Goal: Task Accomplishment & Management: Complete application form

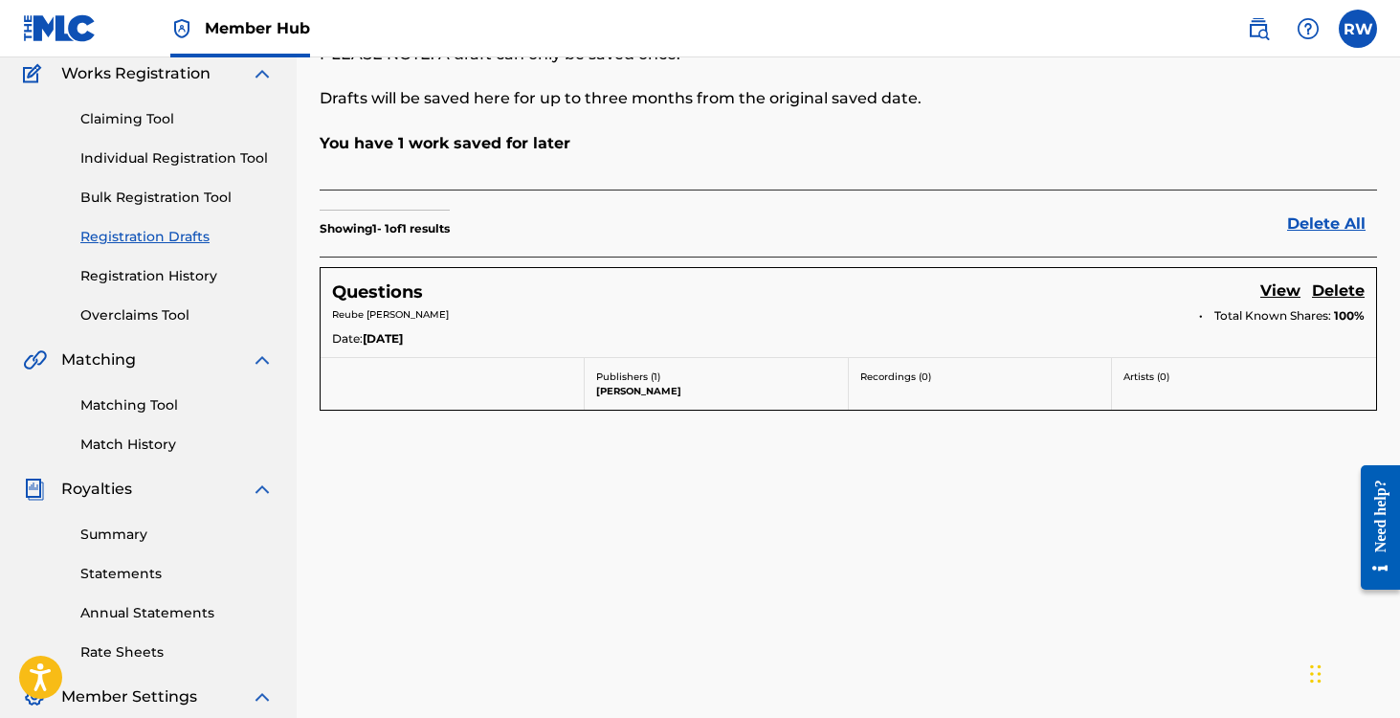
scroll to position [190, 0]
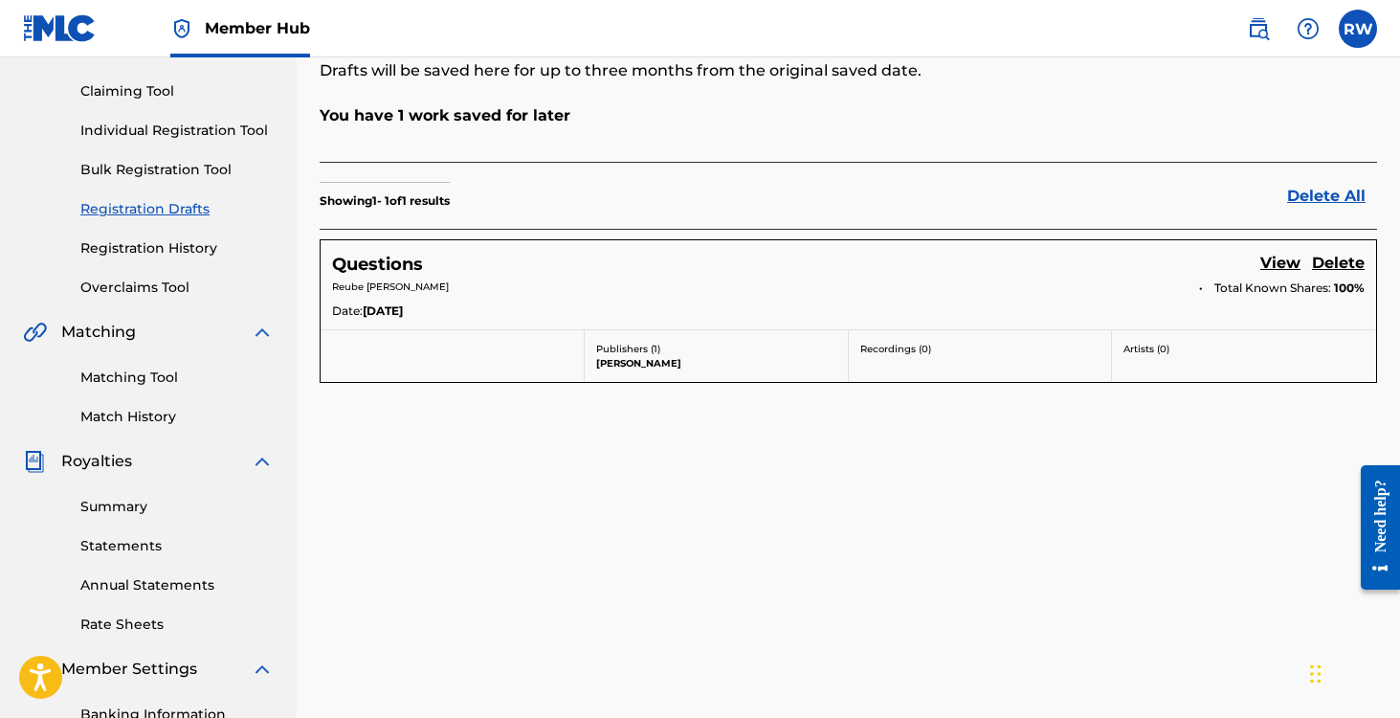
click at [444, 314] on div "Date: [DATE]" at bounding box center [848, 312] width 1033 height 21
click at [1274, 261] on link "View" at bounding box center [1280, 265] width 40 height 26
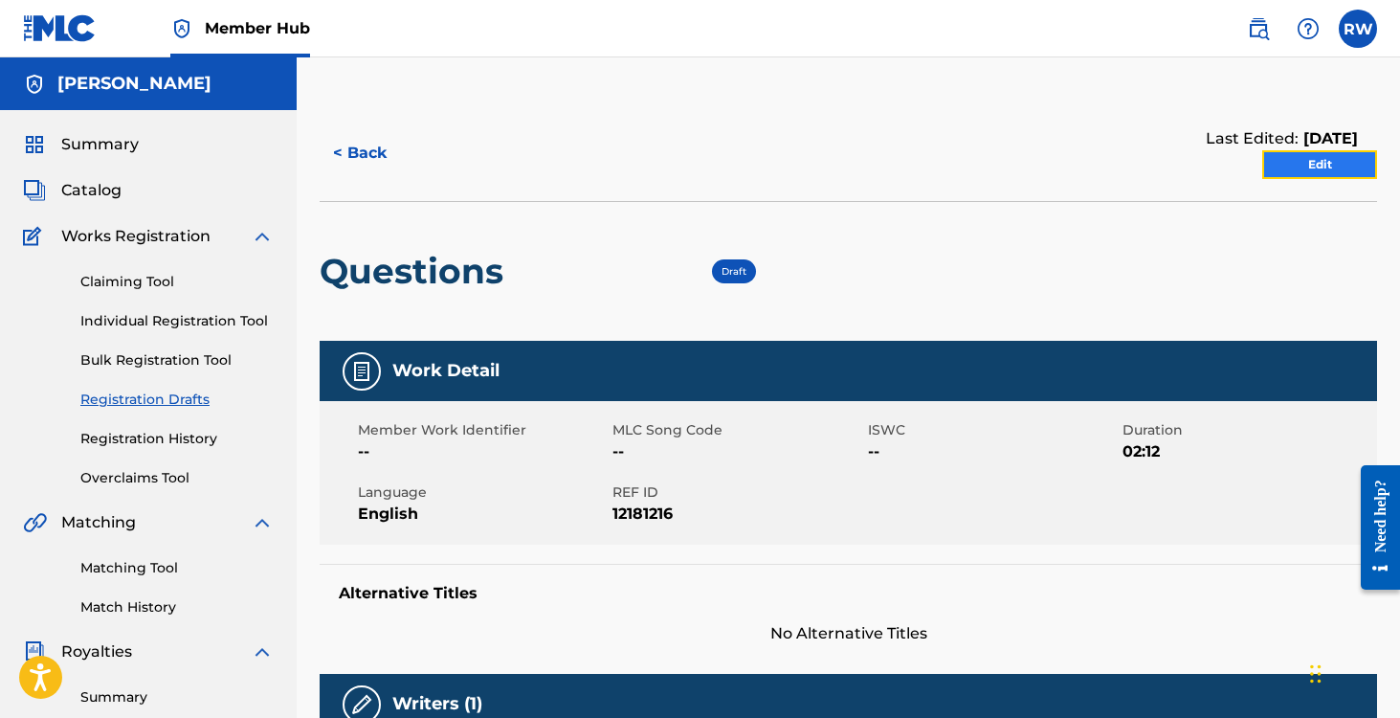
click at [1298, 163] on link "Edit" at bounding box center [1319, 164] width 115 height 29
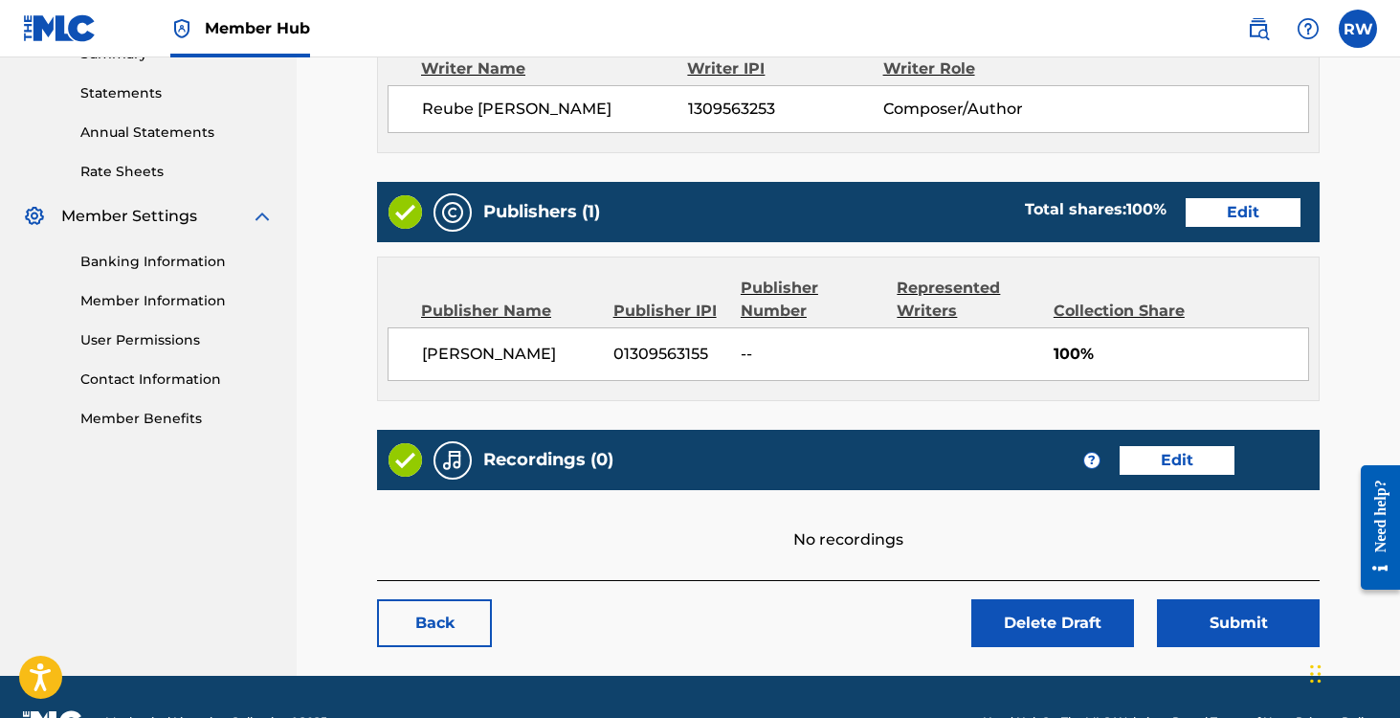
scroll to position [686, 0]
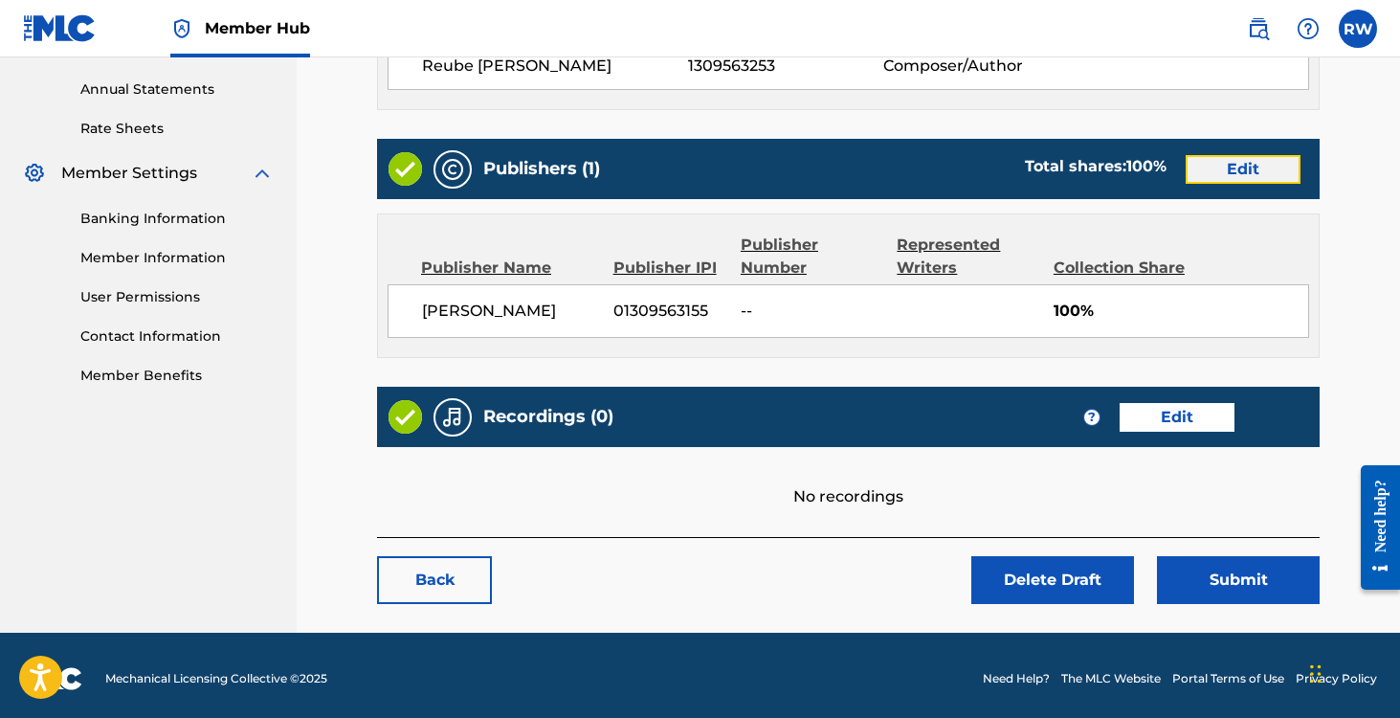
click at [1258, 174] on link "Edit" at bounding box center [1243, 169] width 115 height 29
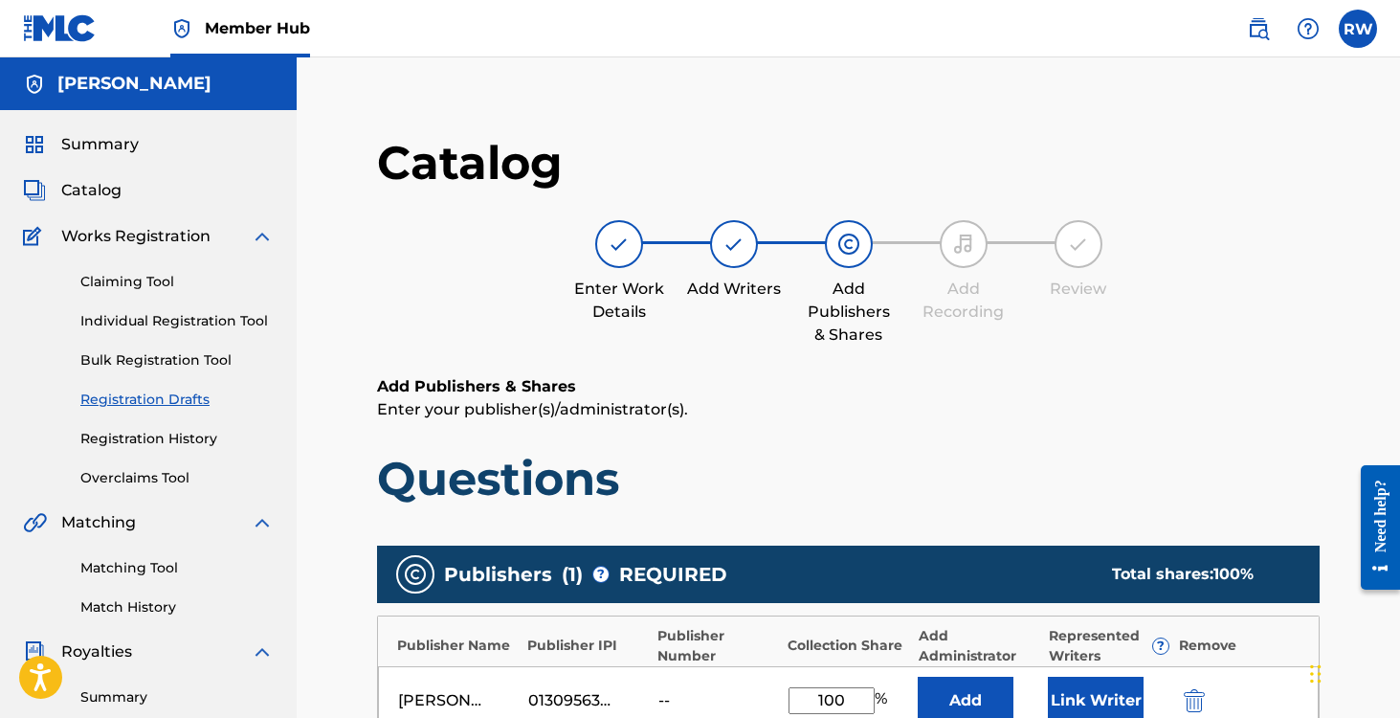
scroll to position [508, 0]
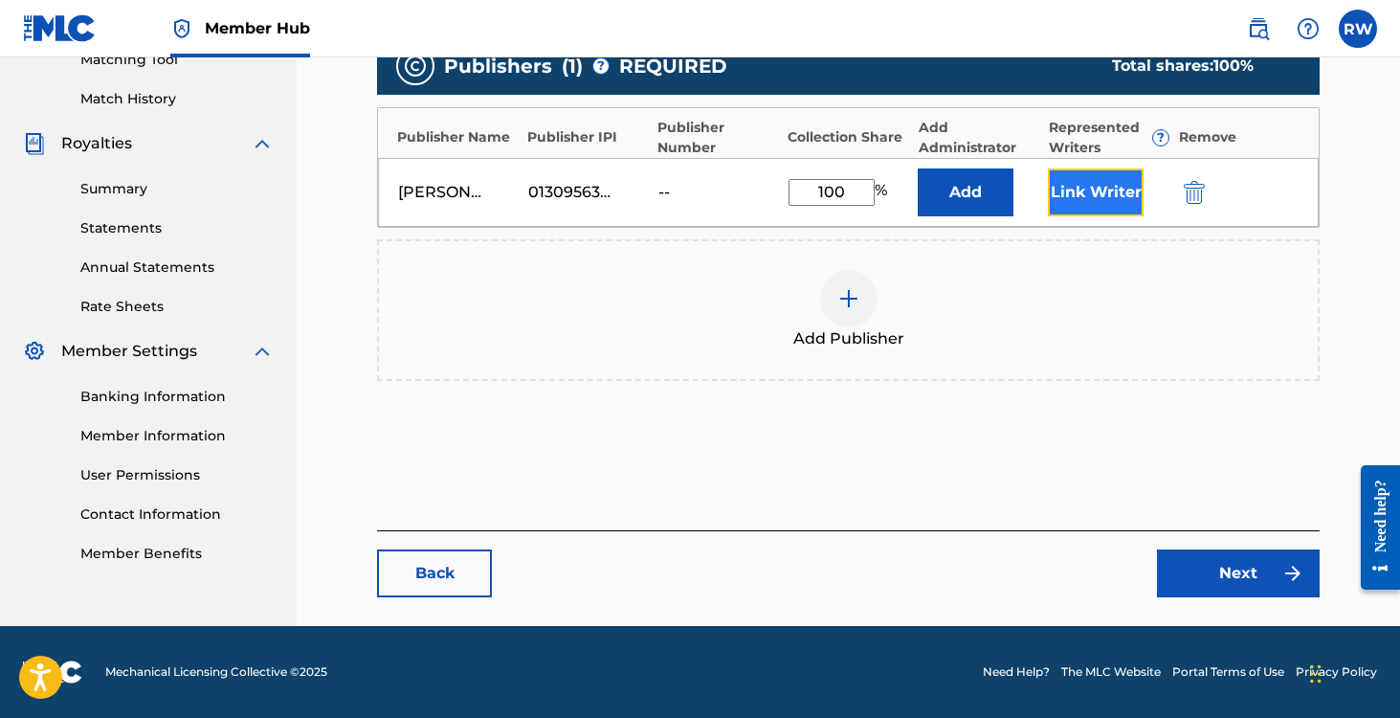
click at [1075, 197] on button "Link Writer" at bounding box center [1096, 192] width 96 height 48
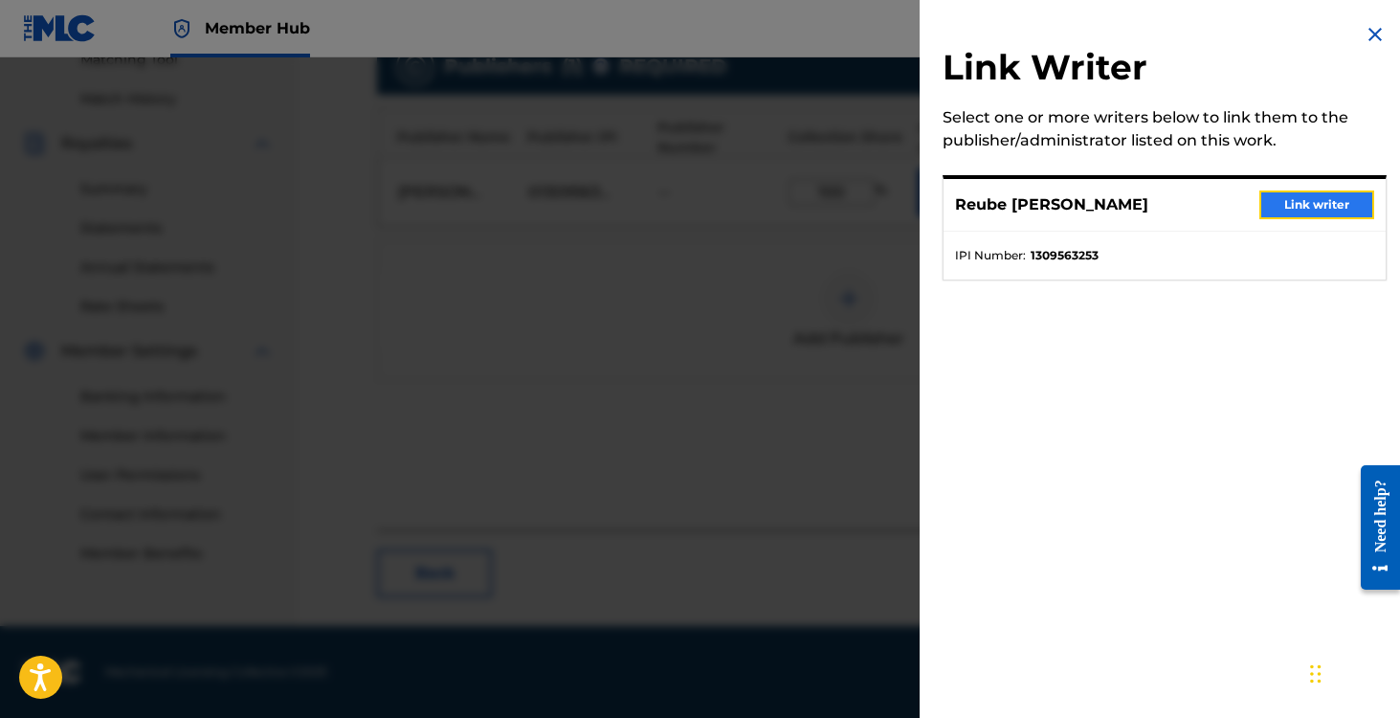
click at [1298, 208] on button "Link writer" at bounding box center [1316, 204] width 115 height 29
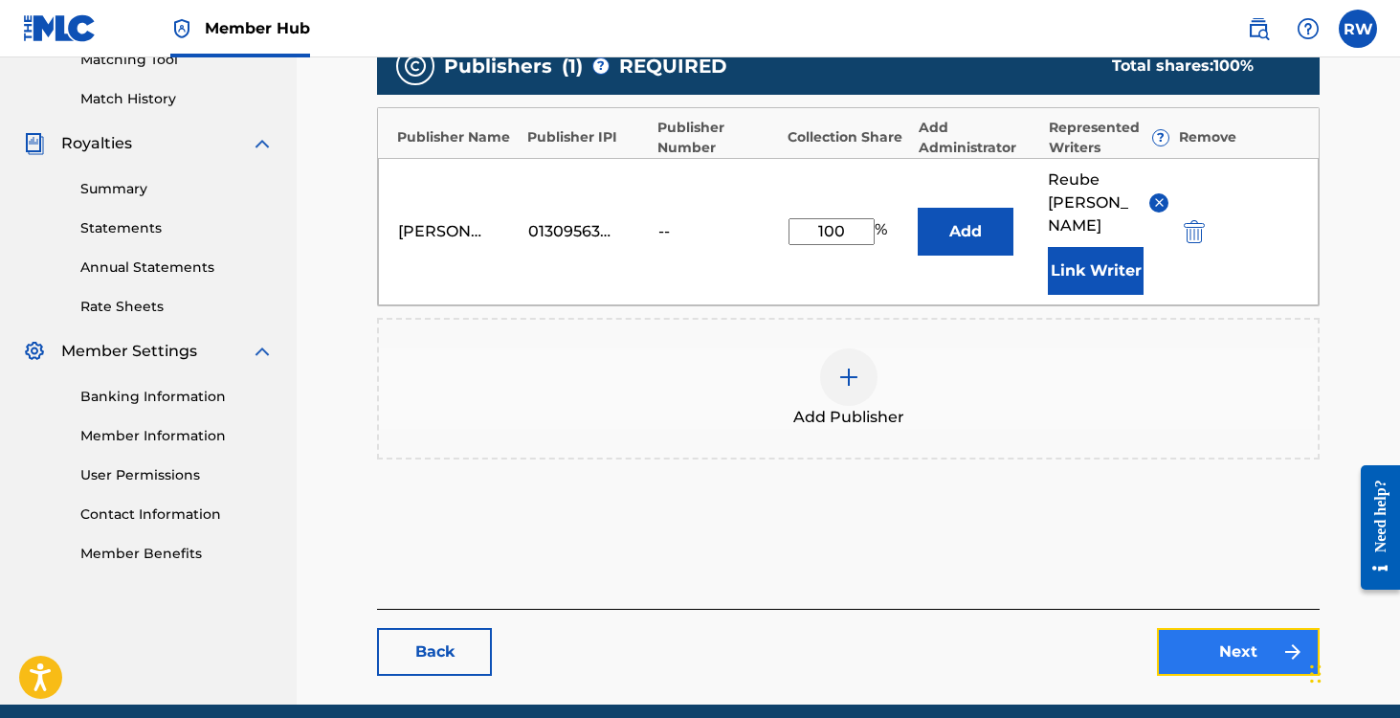
click at [1208, 628] on link "Next" at bounding box center [1238, 652] width 163 height 48
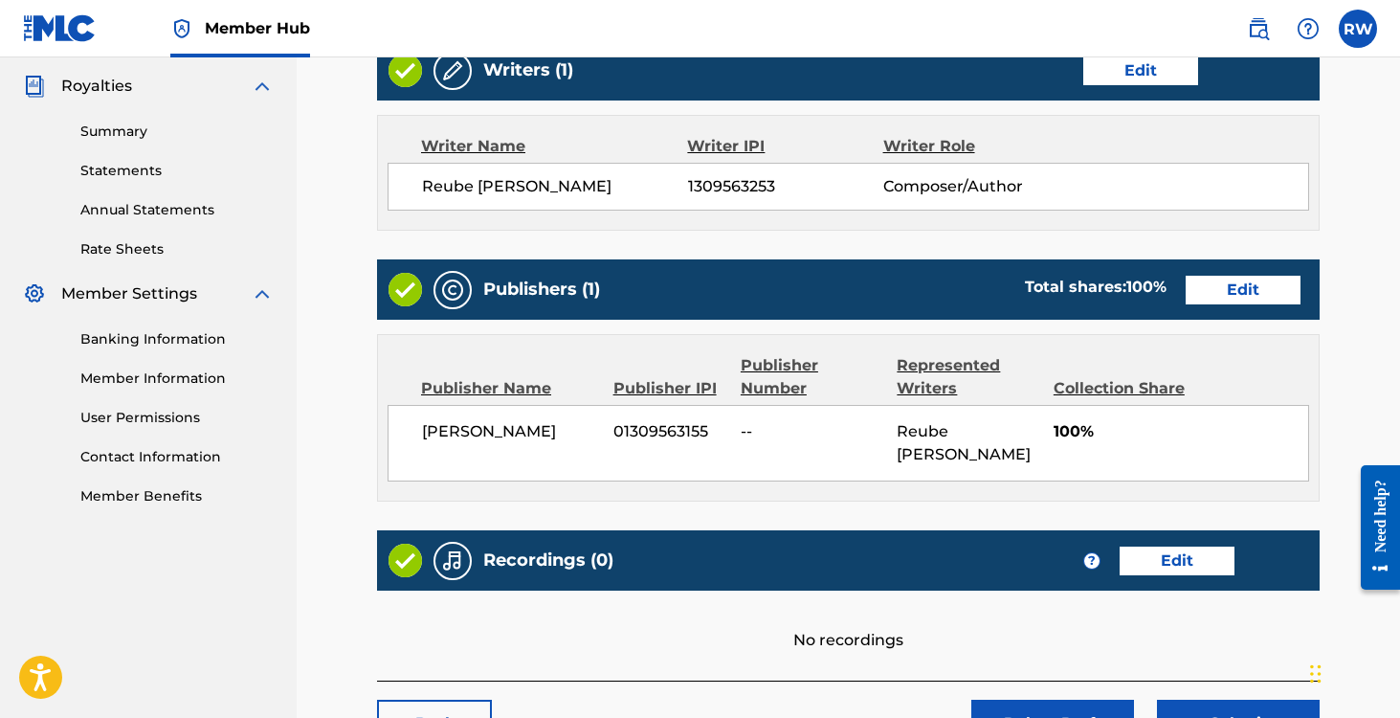
scroll to position [602, 0]
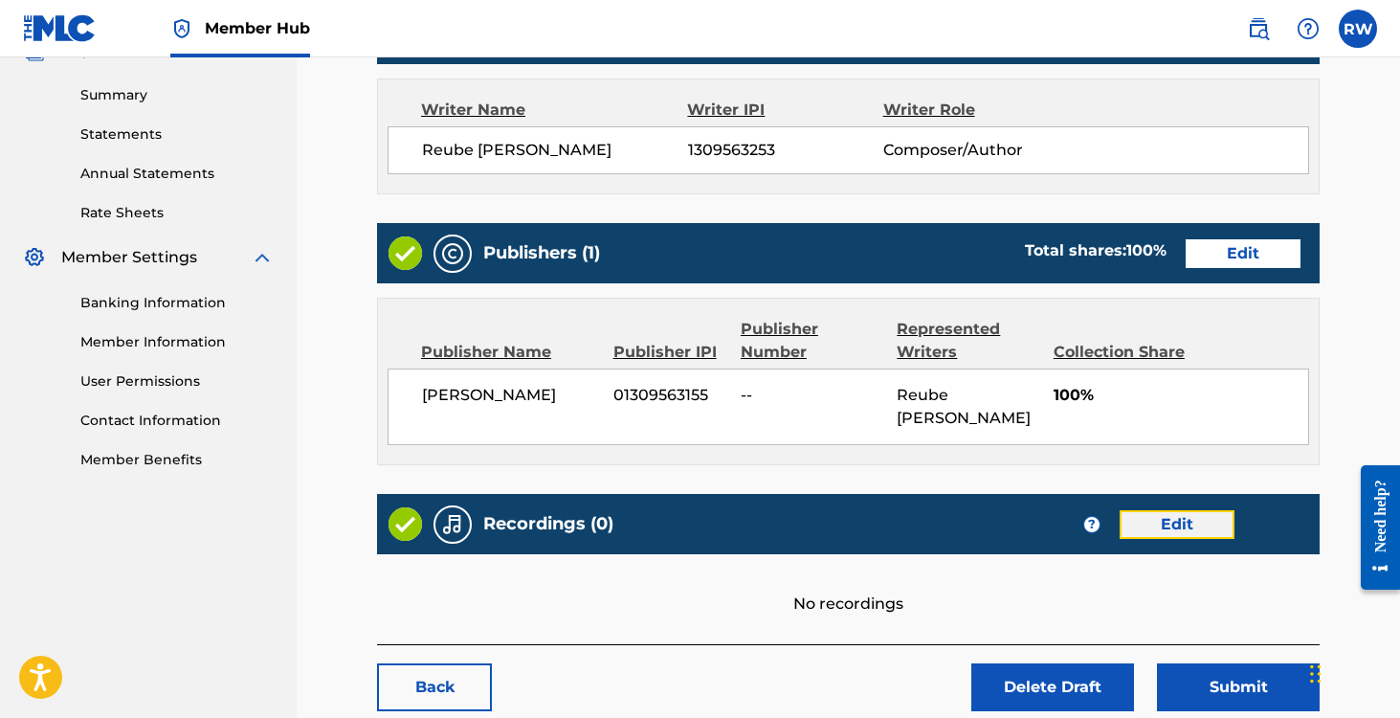
click at [1146, 510] on link "Edit" at bounding box center [1177, 524] width 115 height 29
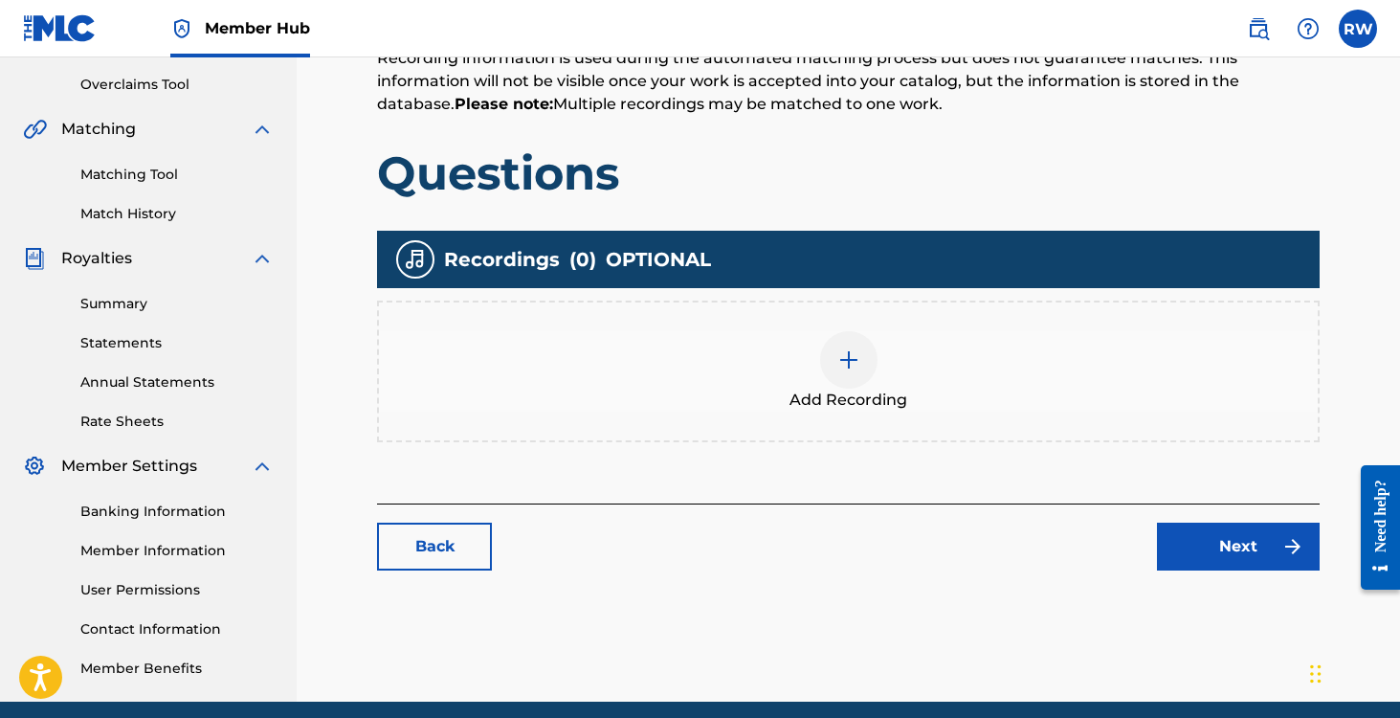
scroll to position [469, 0]
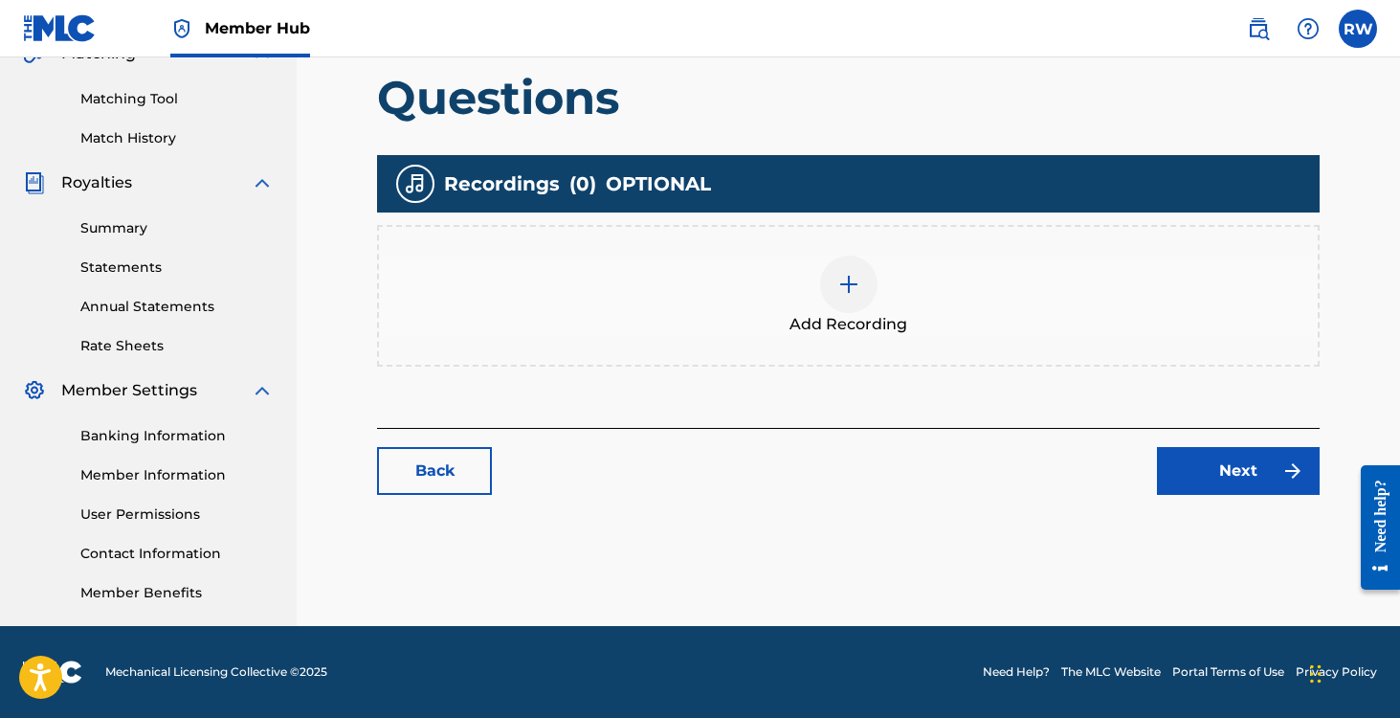
click at [897, 309] on div "Add Recording" at bounding box center [848, 296] width 939 height 80
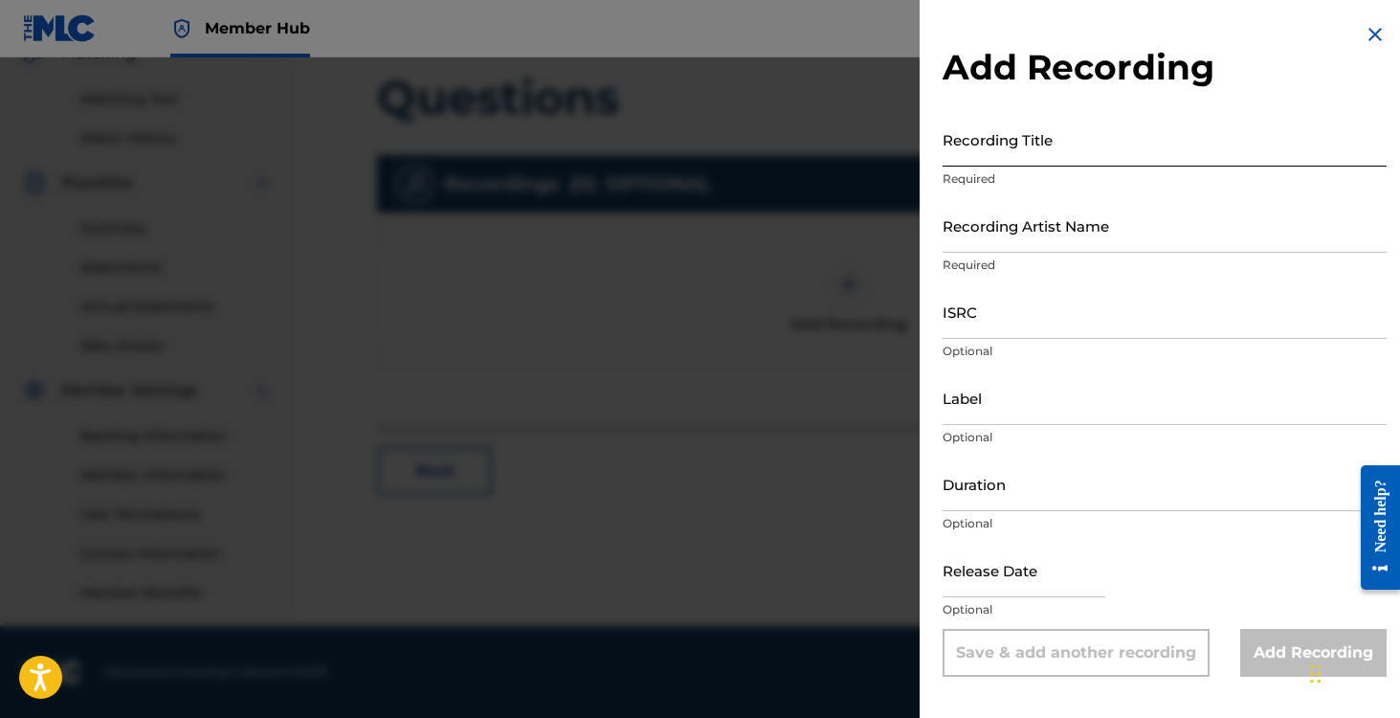
click at [1014, 143] on input "Recording Title" at bounding box center [1165, 139] width 444 height 55
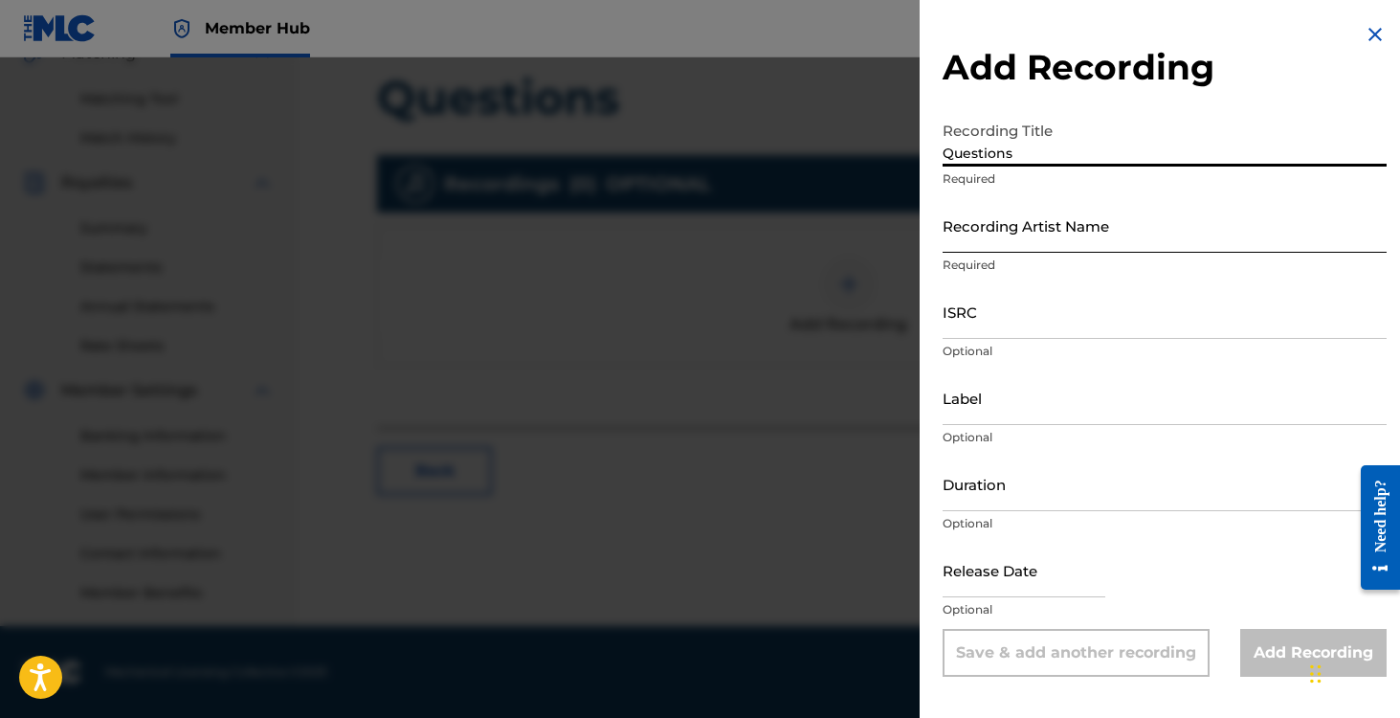
type input "Questions"
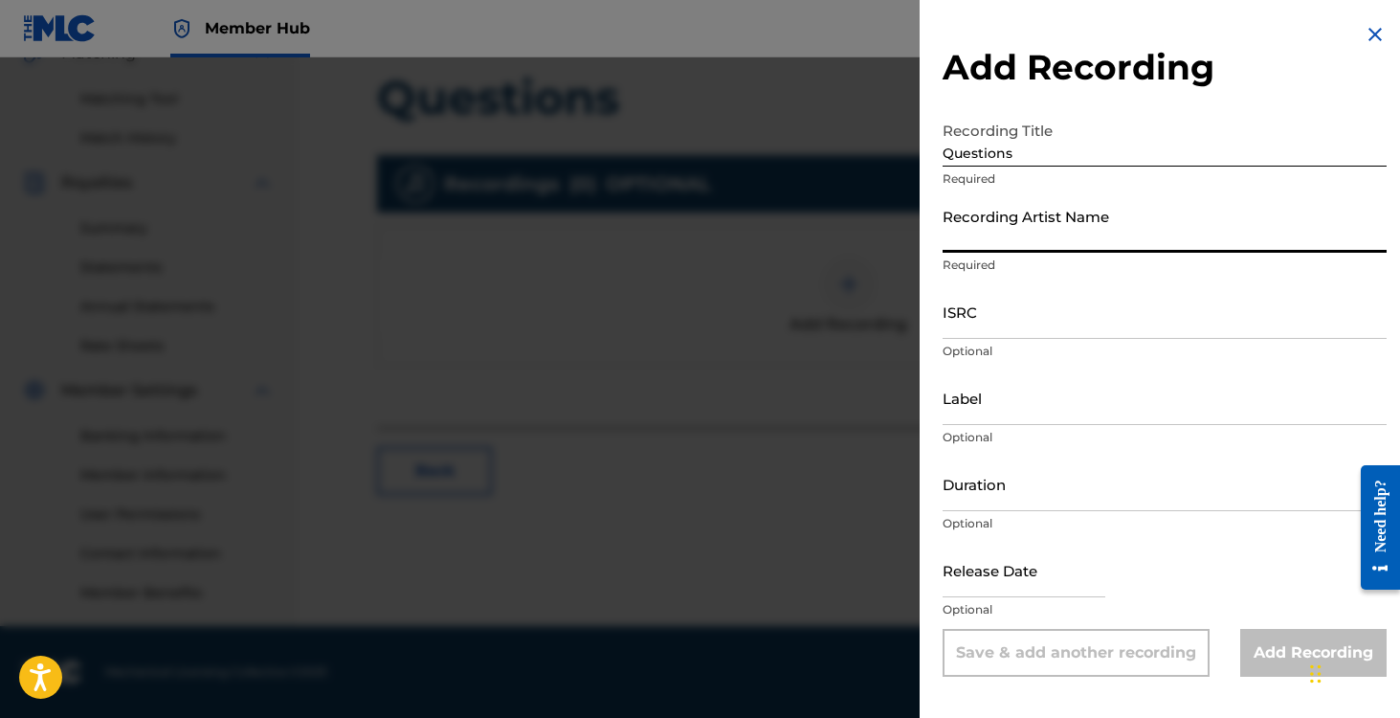
click at [999, 228] on input "Recording Artist Name" at bounding box center [1165, 225] width 444 height 55
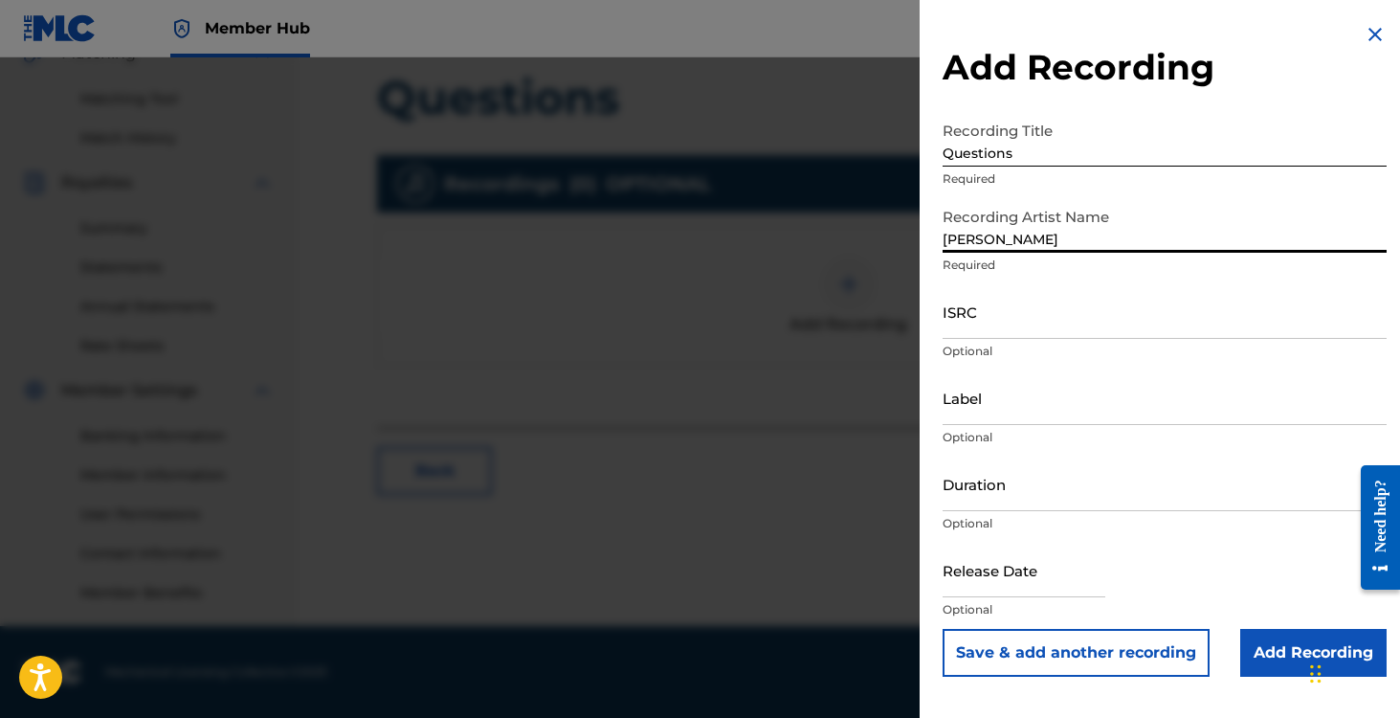
type input "[PERSON_NAME]"
click at [982, 315] on input "ISRC" at bounding box center [1165, 311] width 444 height 55
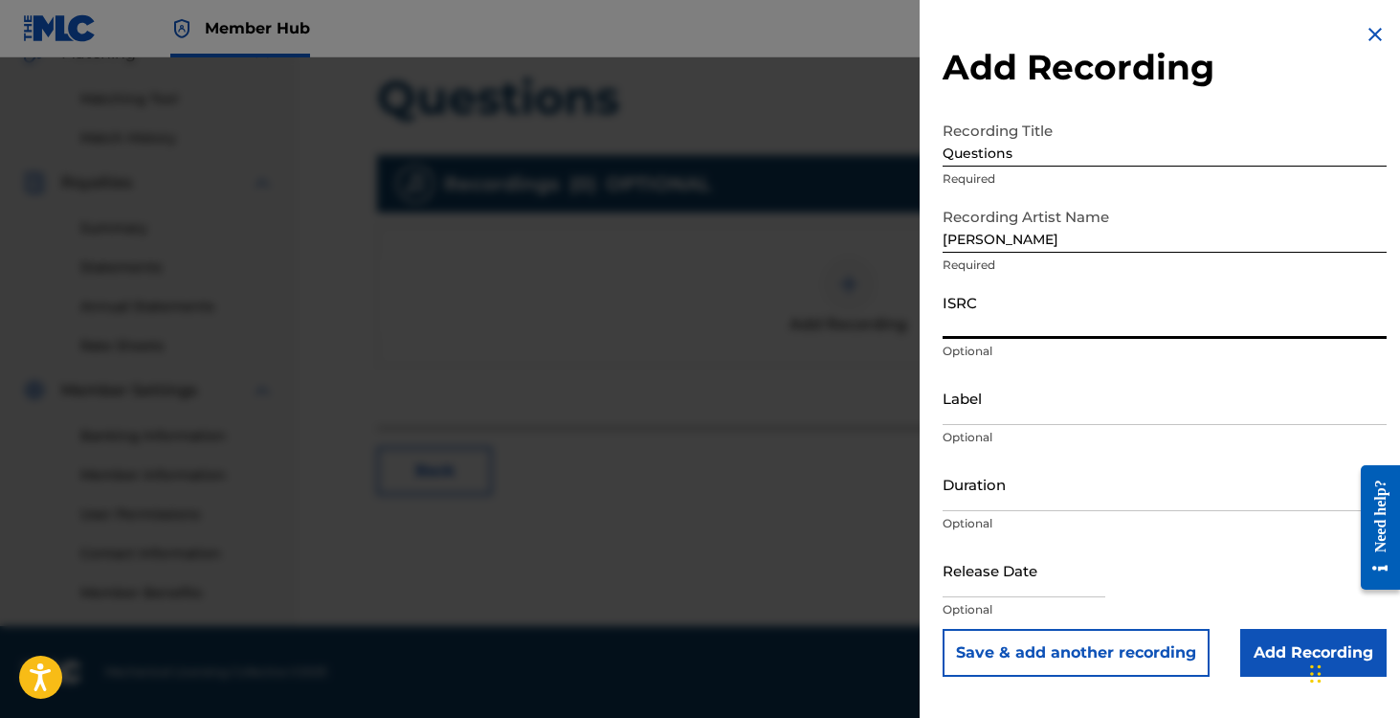
paste input "SE6HN2058071"
type input "SE6HN2058071"
click at [976, 412] on input "Label" at bounding box center [1165, 397] width 444 height 55
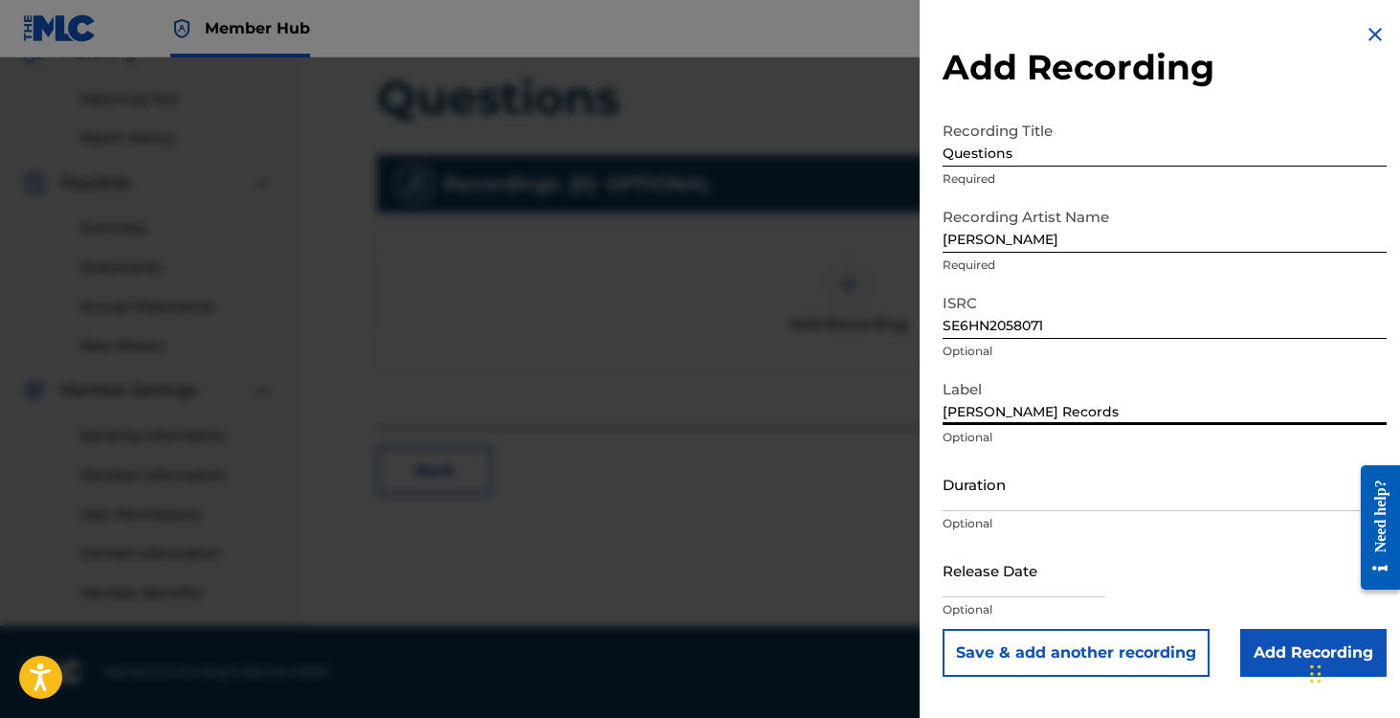
type input "[PERSON_NAME] Records"
click at [1023, 476] on input "Duration" at bounding box center [1165, 484] width 444 height 55
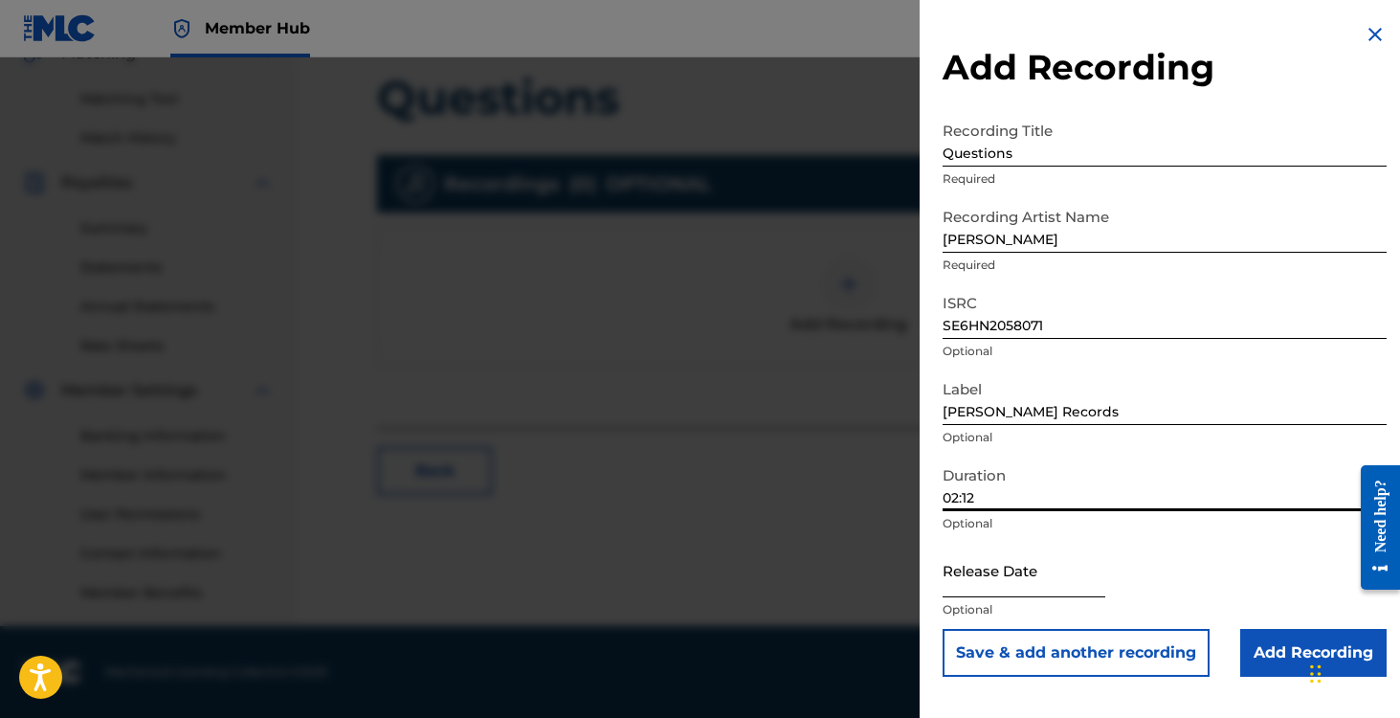
type input "02:12"
click at [1020, 568] on input "text" at bounding box center [1024, 570] width 163 height 55
select select "8"
select select "2025"
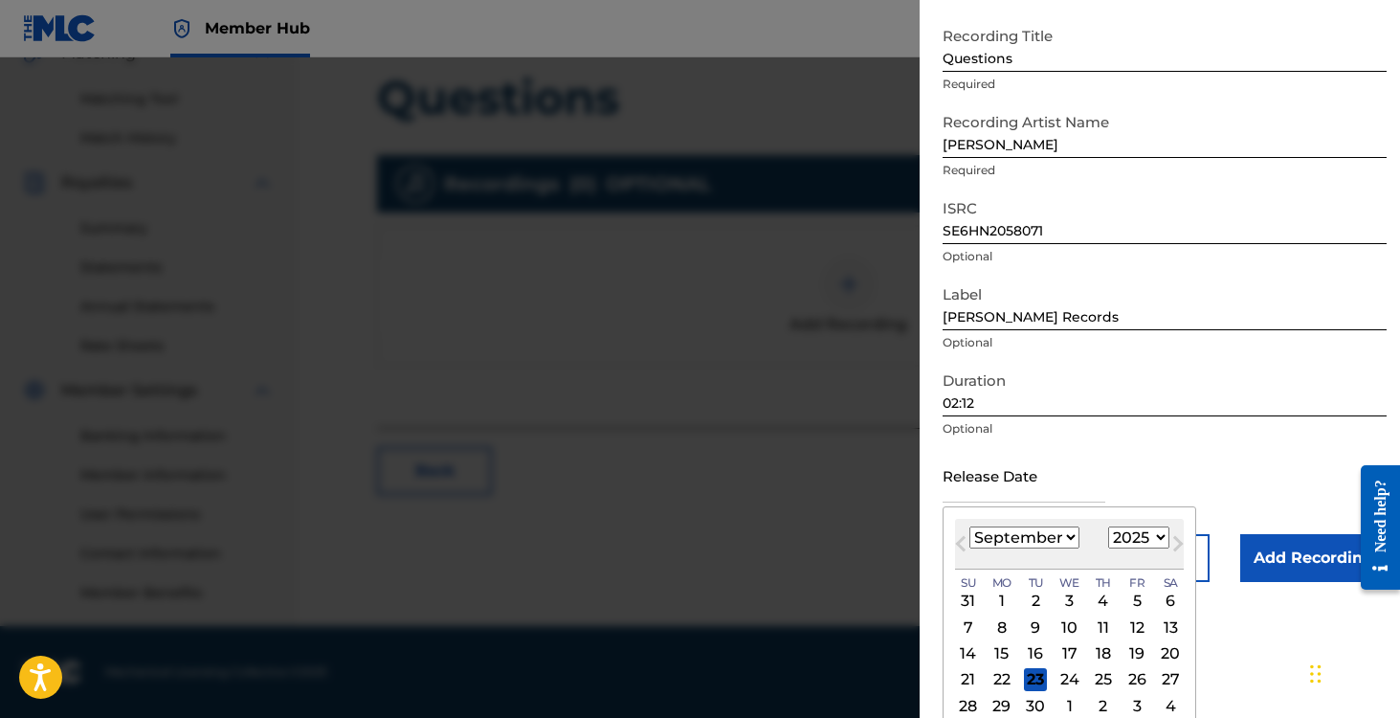
scroll to position [134, 0]
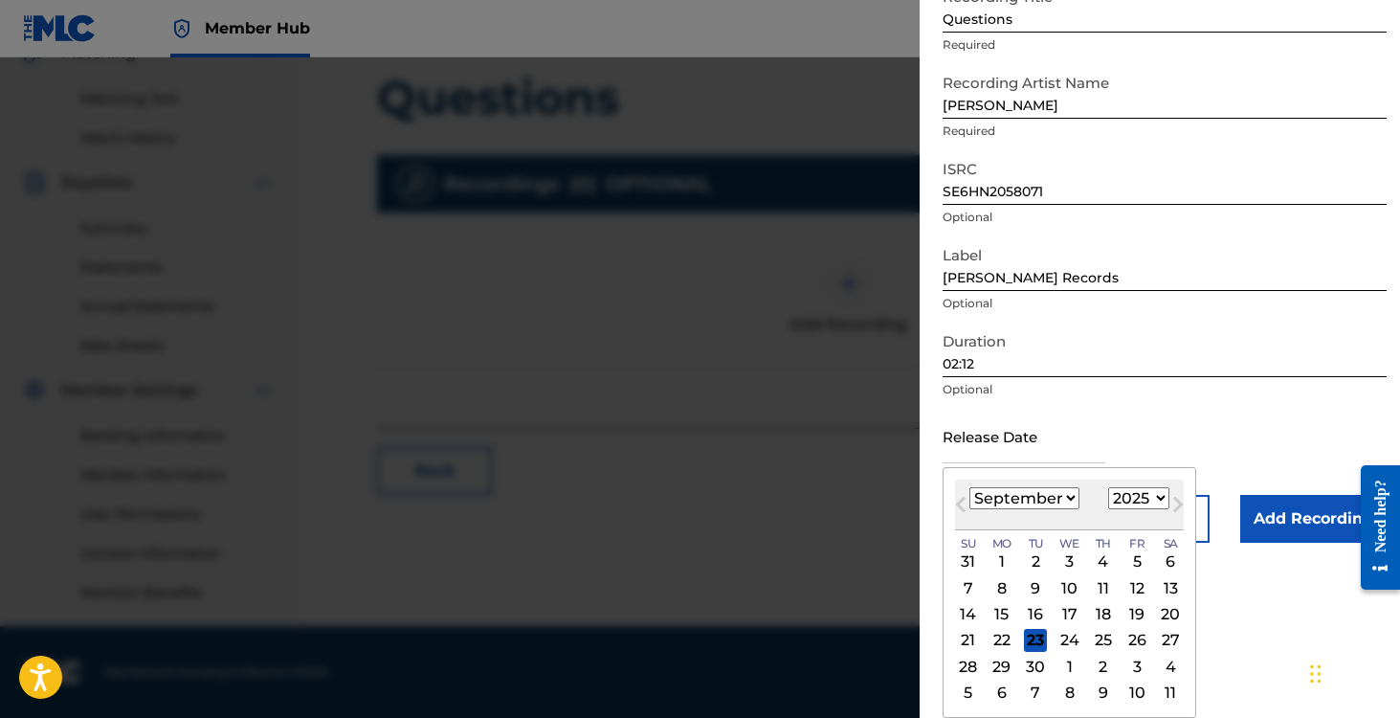
click at [1013, 503] on select "January February March April May June July August September October November De…" at bounding box center [1025, 498] width 110 height 22
select select "4"
click at [970, 487] on select "January February March April May June July August September October November De…" at bounding box center [1025, 498] width 110 height 22
click at [1060, 663] on div "28" at bounding box center [1070, 666] width 23 height 23
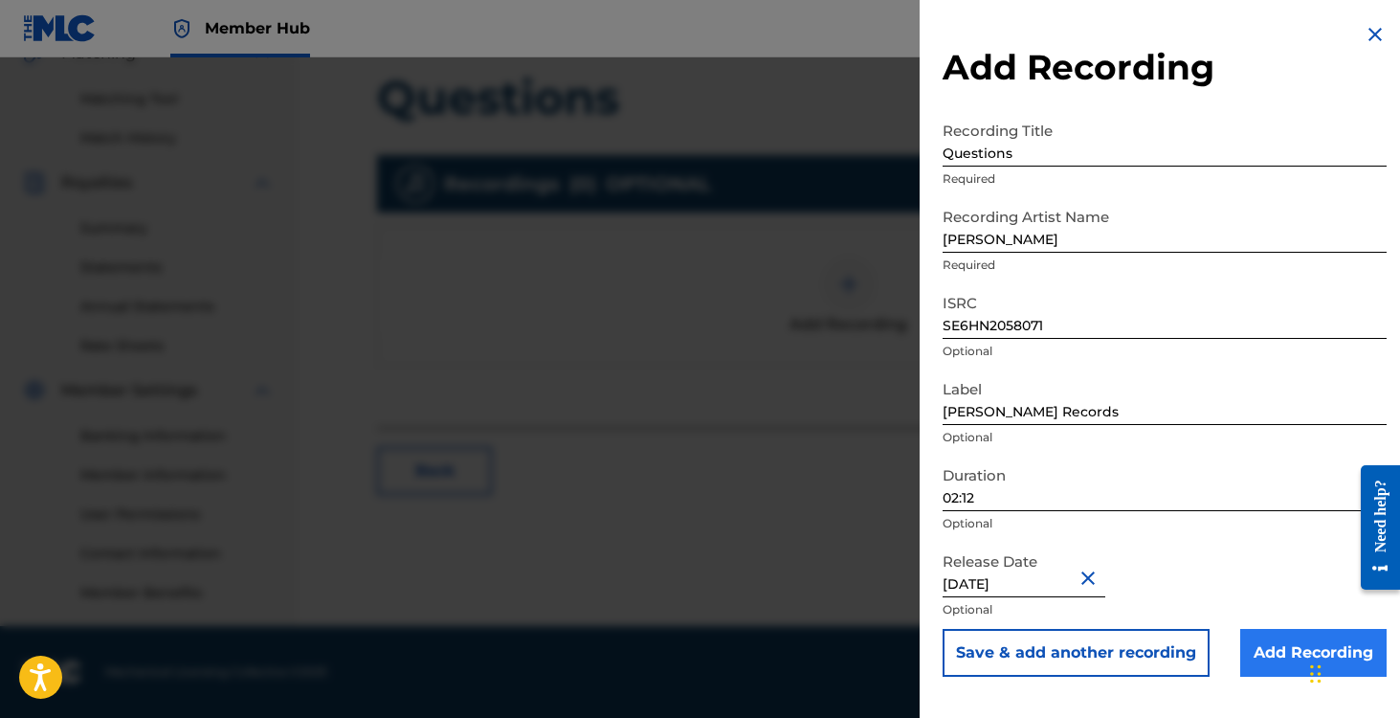
type input "[DATE]"
click at [1257, 645] on input "Add Recording" at bounding box center [1313, 653] width 146 height 48
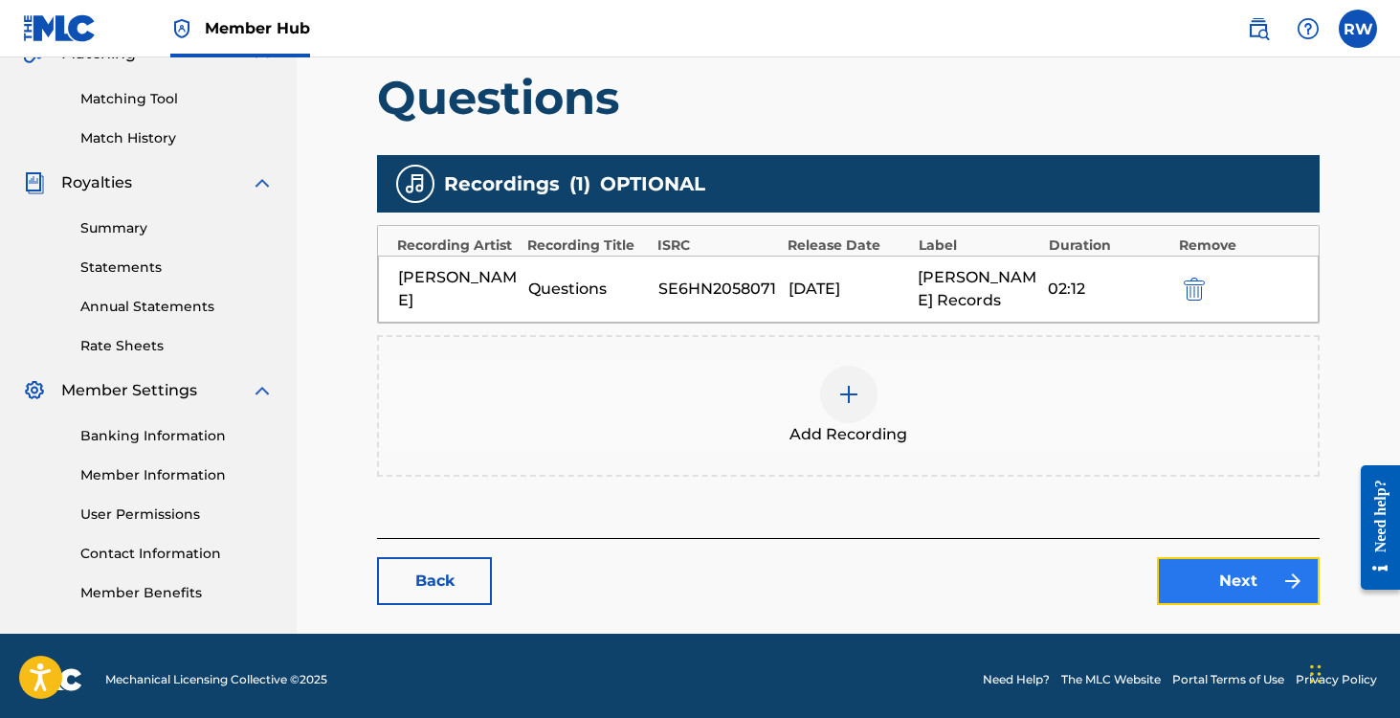
click at [1235, 595] on link "Next" at bounding box center [1238, 581] width 163 height 48
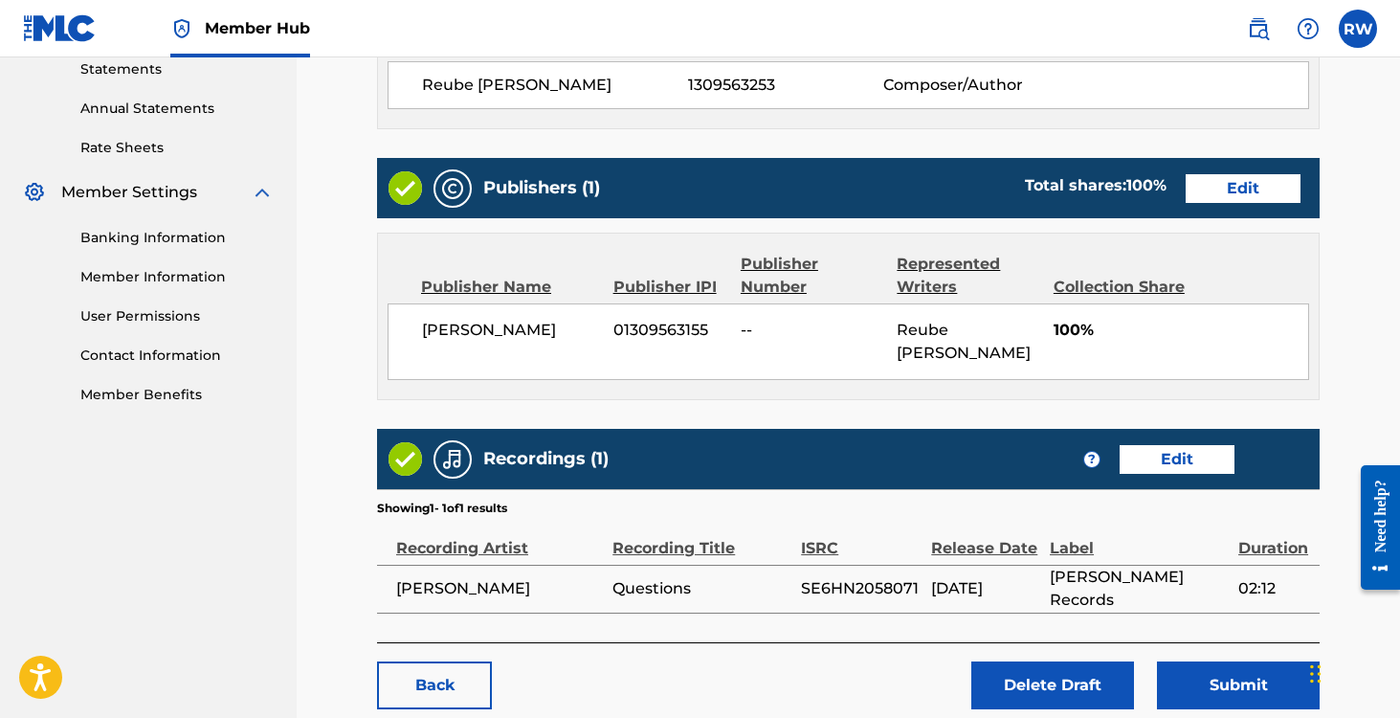
scroll to position [754, 0]
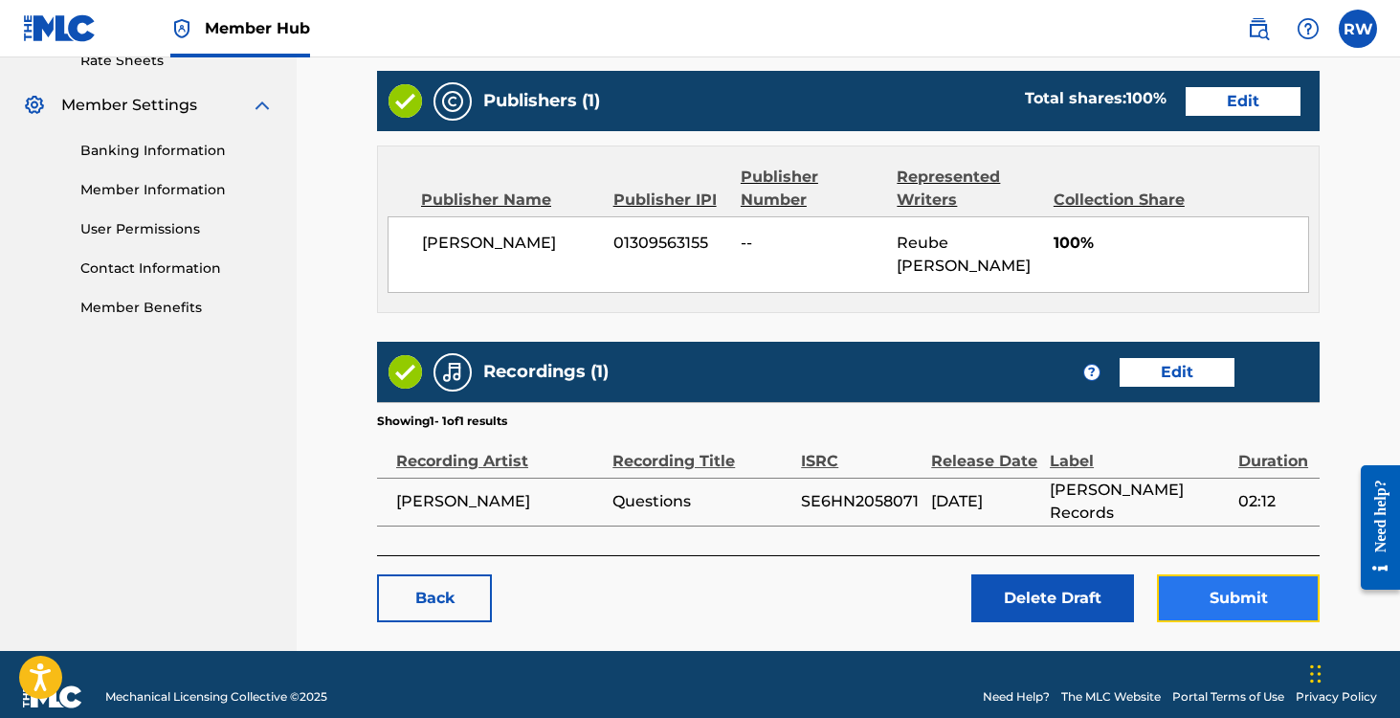
click at [1233, 574] on button "Submit" at bounding box center [1238, 598] width 163 height 48
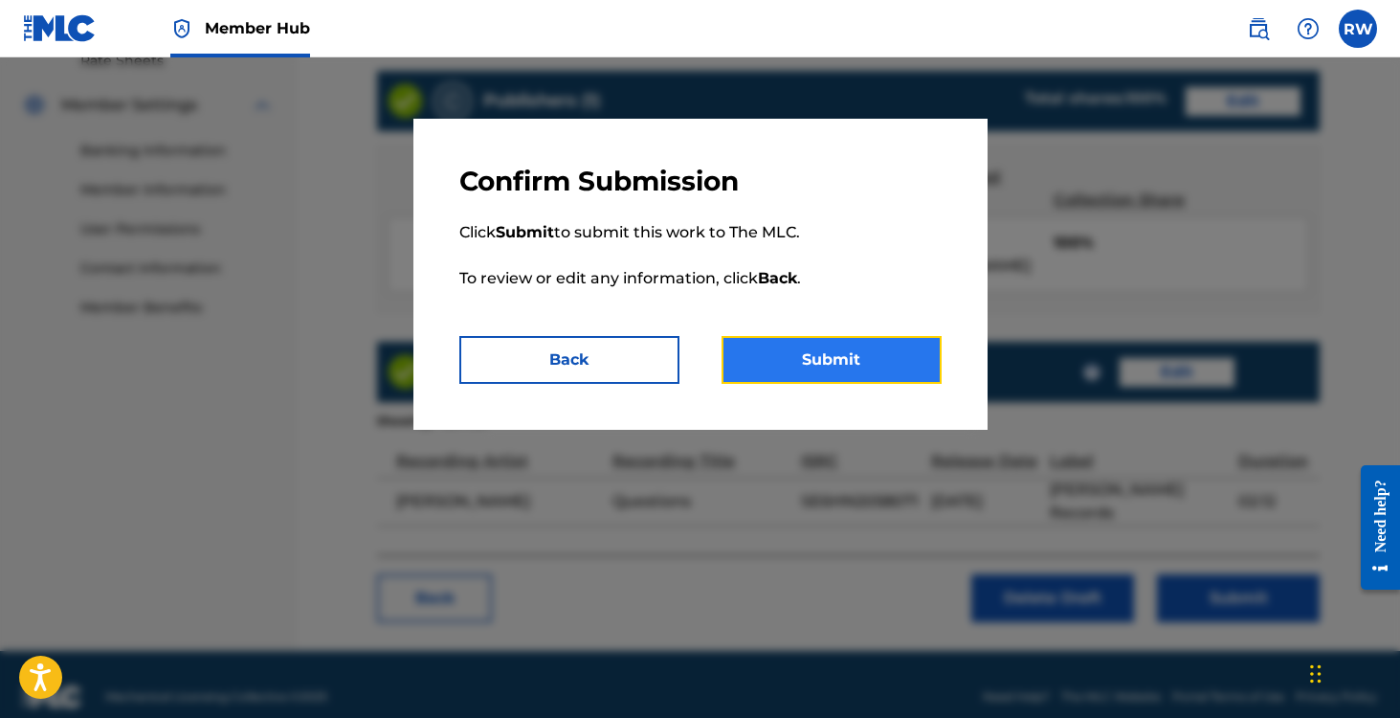
click at [888, 352] on button "Submit" at bounding box center [832, 360] width 220 height 48
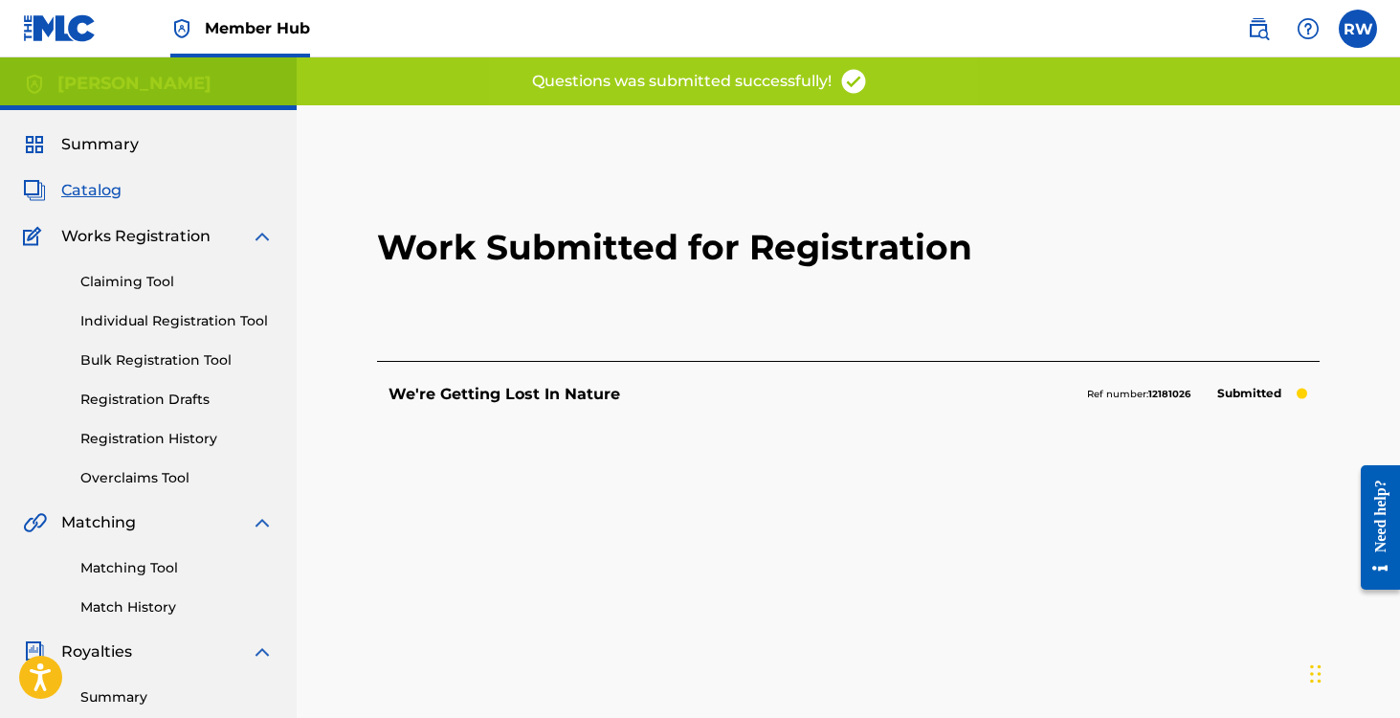
scroll to position [469, 0]
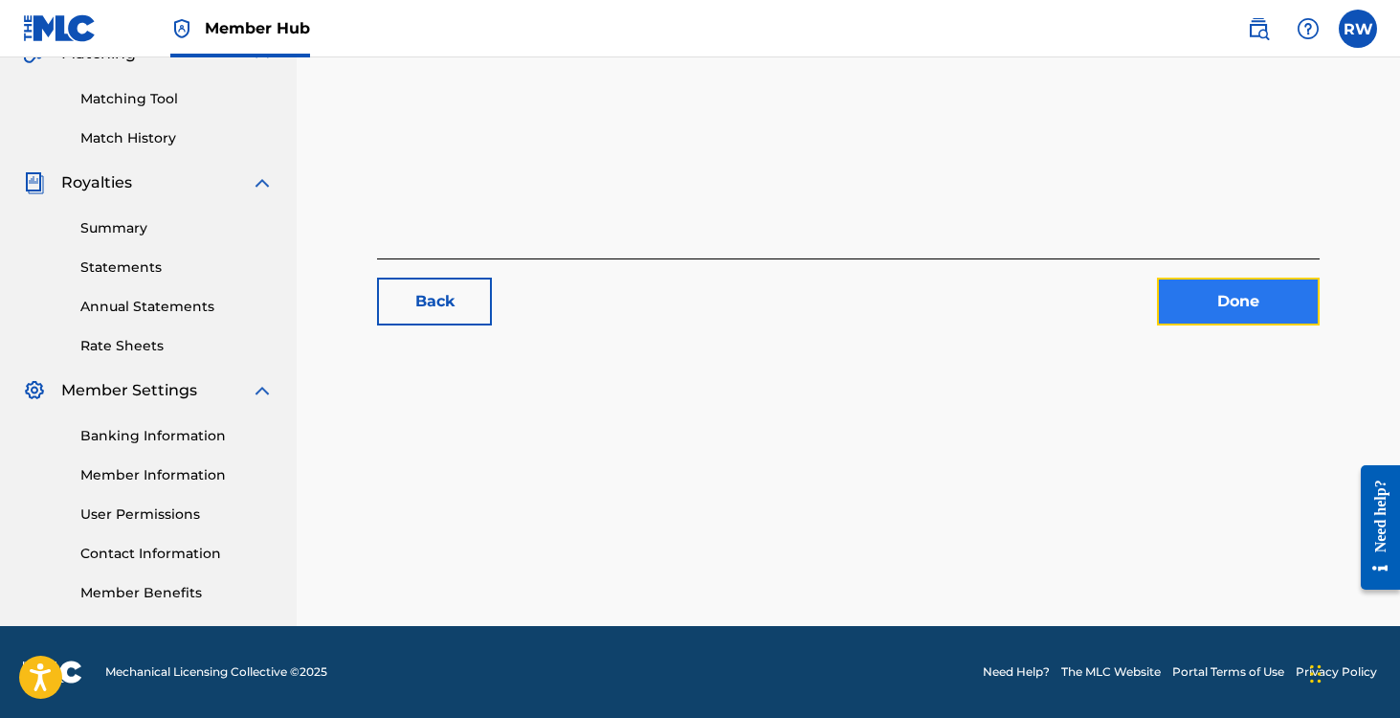
click at [1266, 294] on link "Done" at bounding box center [1238, 302] width 163 height 48
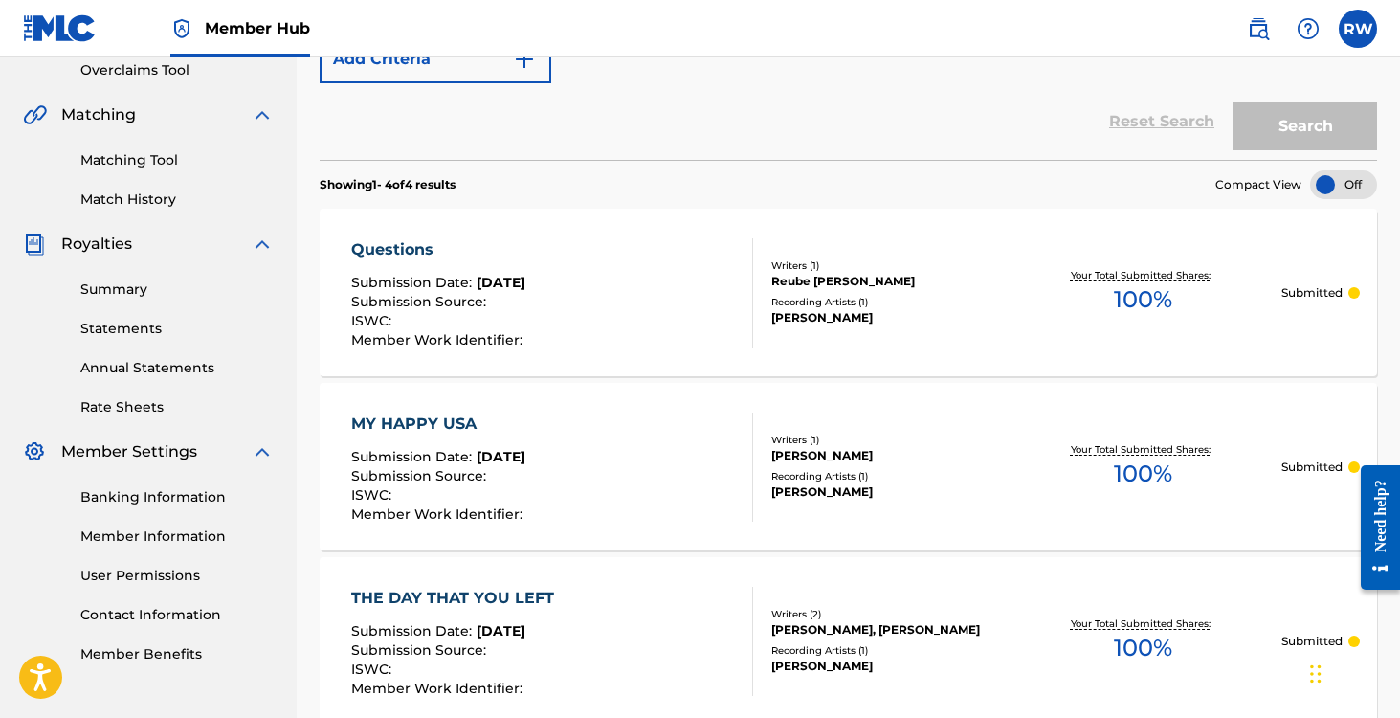
scroll to position [400, 0]
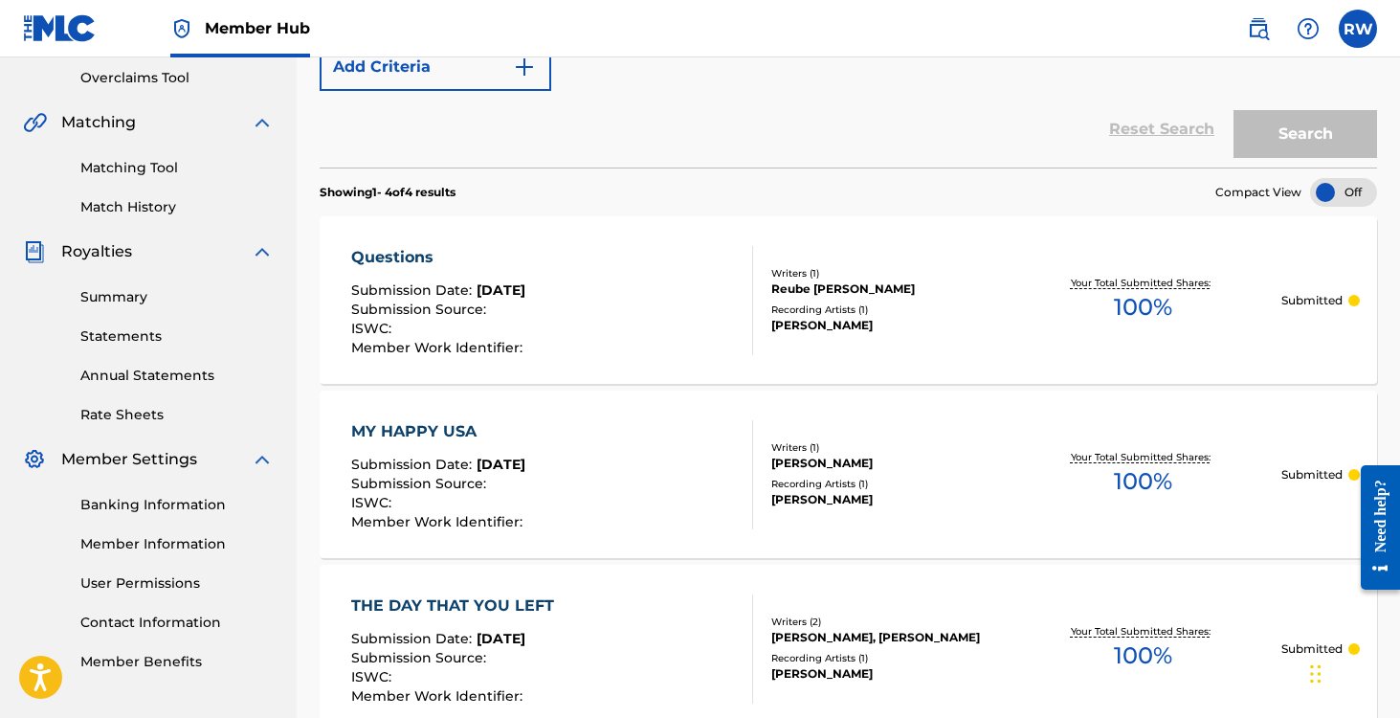
click at [616, 300] on div "Questions Submission Date : [DATE] Submission Source : ISWC : Member Work Ident…" at bounding box center [552, 300] width 402 height 109
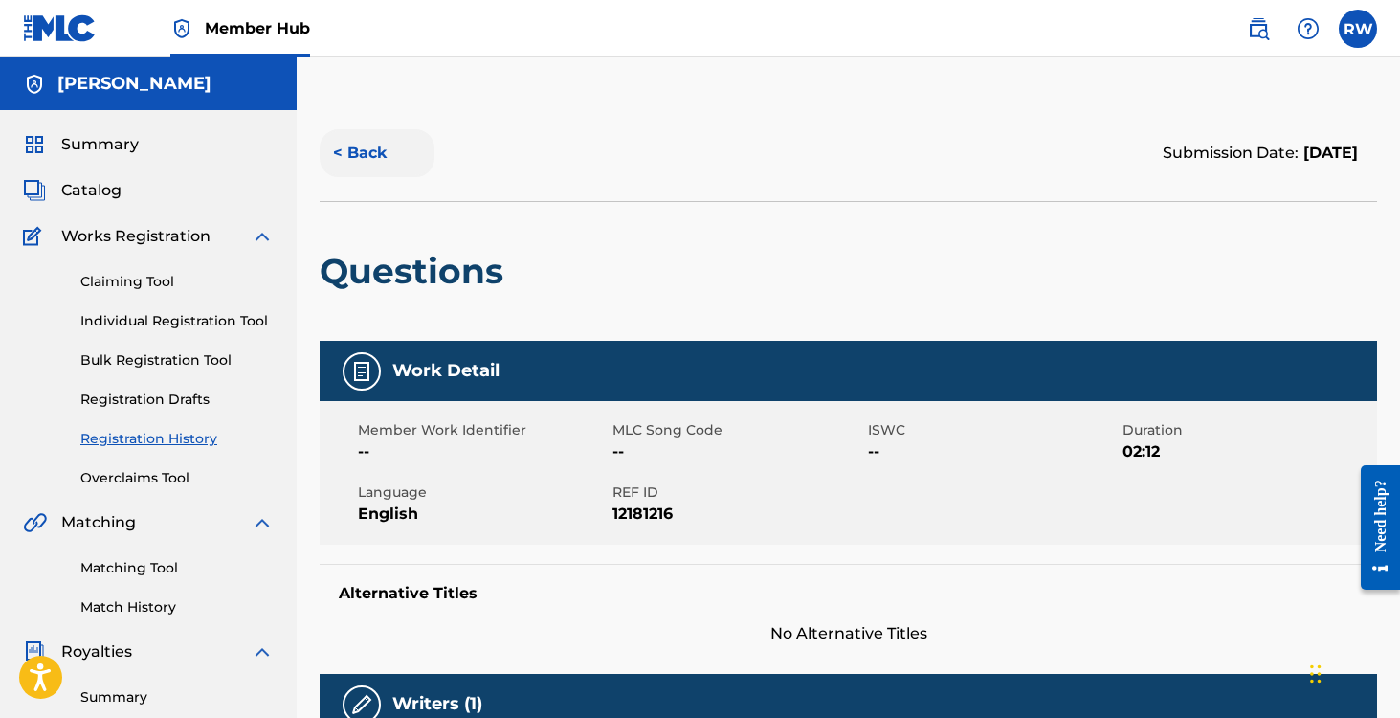
click at [347, 146] on button "< Back" at bounding box center [377, 153] width 115 height 48
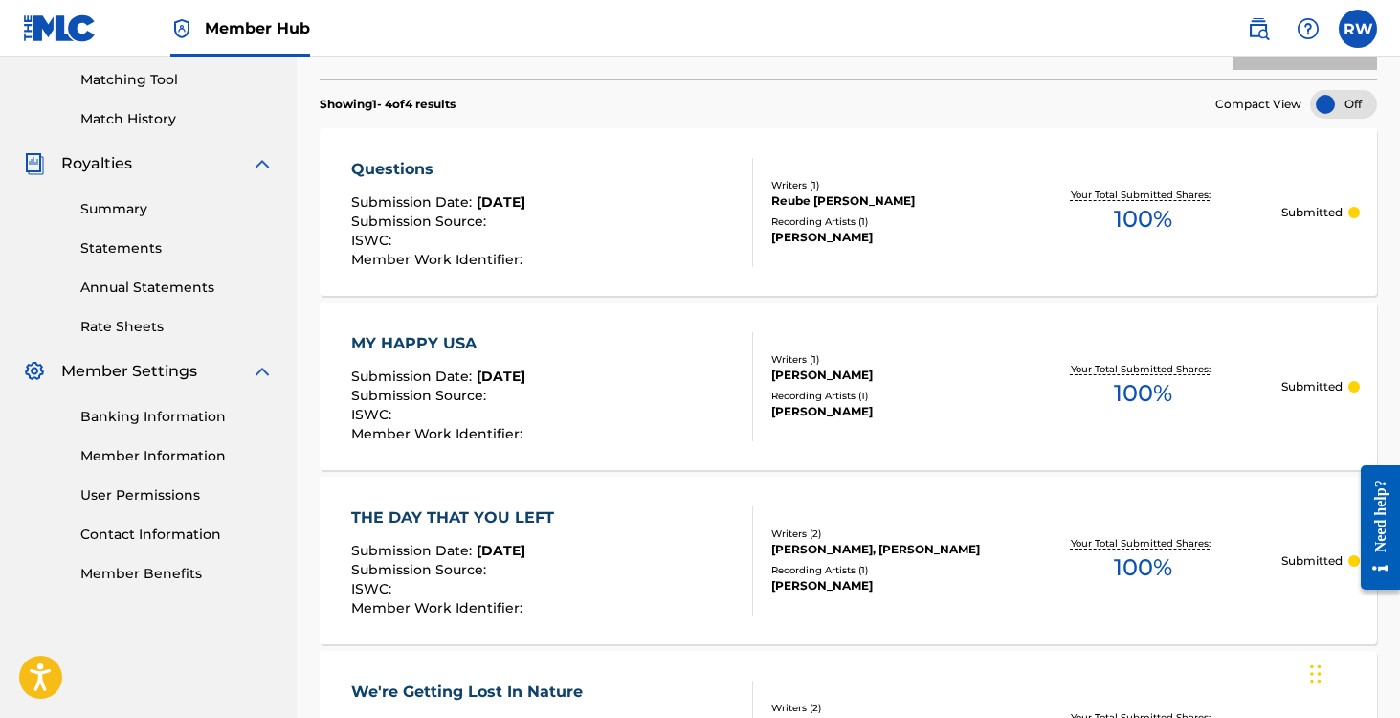
scroll to position [494, 0]
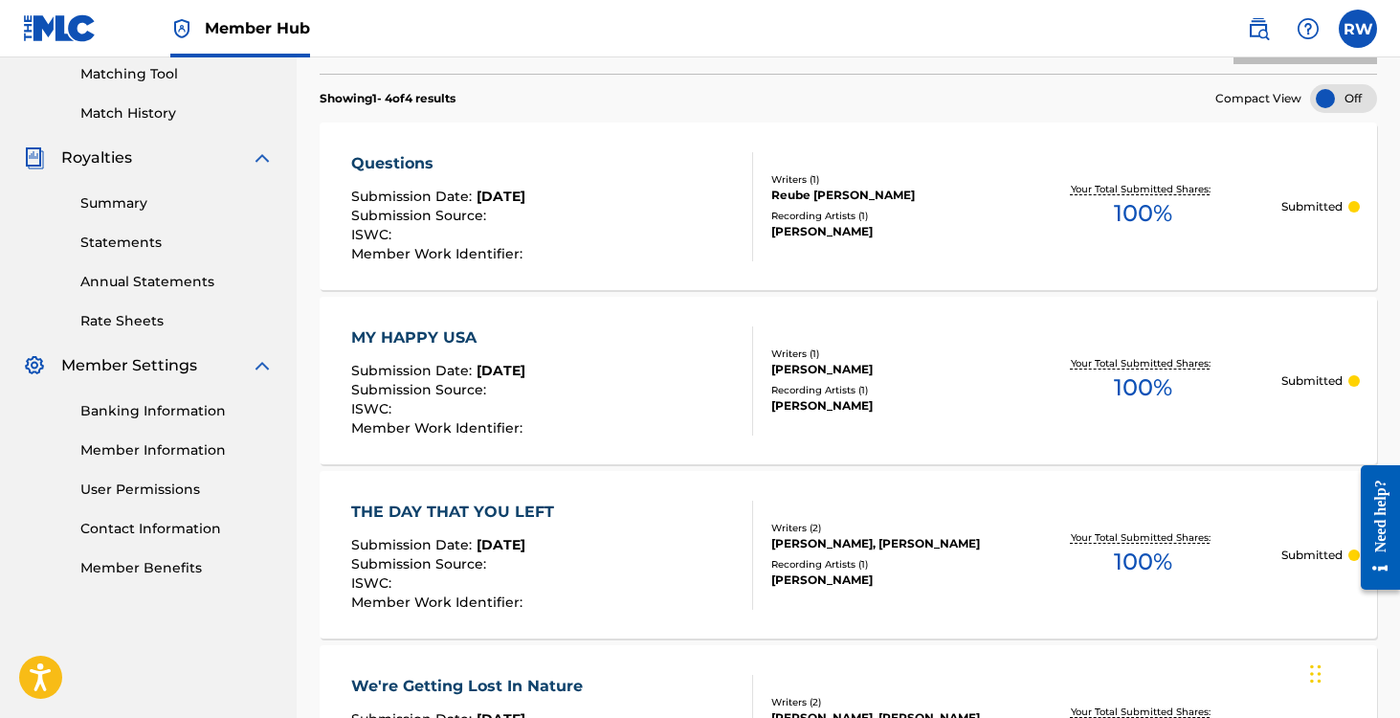
click at [429, 389] on span "Submission Source :" at bounding box center [421, 389] width 140 height 17
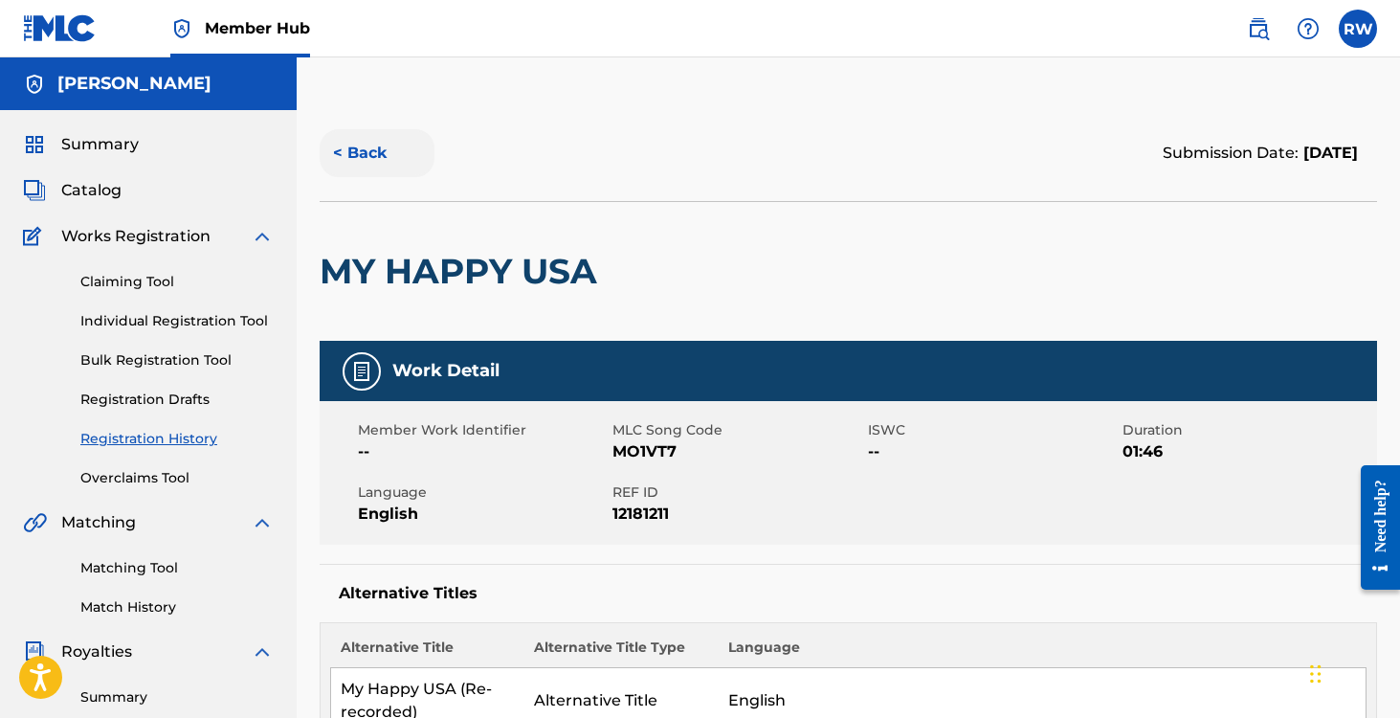
click at [348, 149] on button "< Back" at bounding box center [377, 153] width 115 height 48
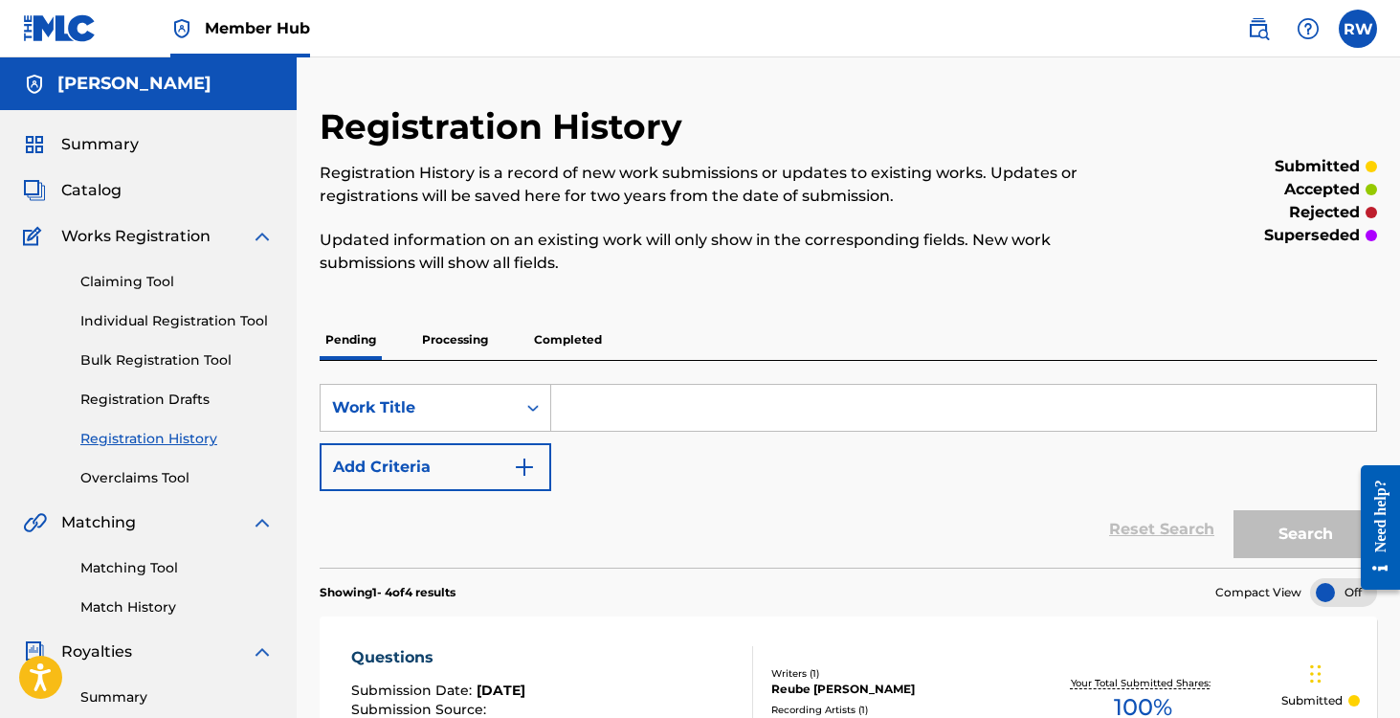
click at [460, 327] on p "Processing" at bounding box center [455, 340] width 78 height 40
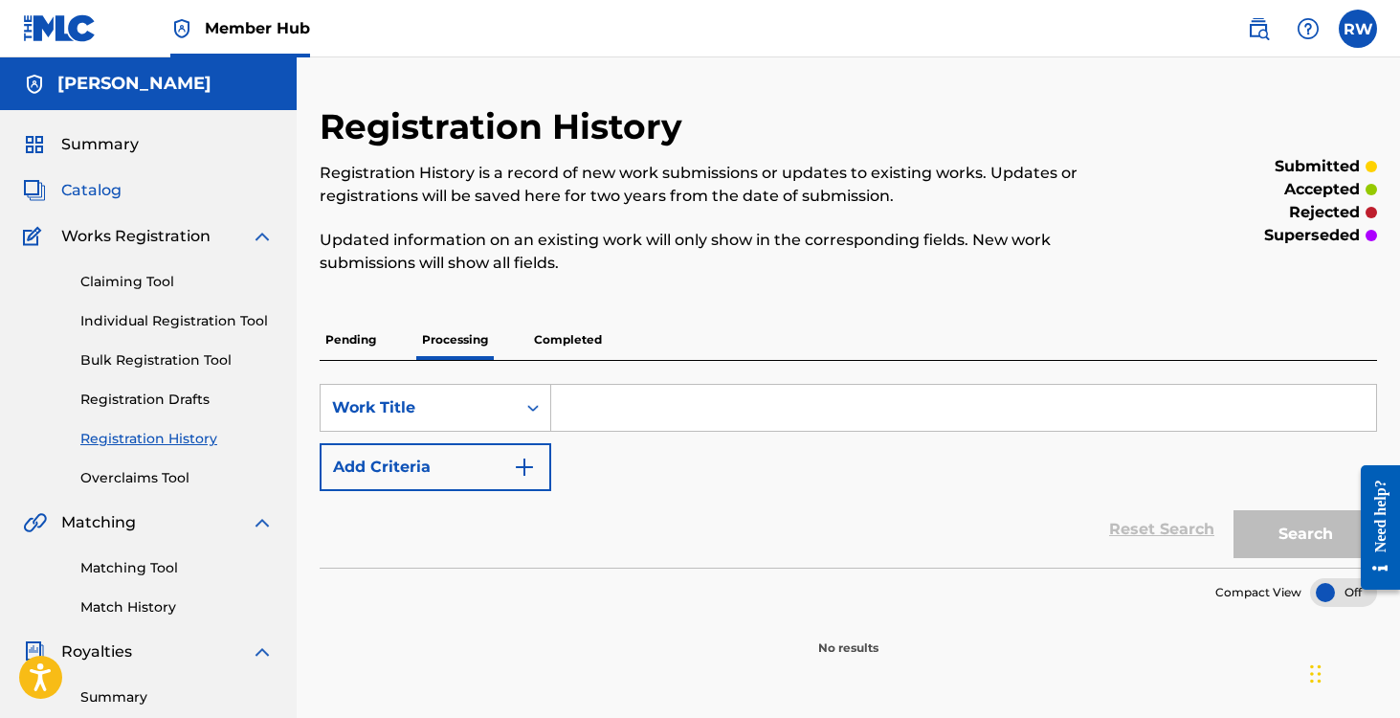
click at [100, 191] on span "Catalog" at bounding box center [91, 190] width 60 height 23
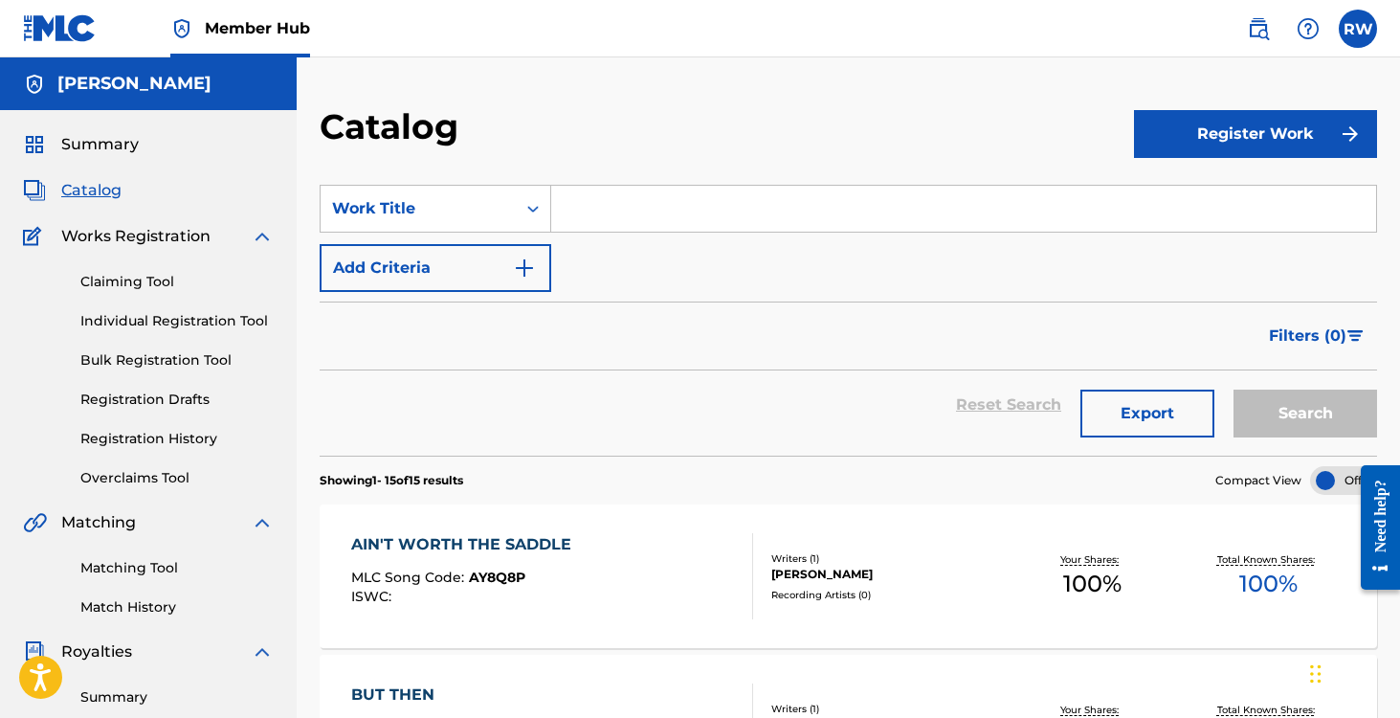
click at [649, 206] on input "Search Form" at bounding box center [963, 209] width 825 height 46
click at [648, 330] on div "Filters ( 0 )" at bounding box center [849, 335] width 1058 height 69
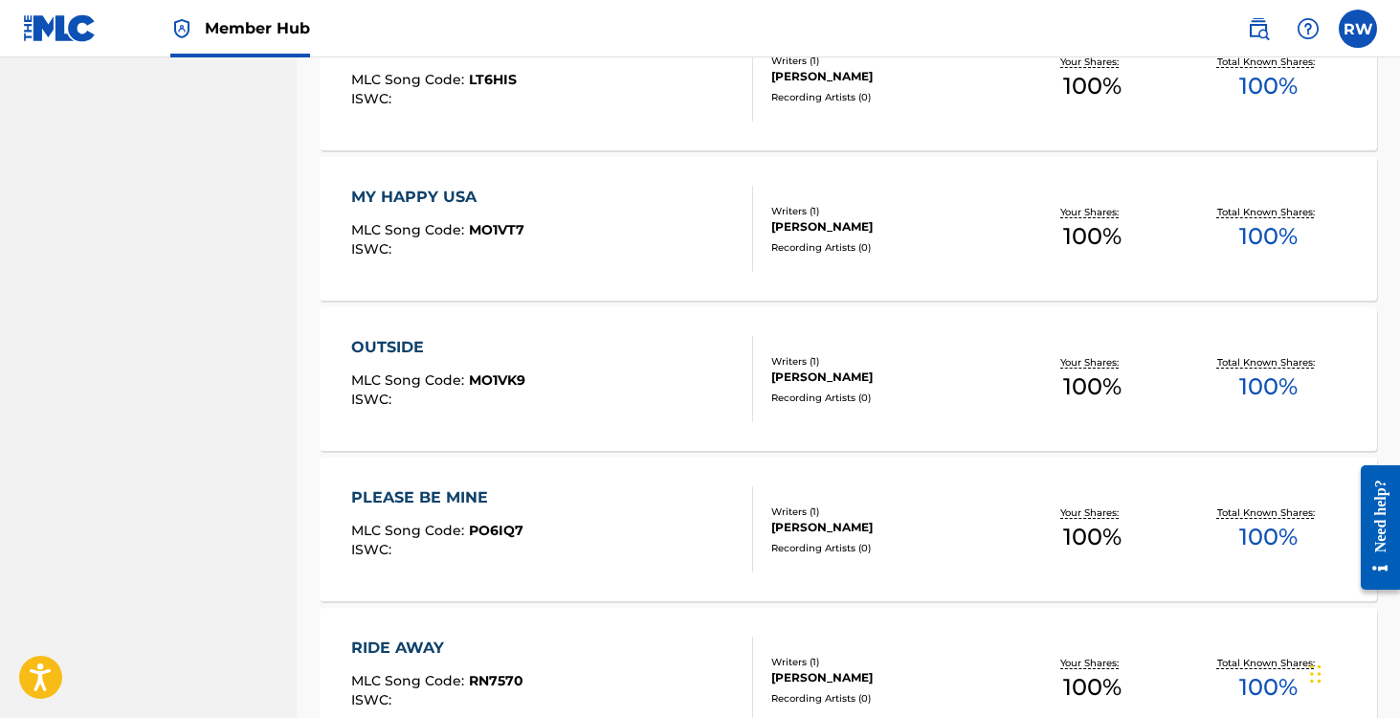
scroll to position [1634, 0]
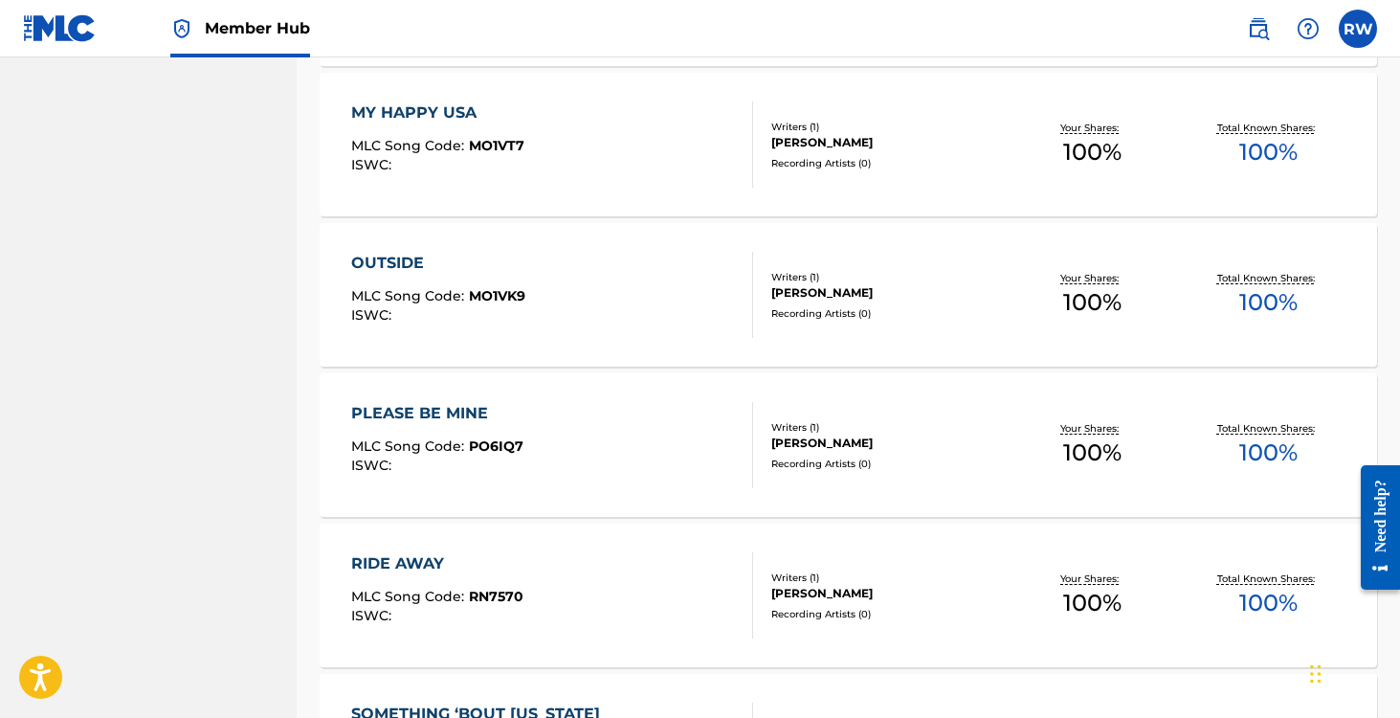
click at [411, 114] on div "MY HAPPY USA" at bounding box center [437, 112] width 173 height 23
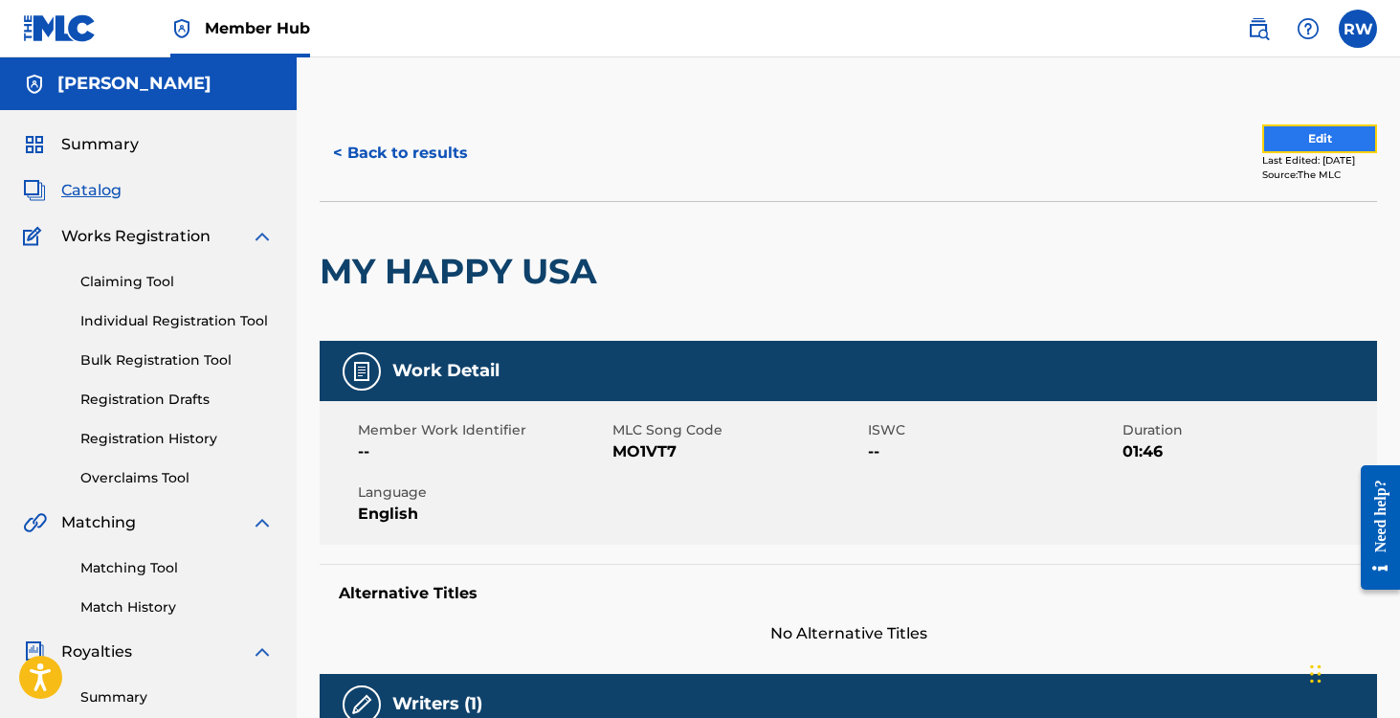
click at [1262, 129] on button "Edit" at bounding box center [1319, 138] width 115 height 29
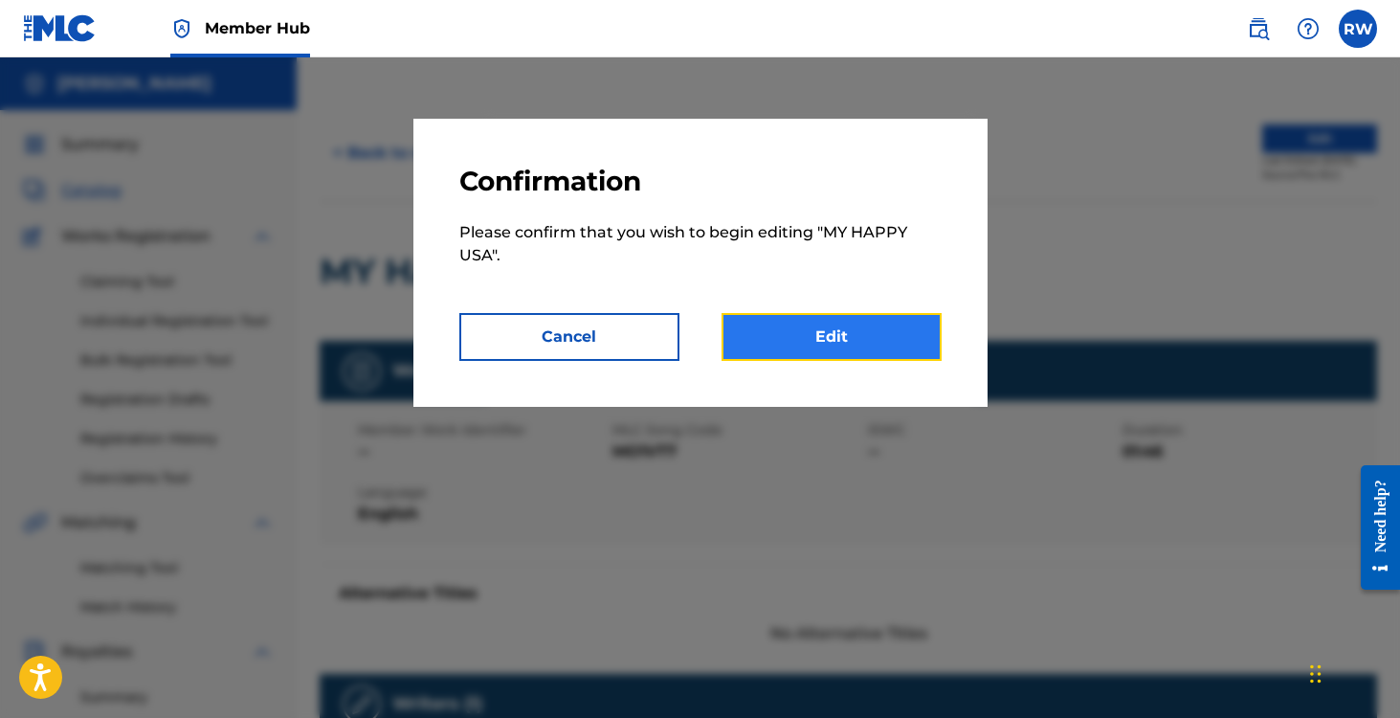
click at [811, 342] on link "Edit" at bounding box center [832, 337] width 220 height 48
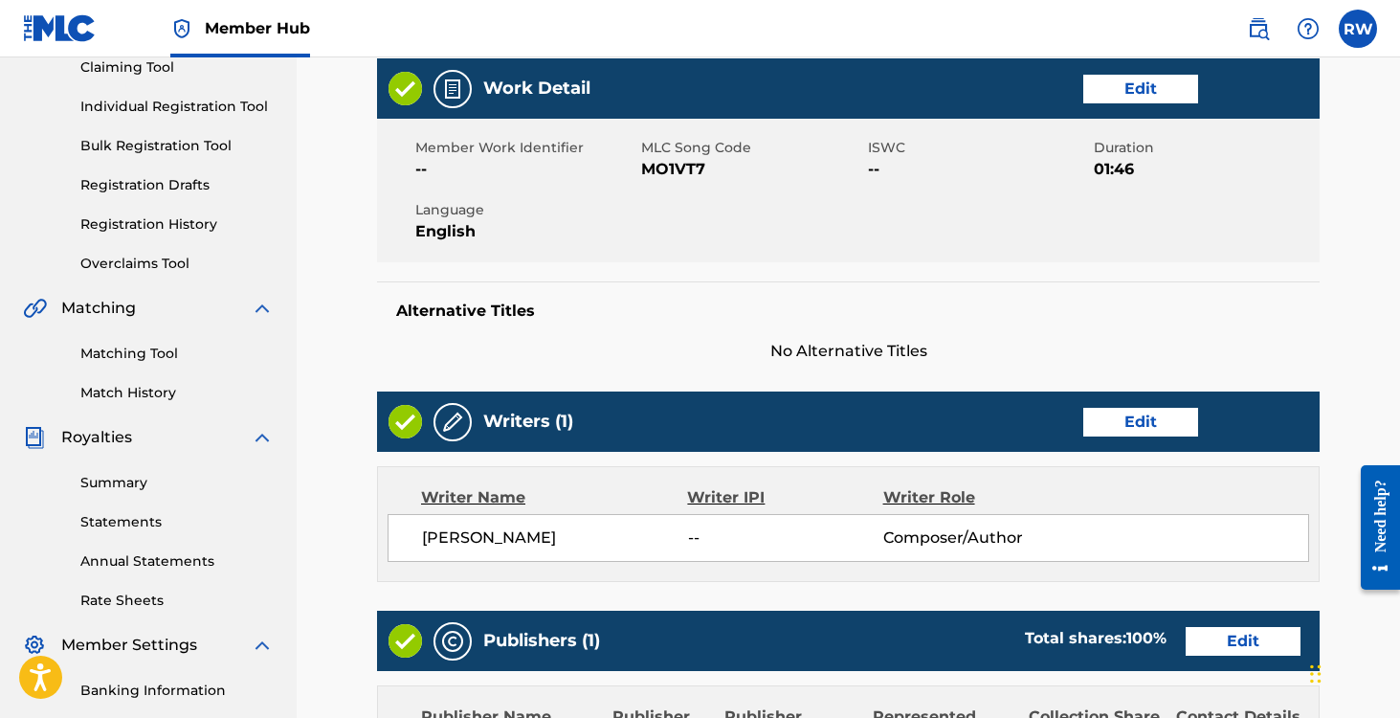
scroll to position [729, 0]
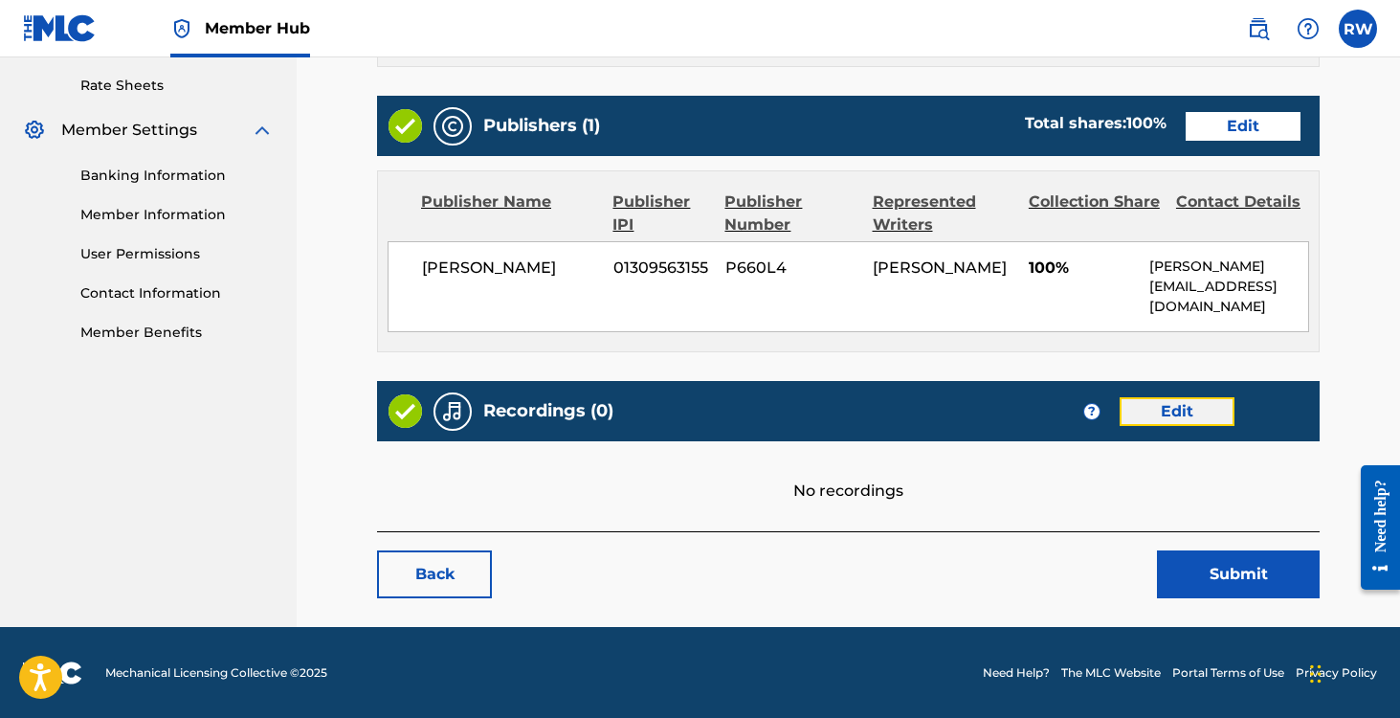
click at [1184, 412] on link "Edit" at bounding box center [1177, 411] width 115 height 29
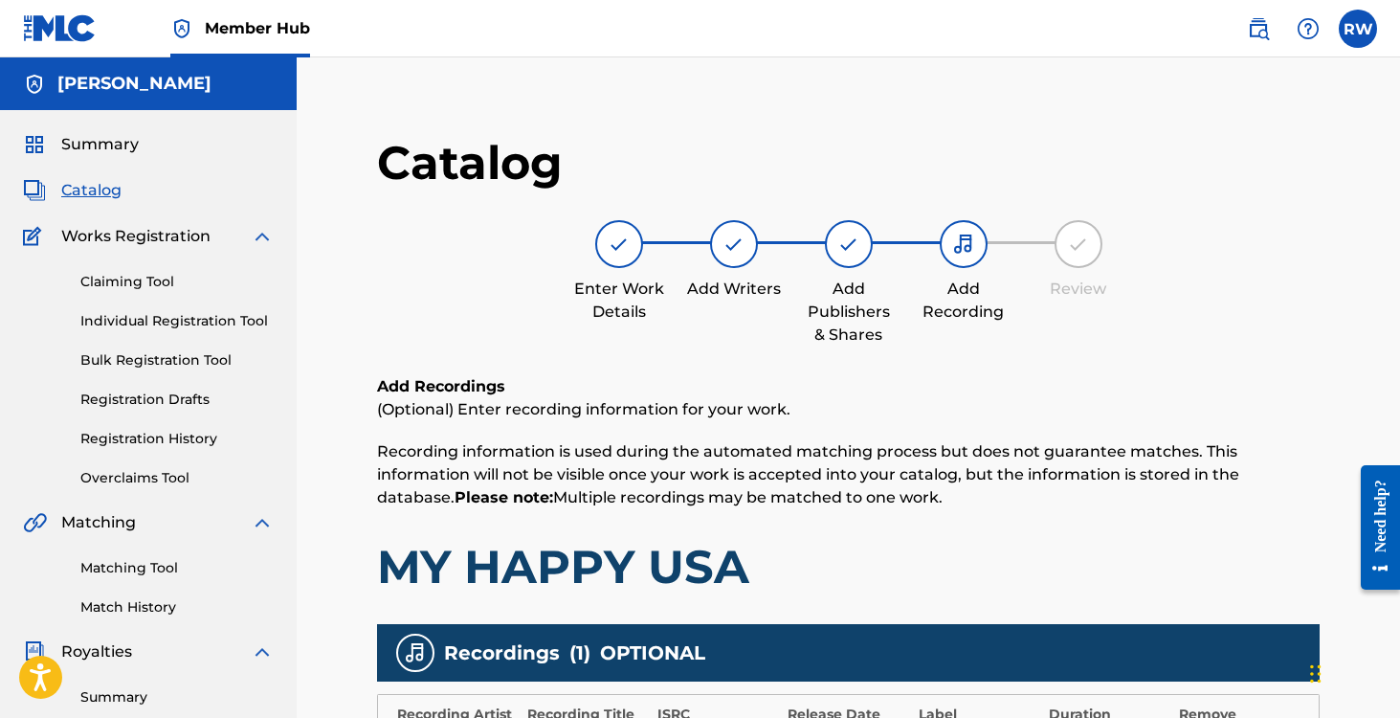
scroll to position [477, 0]
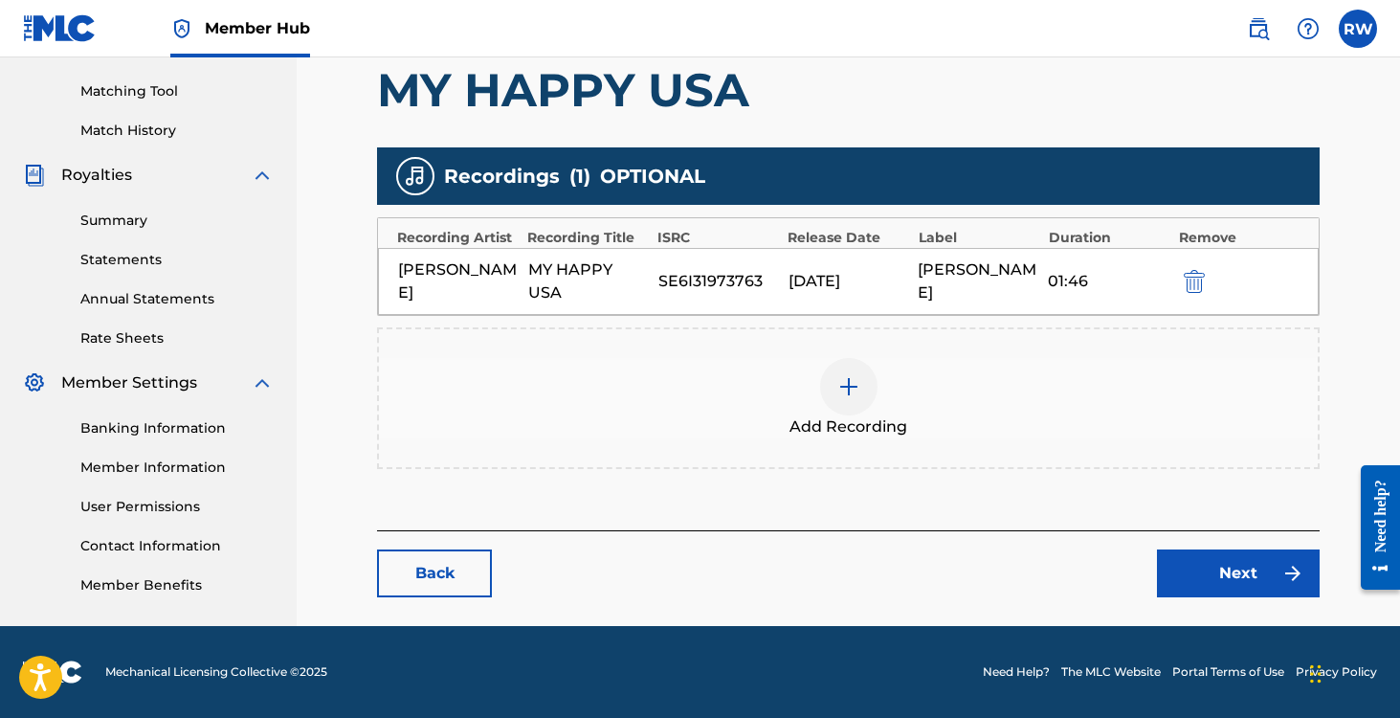
click at [863, 386] on div at bounding box center [848, 386] width 57 height 57
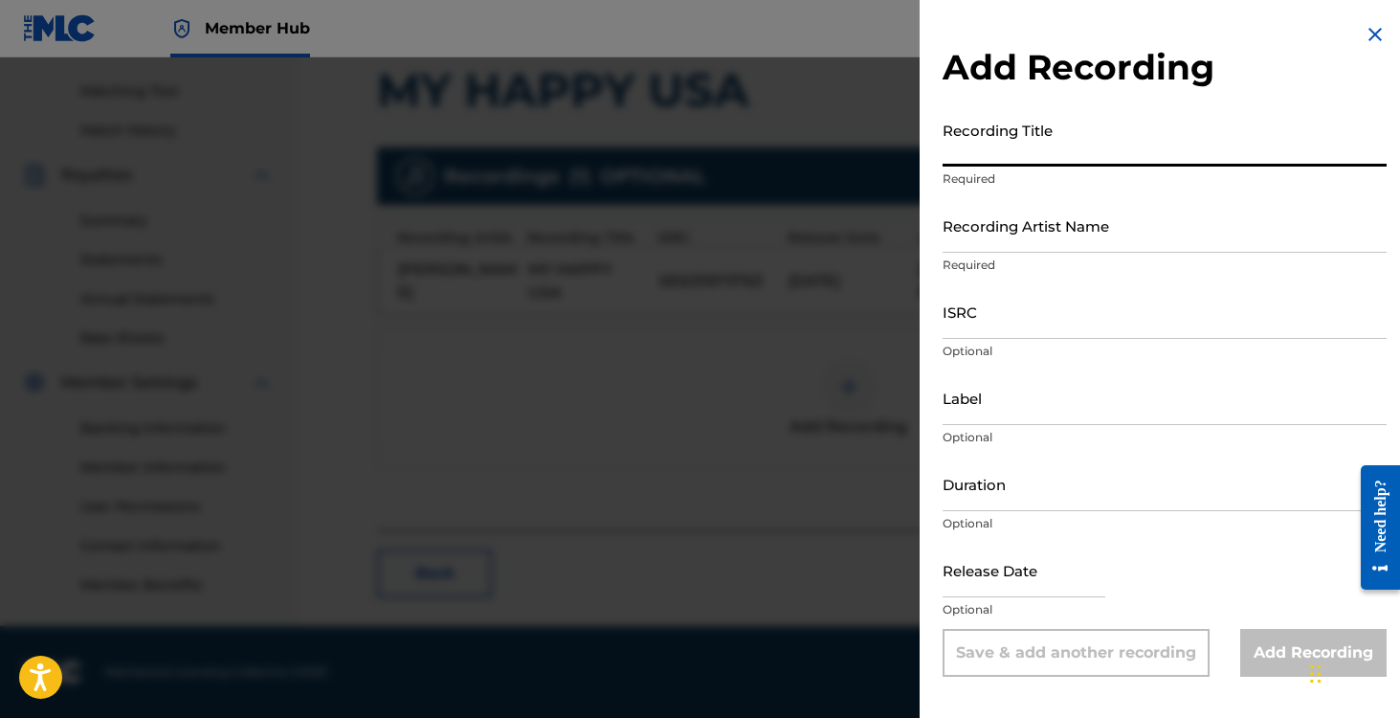
click at [982, 151] on input "Recording Title" at bounding box center [1165, 139] width 444 height 55
type input "My Happy USA (Re-recorded"
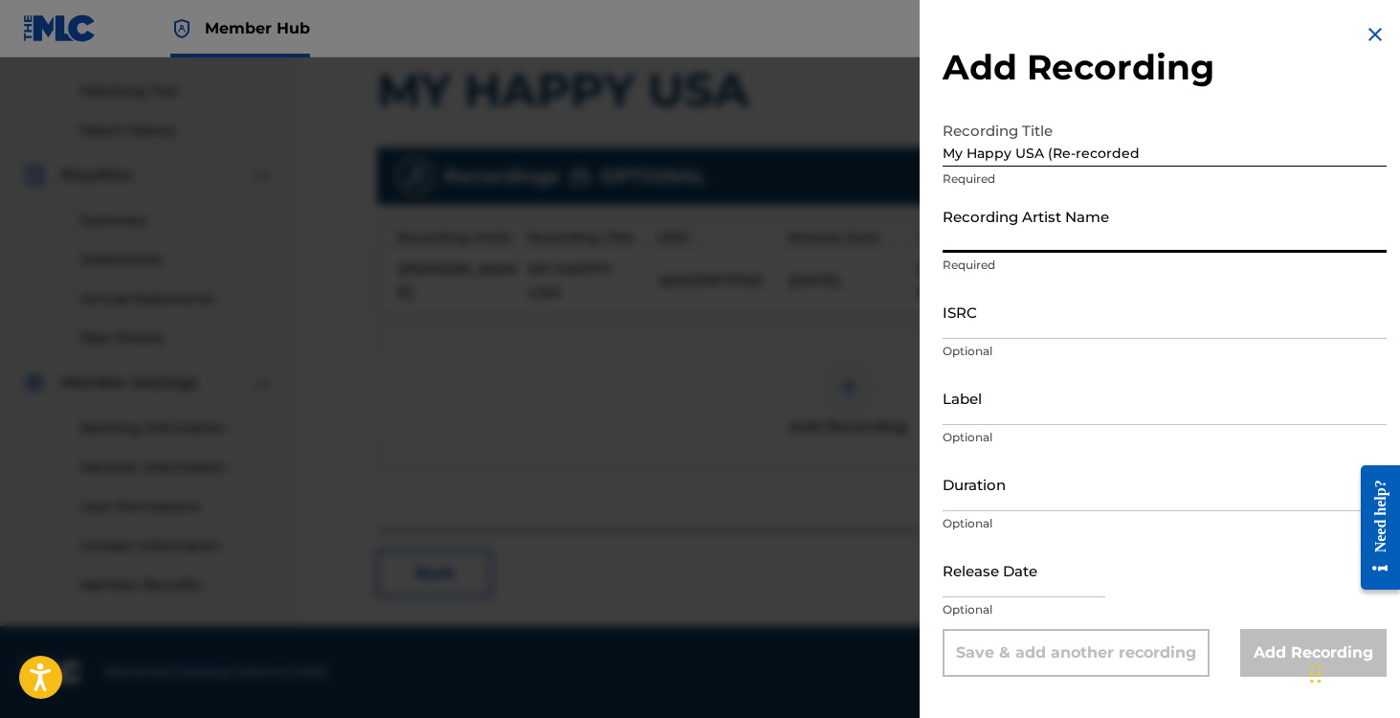
click at [978, 214] on input "Recording Artist Name" at bounding box center [1165, 225] width 444 height 55
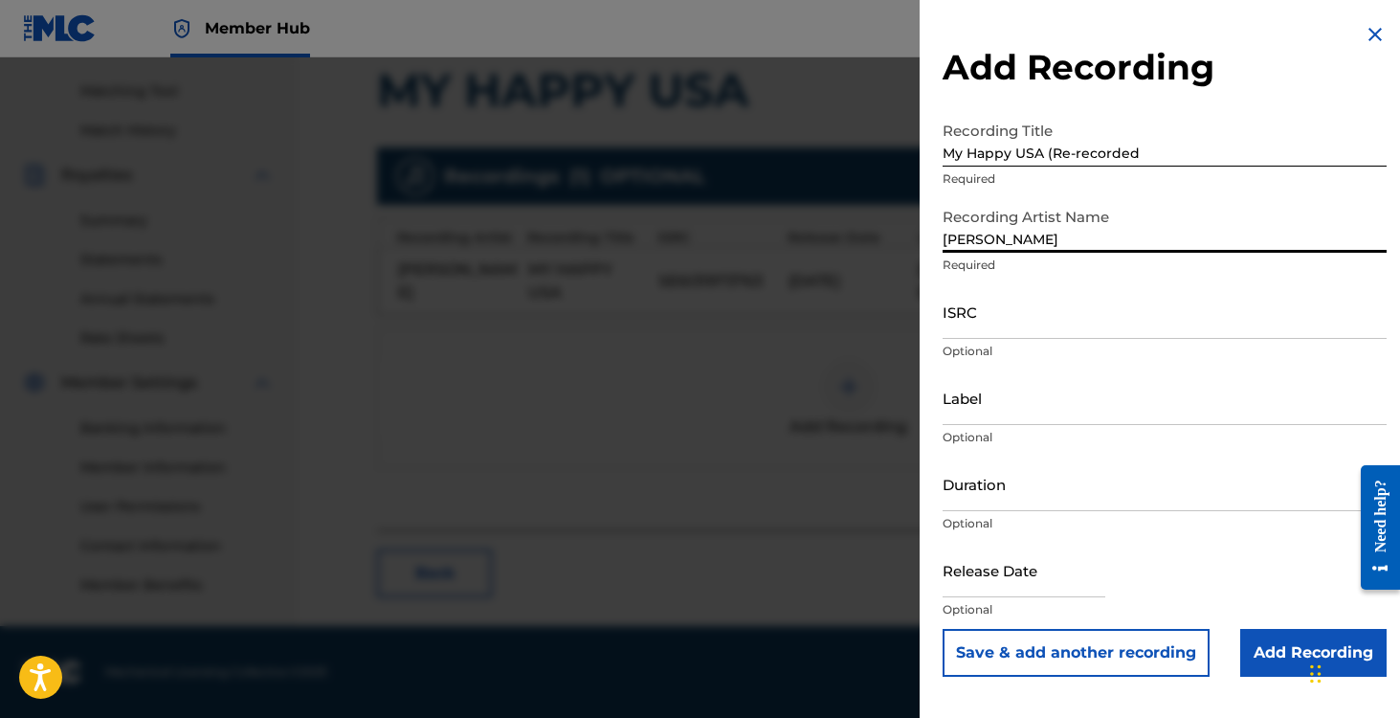
type input "[PERSON_NAME]"
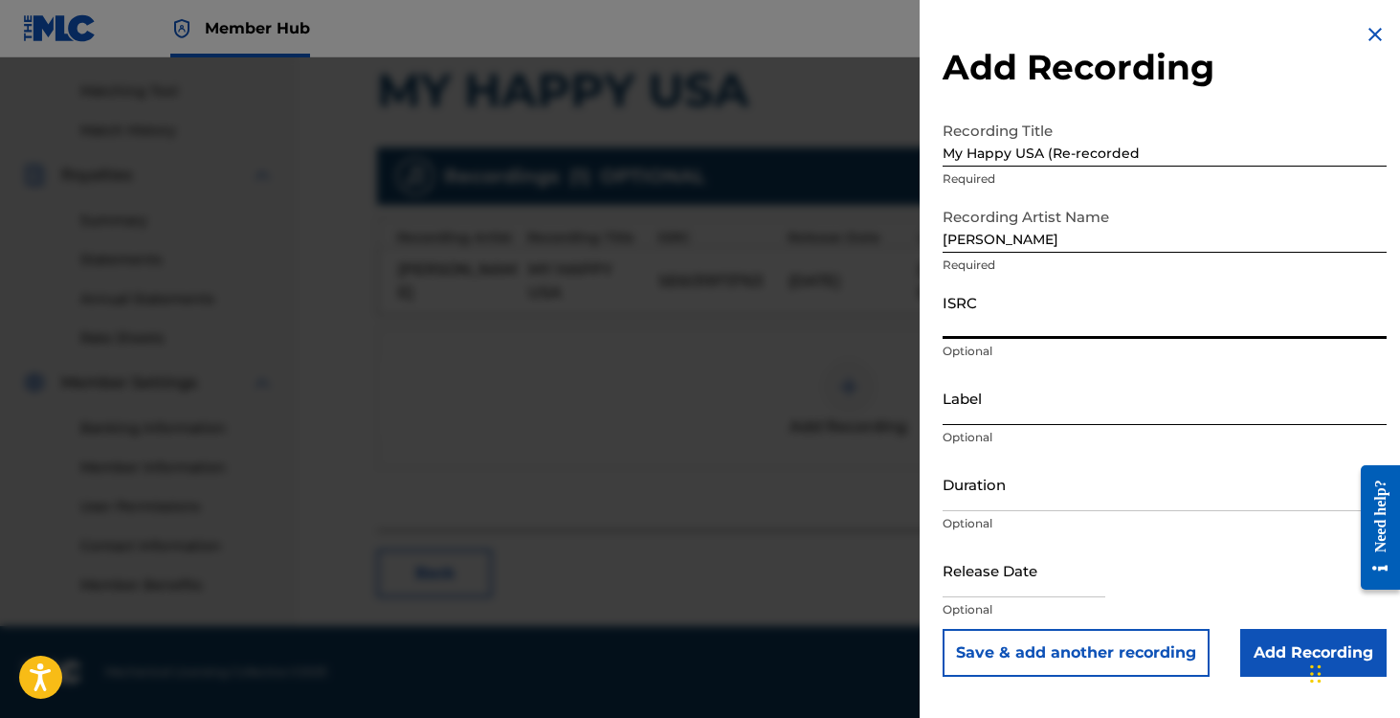
paste input "SE5752055791"
type input "SE5752055791"
click at [983, 397] on input "Label" at bounding box center [1165, 397] width 444 height 55
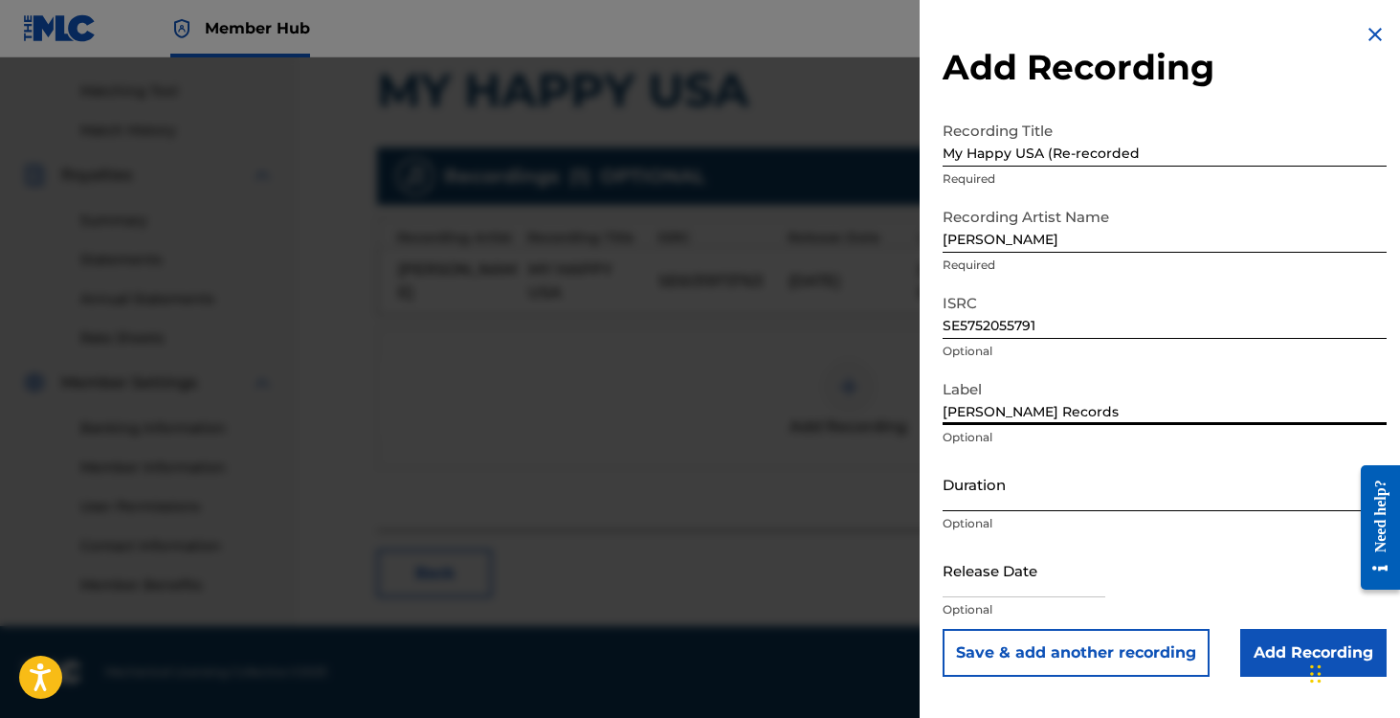
type input "[PERSON_NAME] Records"
click at [1039, 493] on input "Duration" at bounding box center [1165, 484] width 444 height 55
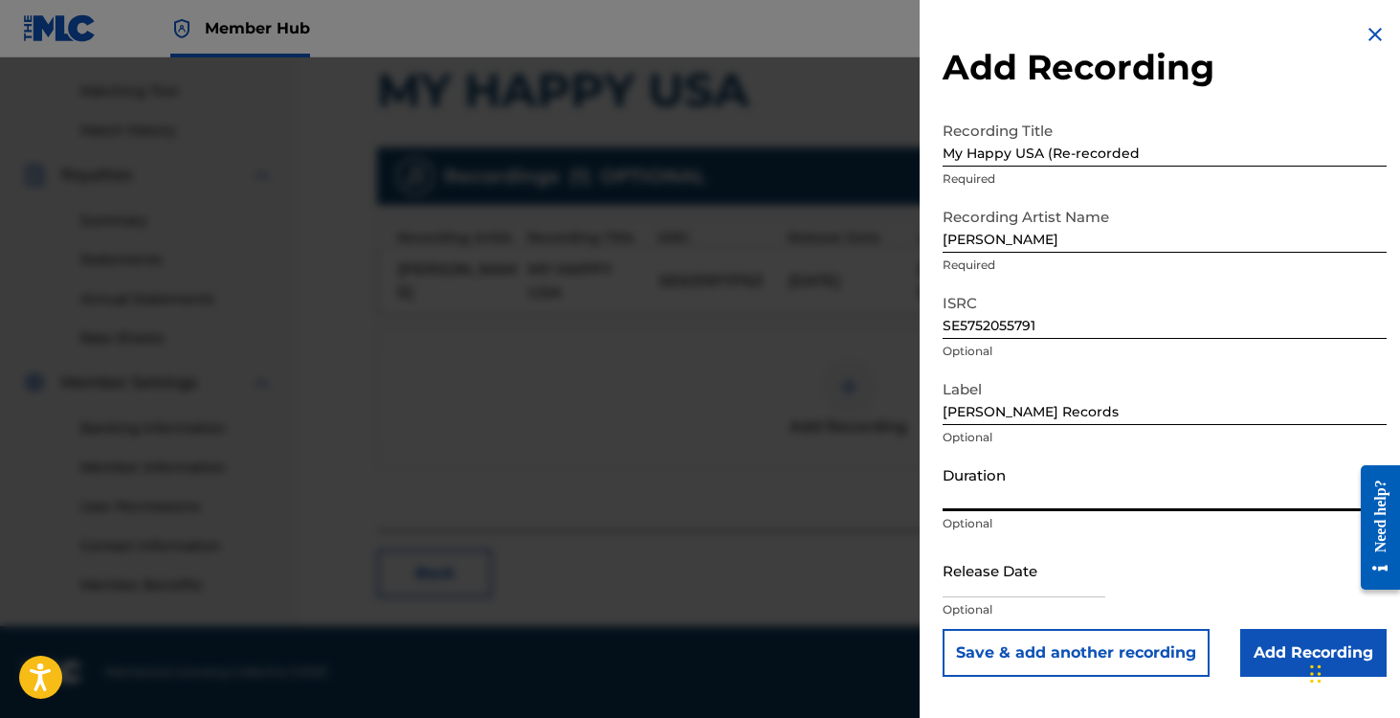
type input ":"
type input "1"
type input "01:53"
click at [1012, 581] on input "text" at bounding box center [1024, 570] width 163 height 55
select select "8"
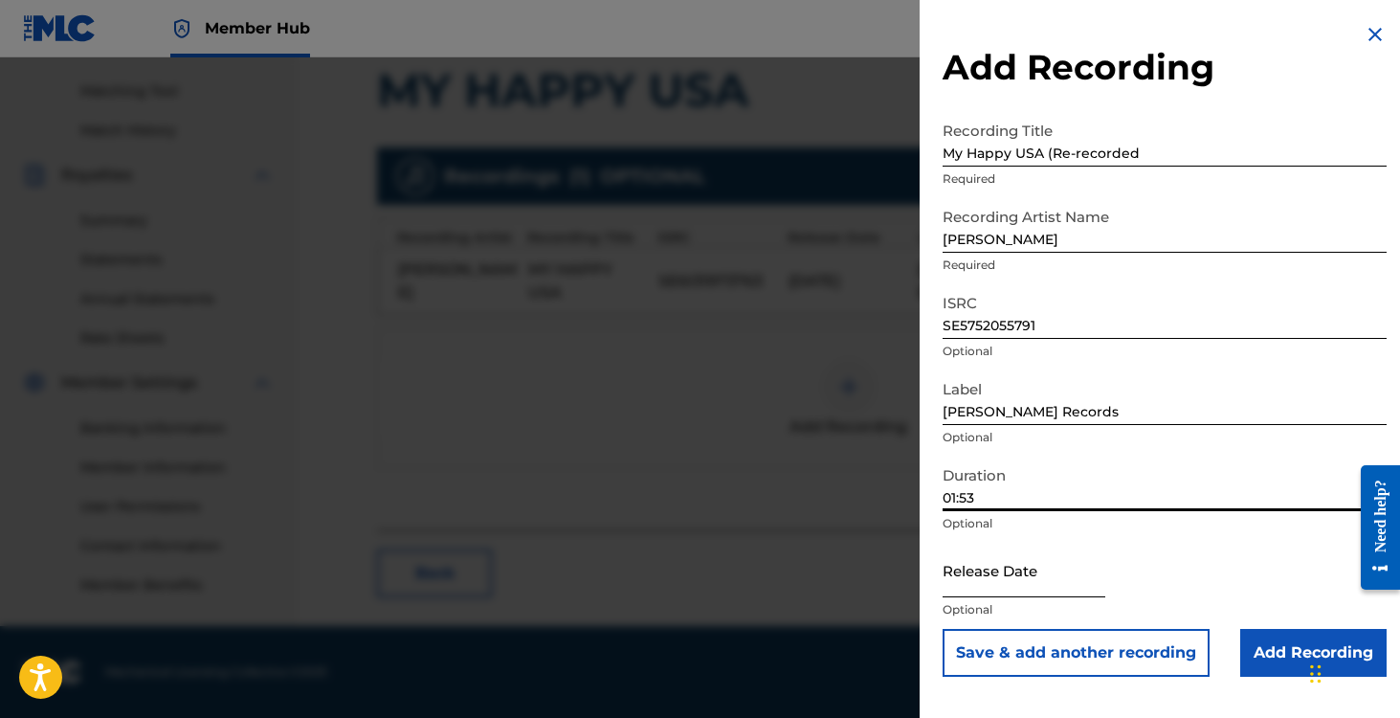
select select "2025"
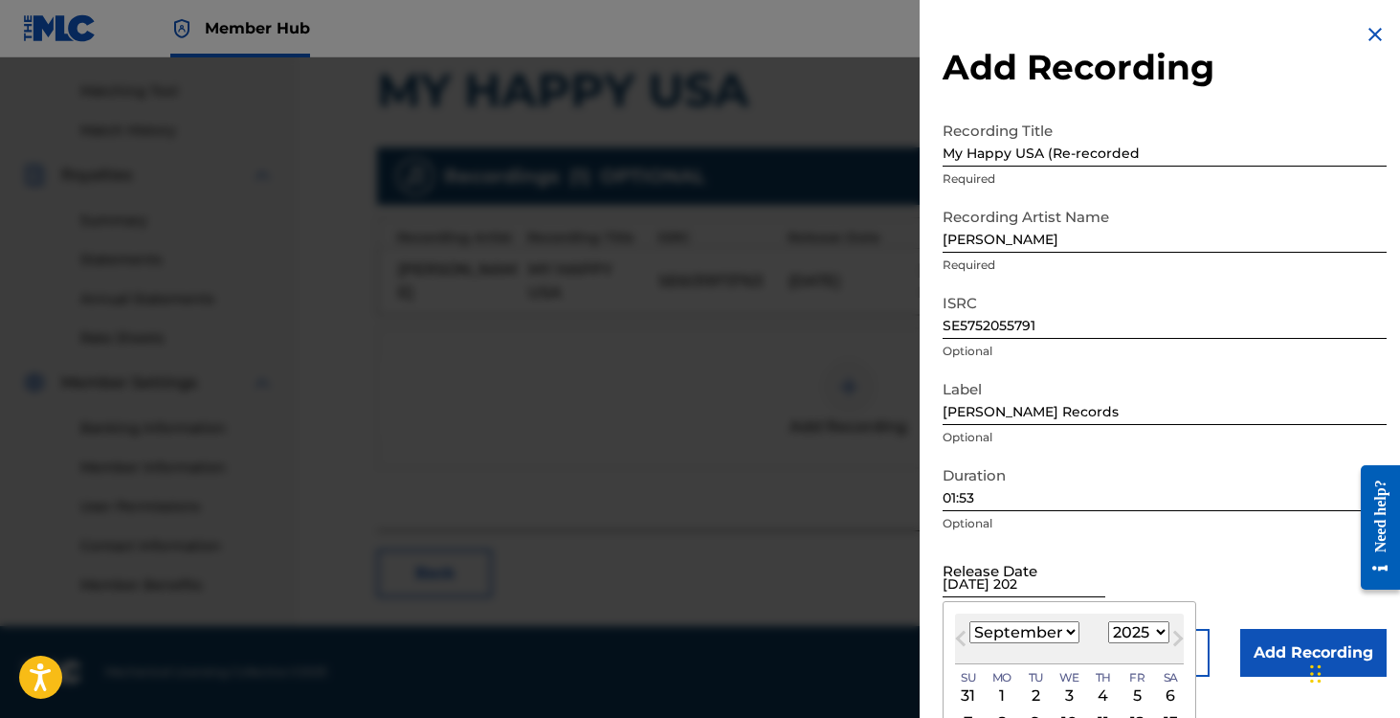
type input "[DATE]"
select select "2"
select select "2020"
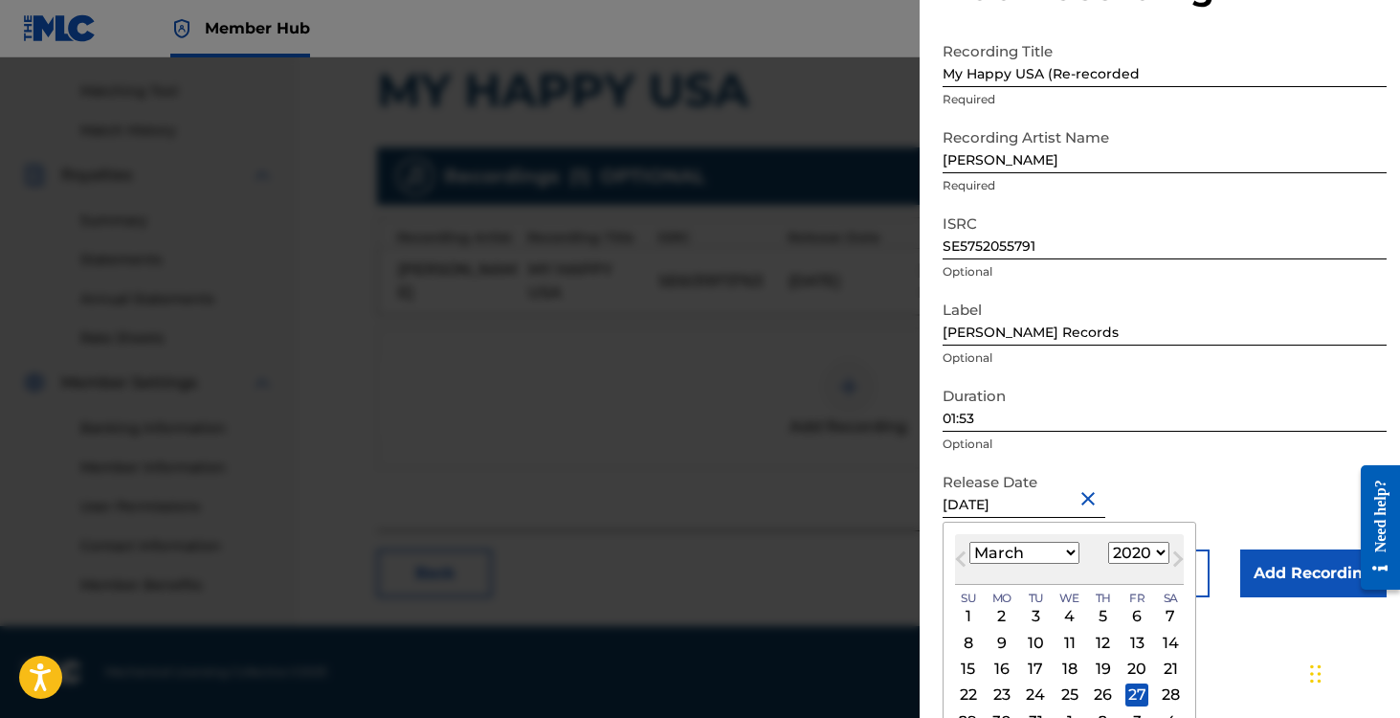
scroll to position [134, 0]
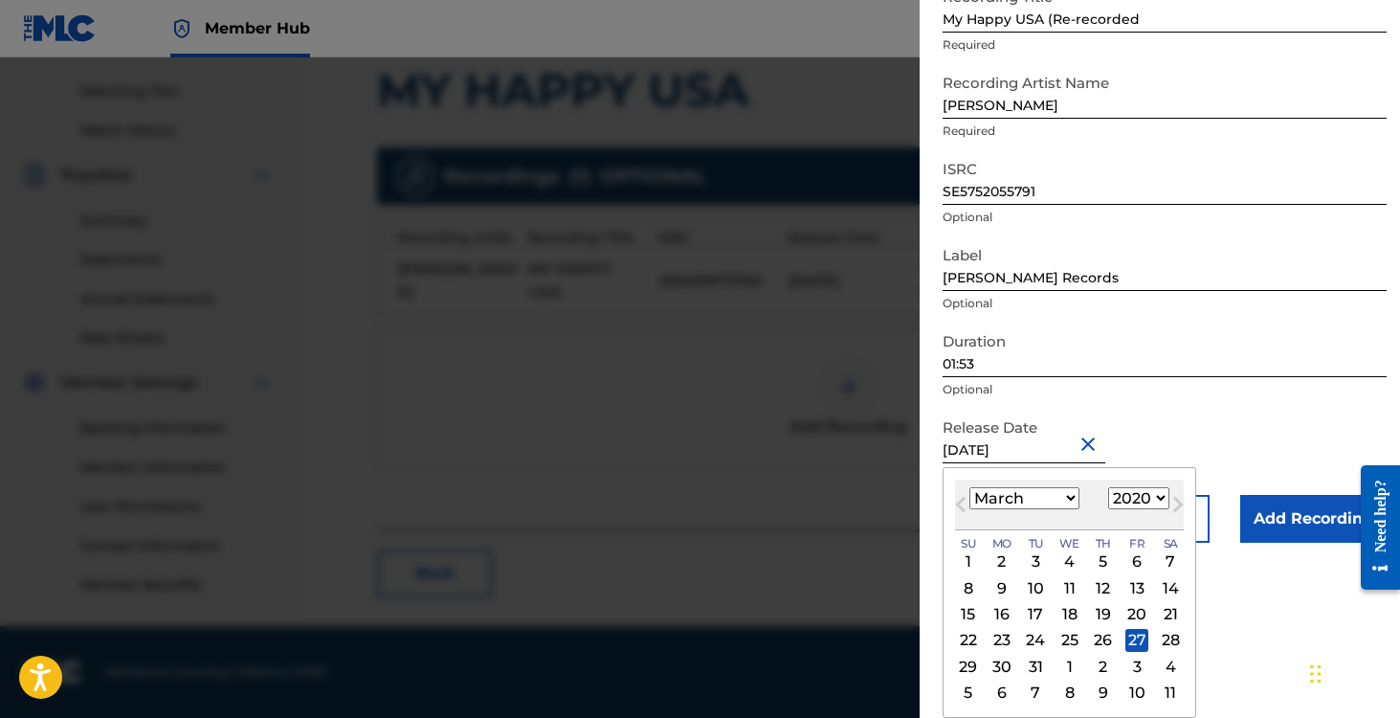
type input "[DATE]"
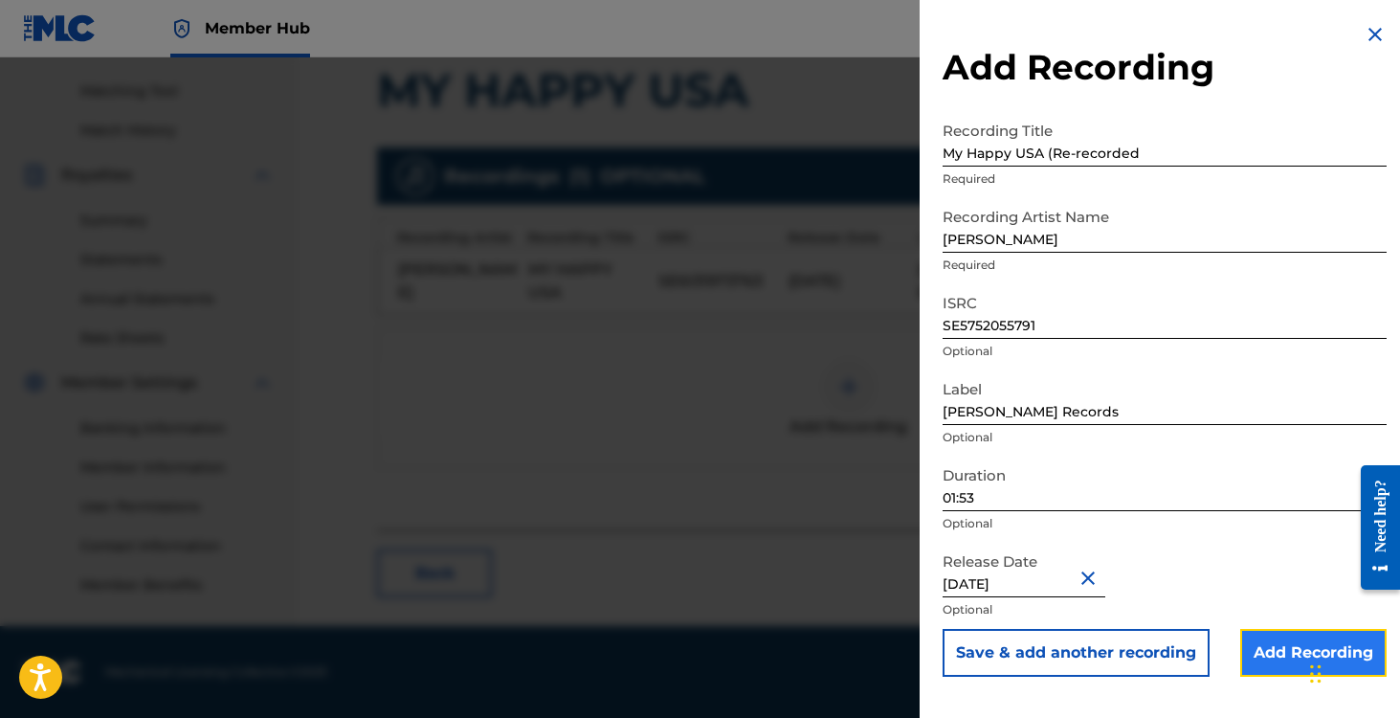
click at [1253, 643] on input "Add Recording" at bounding box center [1313, 653] width 146 height 48
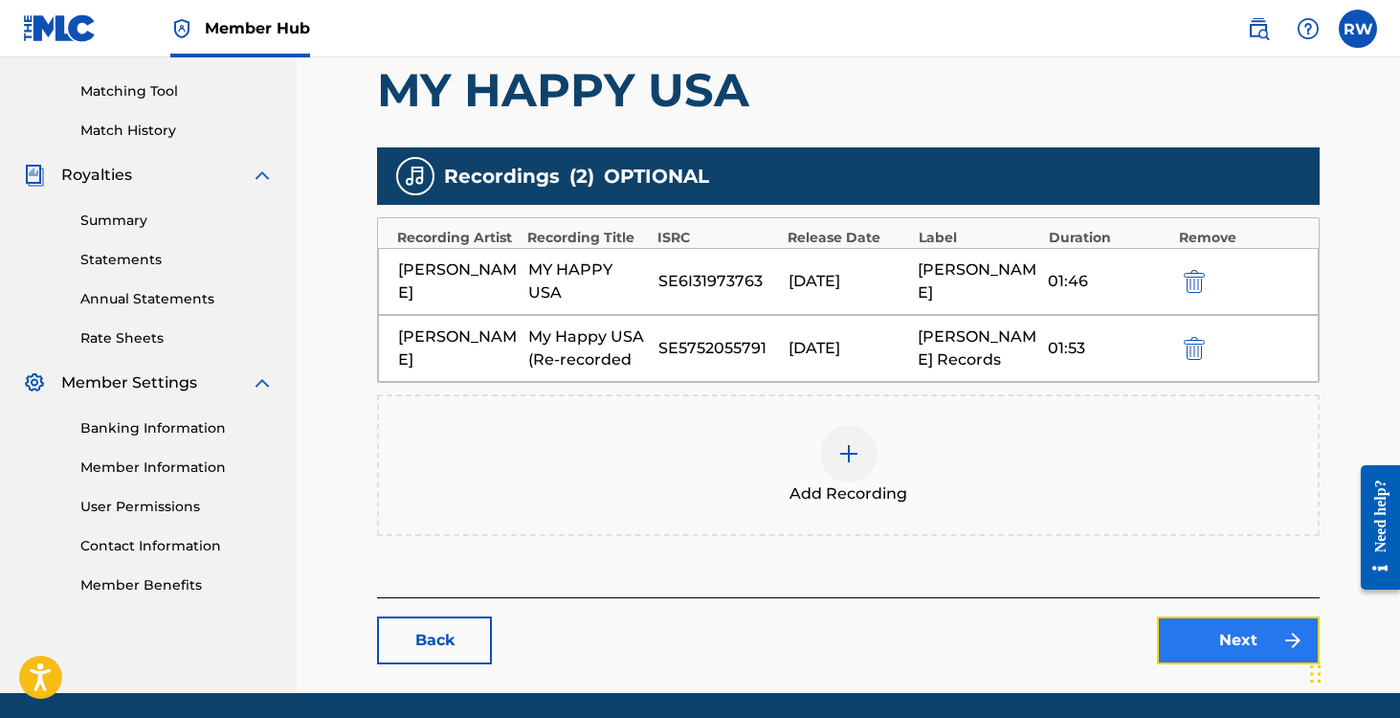
click at [1232, 661] on link "Next" at bounding box center [1238, 640] width 163 height 48
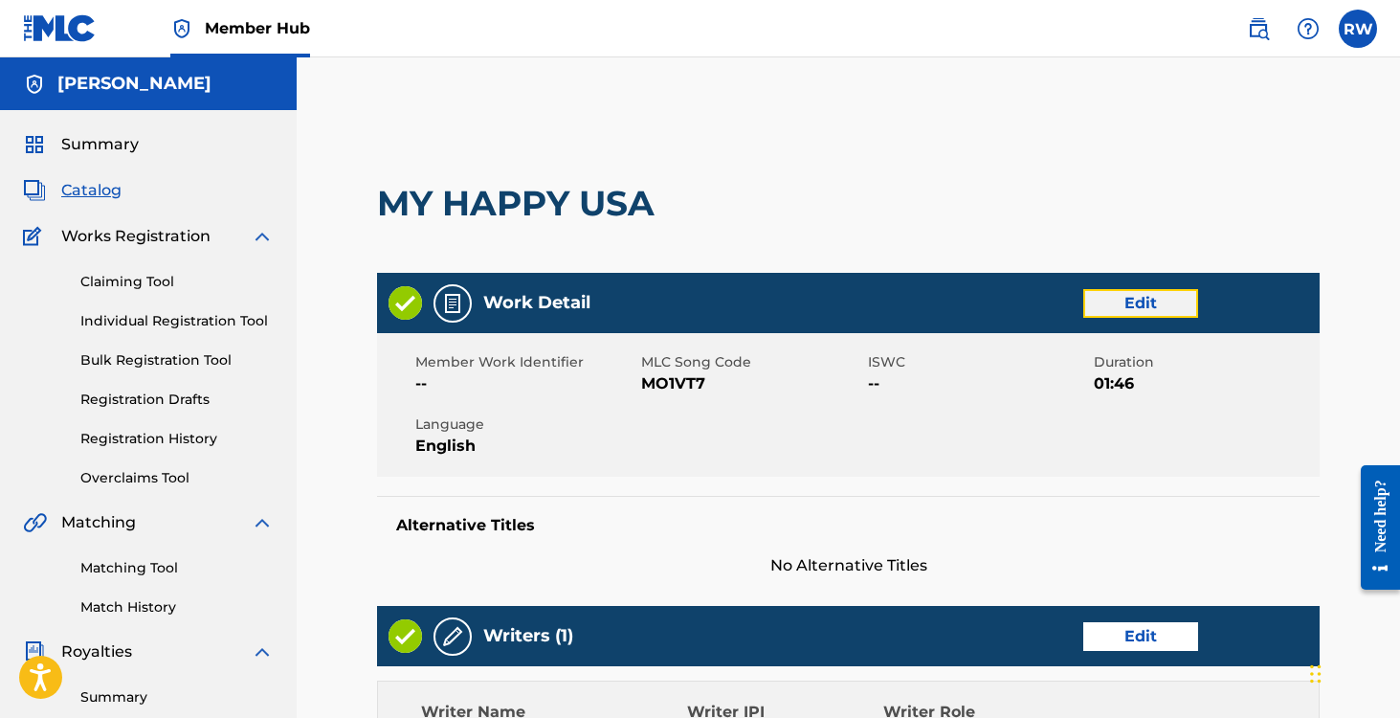
click at [1126, 302] on link "Edit" at bounding box center [1140, 303] width 115 height 29
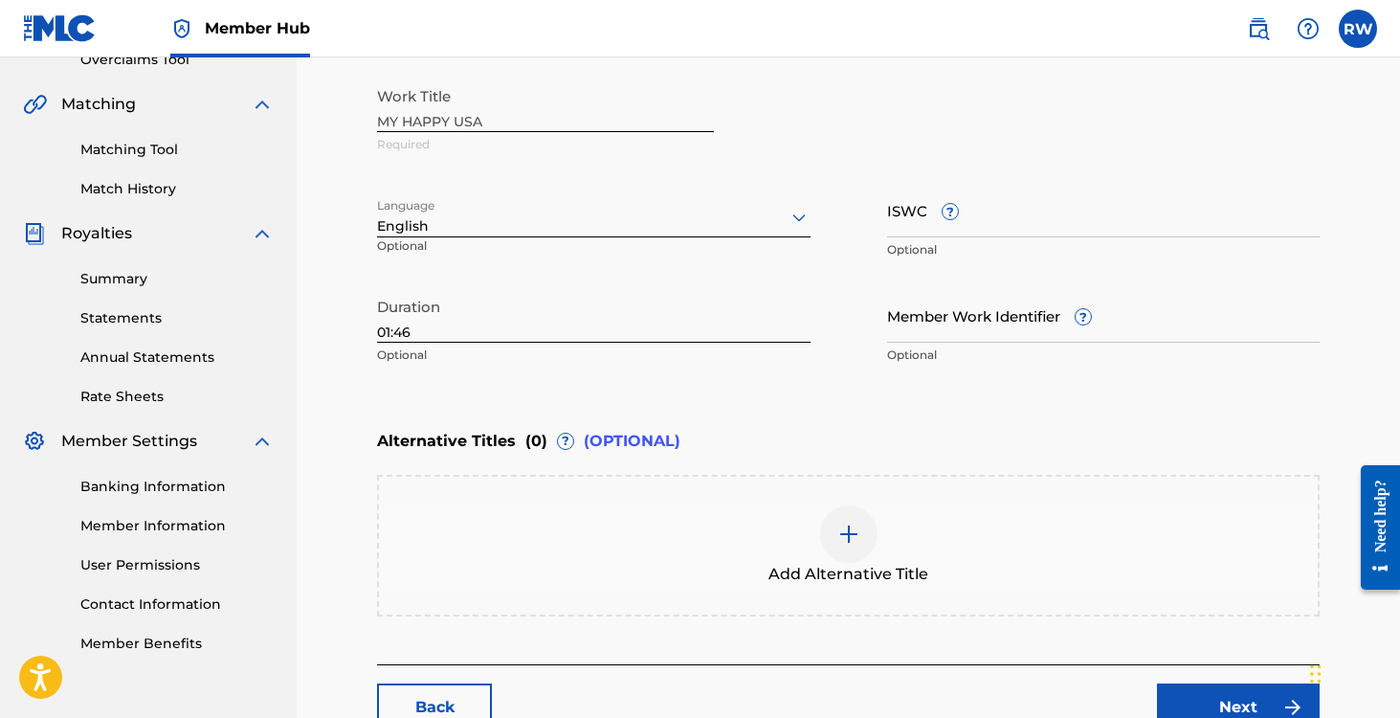
scroll to position [551, 0]
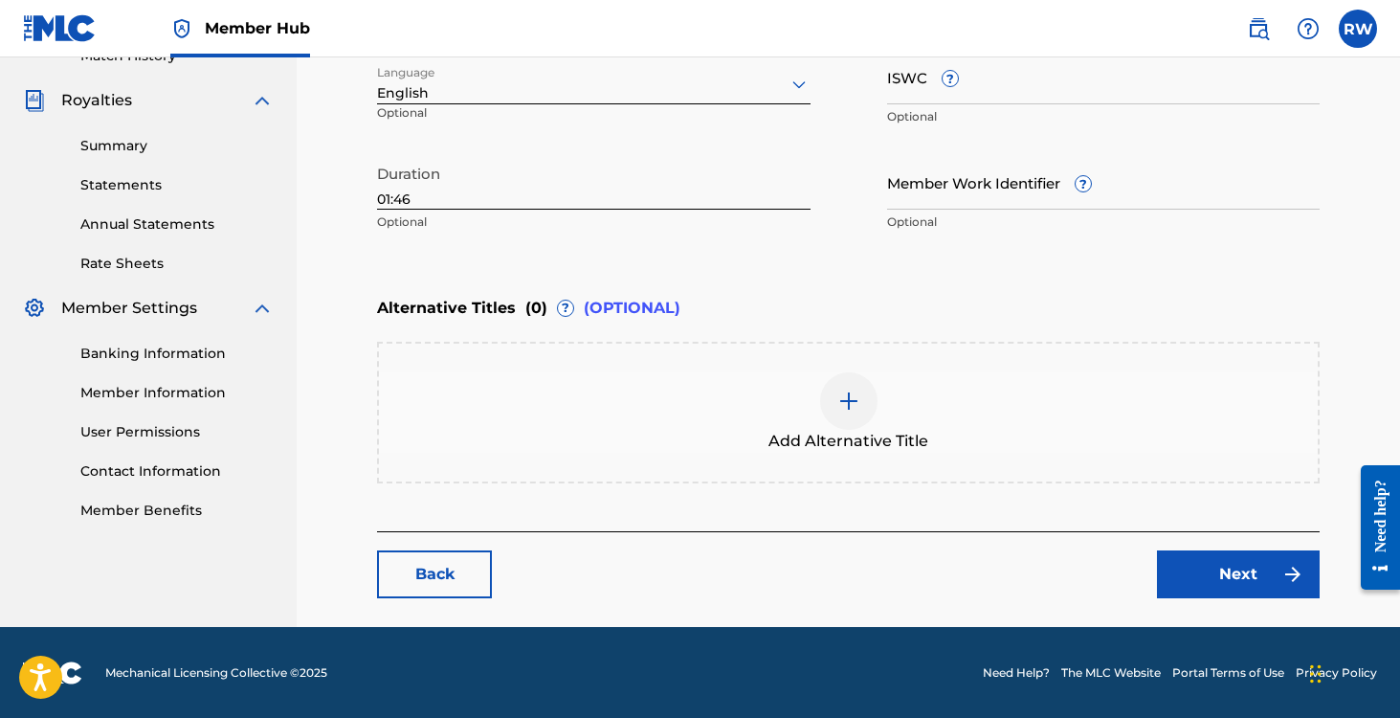
click at [855, 408] on img at bounding box center [848, 401] width 23 height 23
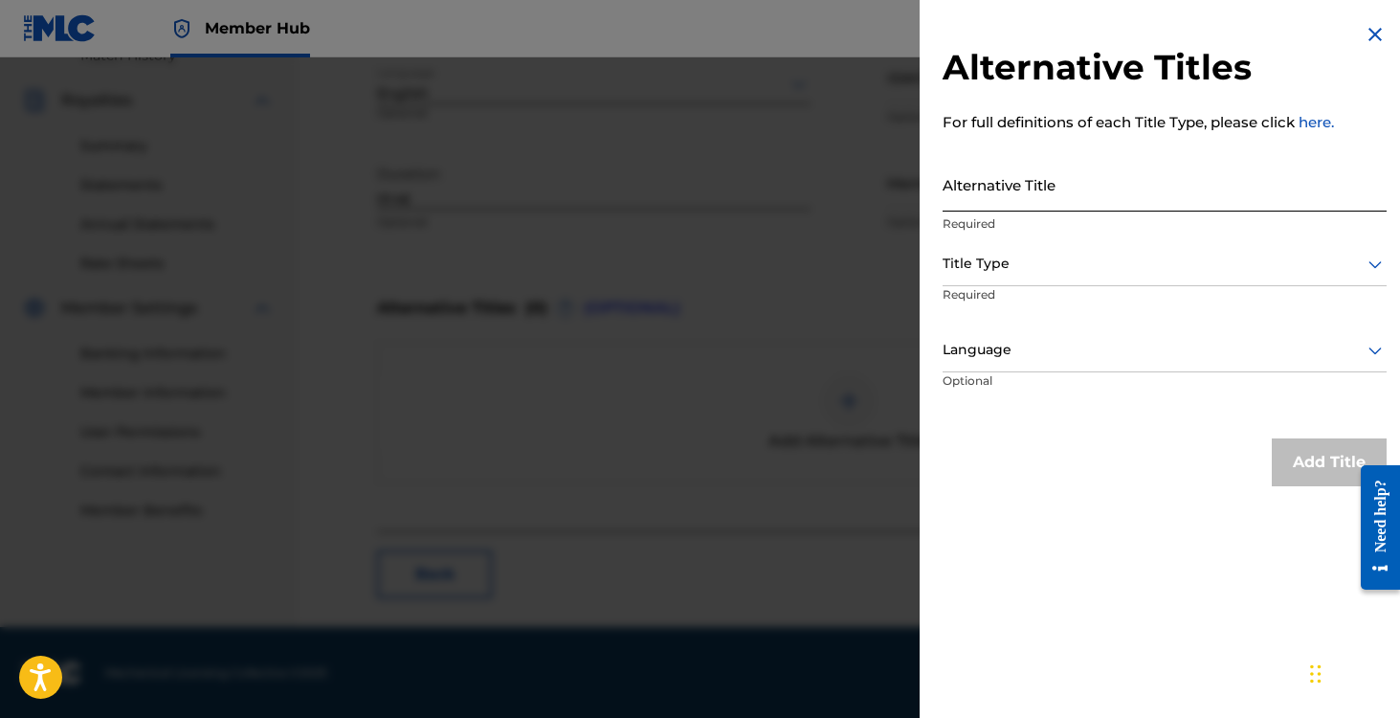
click at [979, 174] on input "Alternative Title" at bounding box center [1165, 184] width 444 height 55
type input "My Happy USA (Re-recorded)"
click at [986, 269] on div at bounding box center [1165, 264] width 444 height 24
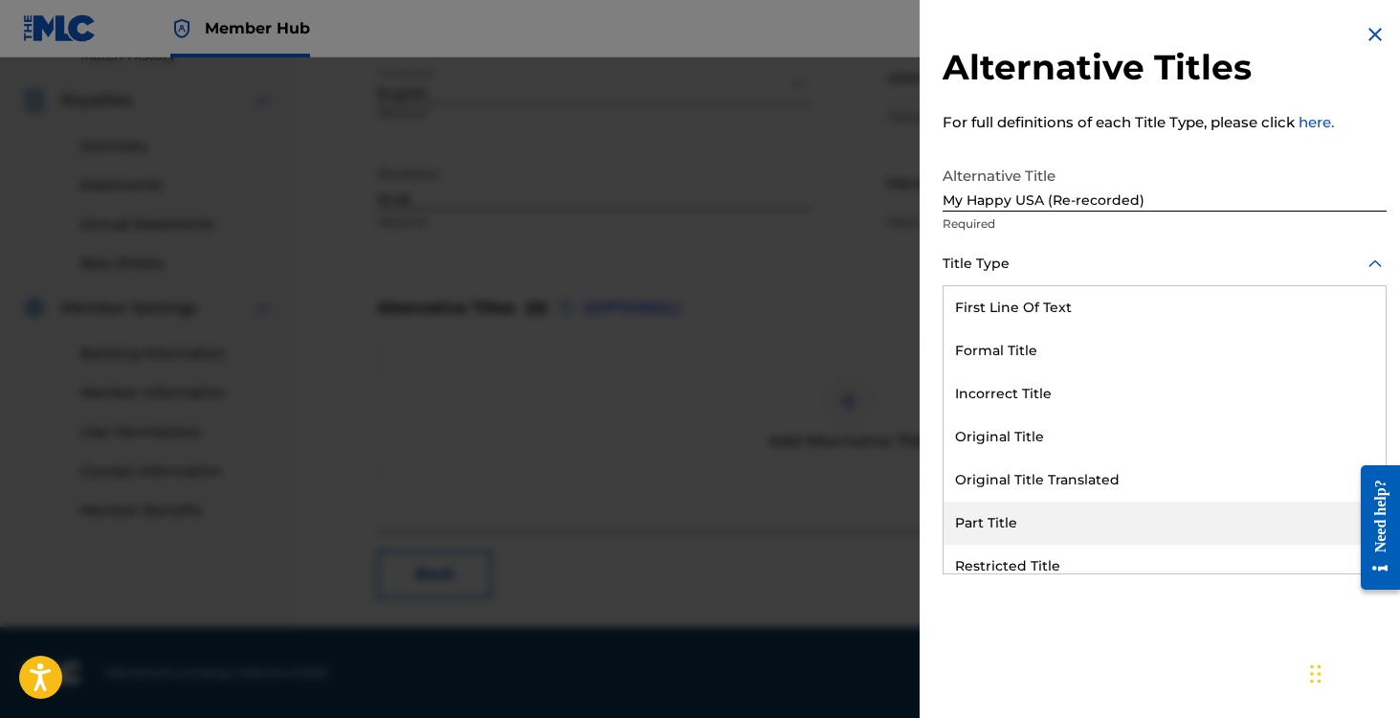
scroll to position [187, 0]
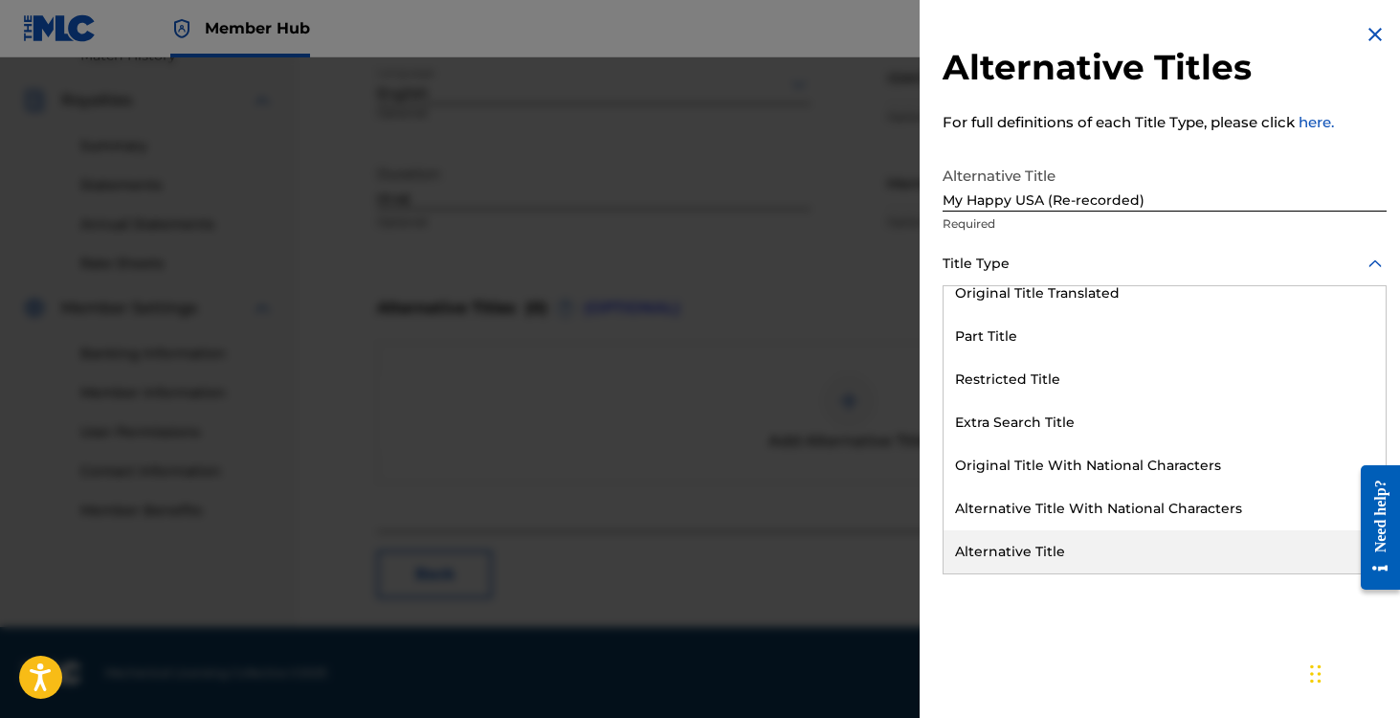
click at [996, 545] on div "Alternative Title" at bounding box center [1165, 551] width 442 height 43
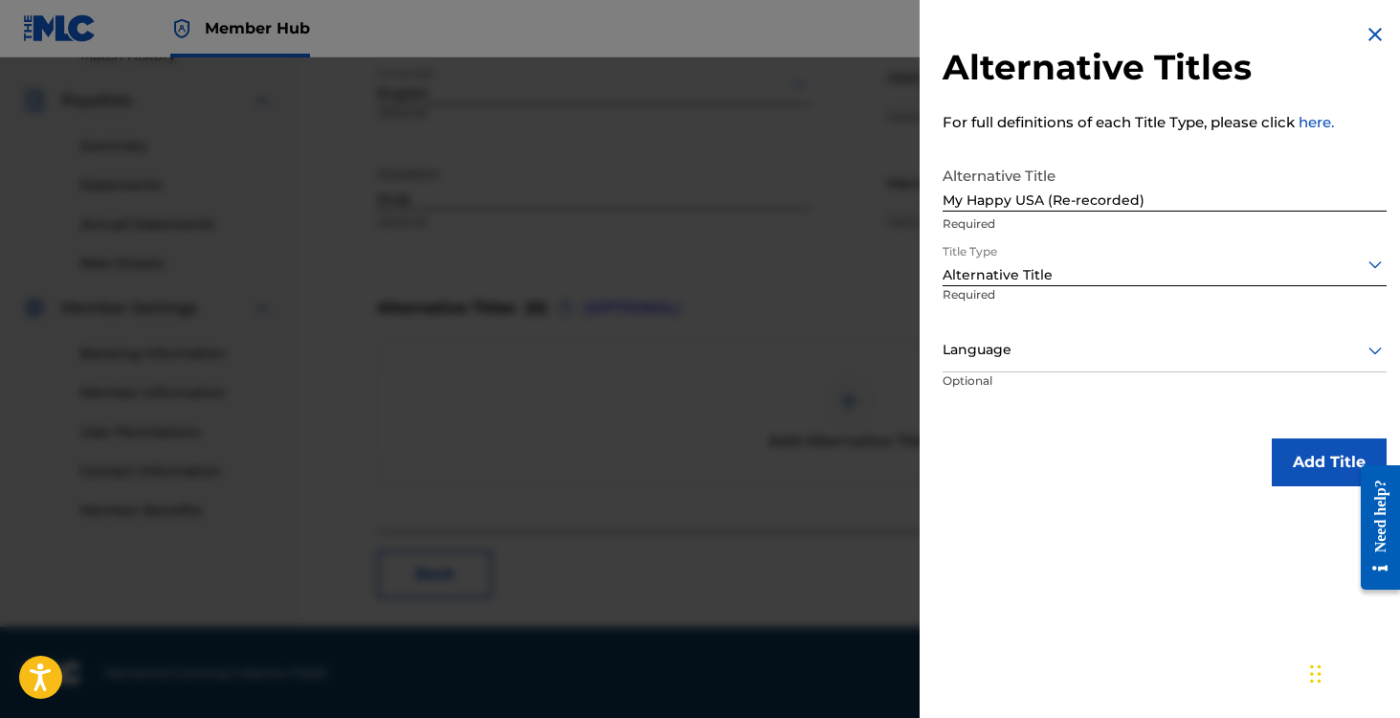
click at [982, 353] on div at bounding box center [1165, 350] width 444 height 24
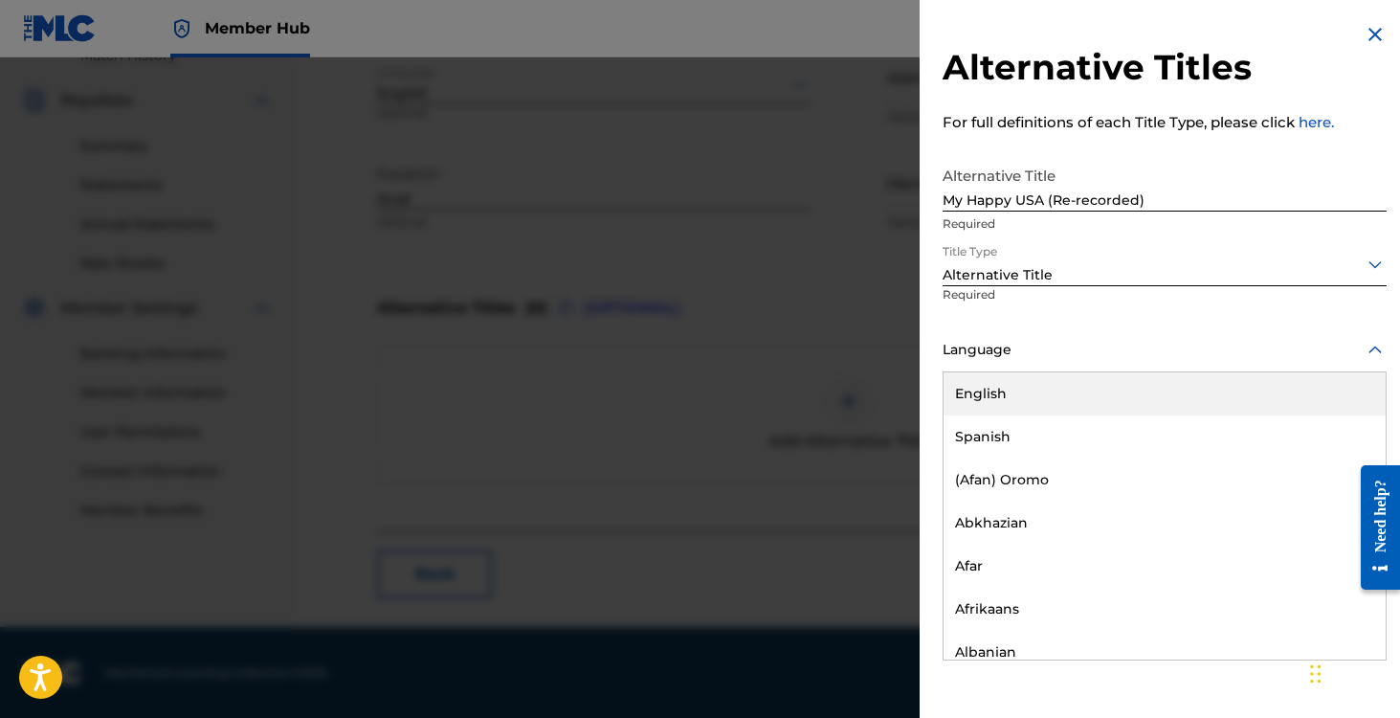
click at [982, 387] on div "English" at bounding box center [1165, 393] width 442 height 43
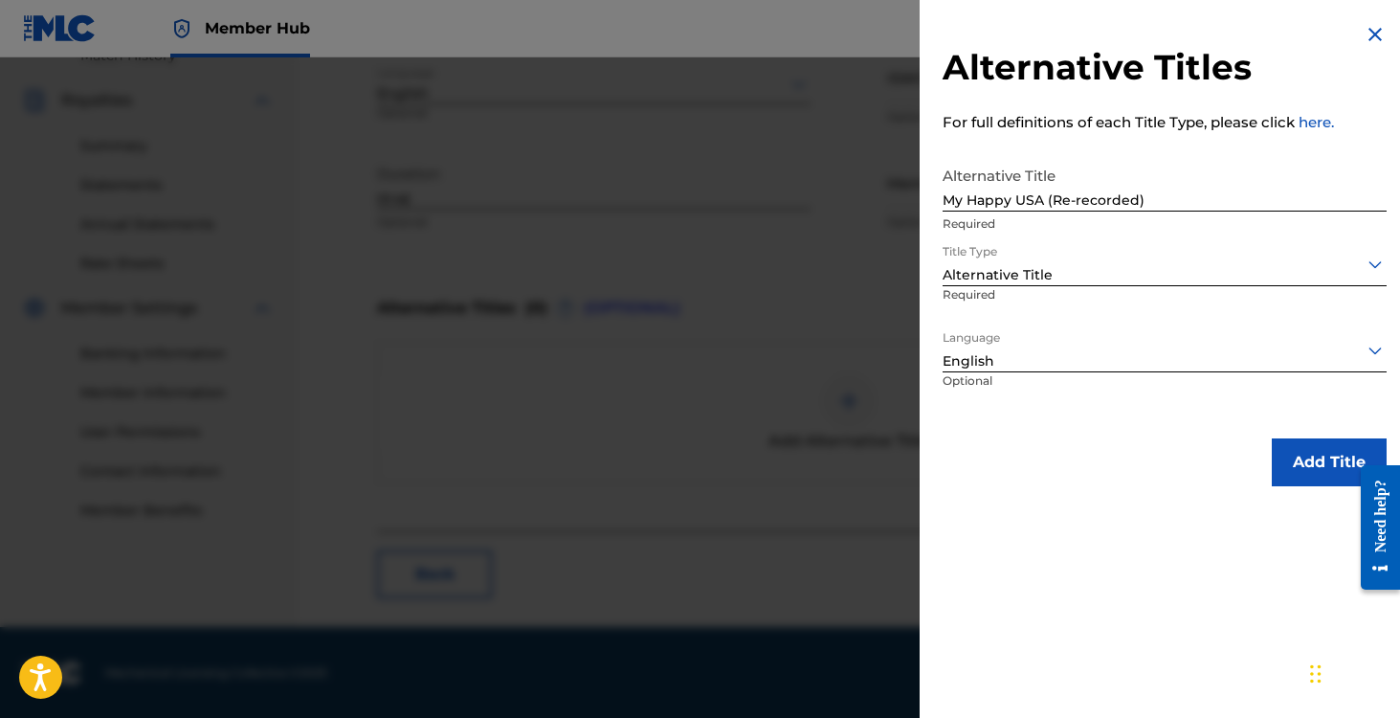
click at [1038, 449] on div "Add Title" at bounding box center [1165, 462] width 444 height 48
click at [1156, 195] on input "My Happy USA (Re-recorded)" at bounding box center [1165, 184] width 444 height 55
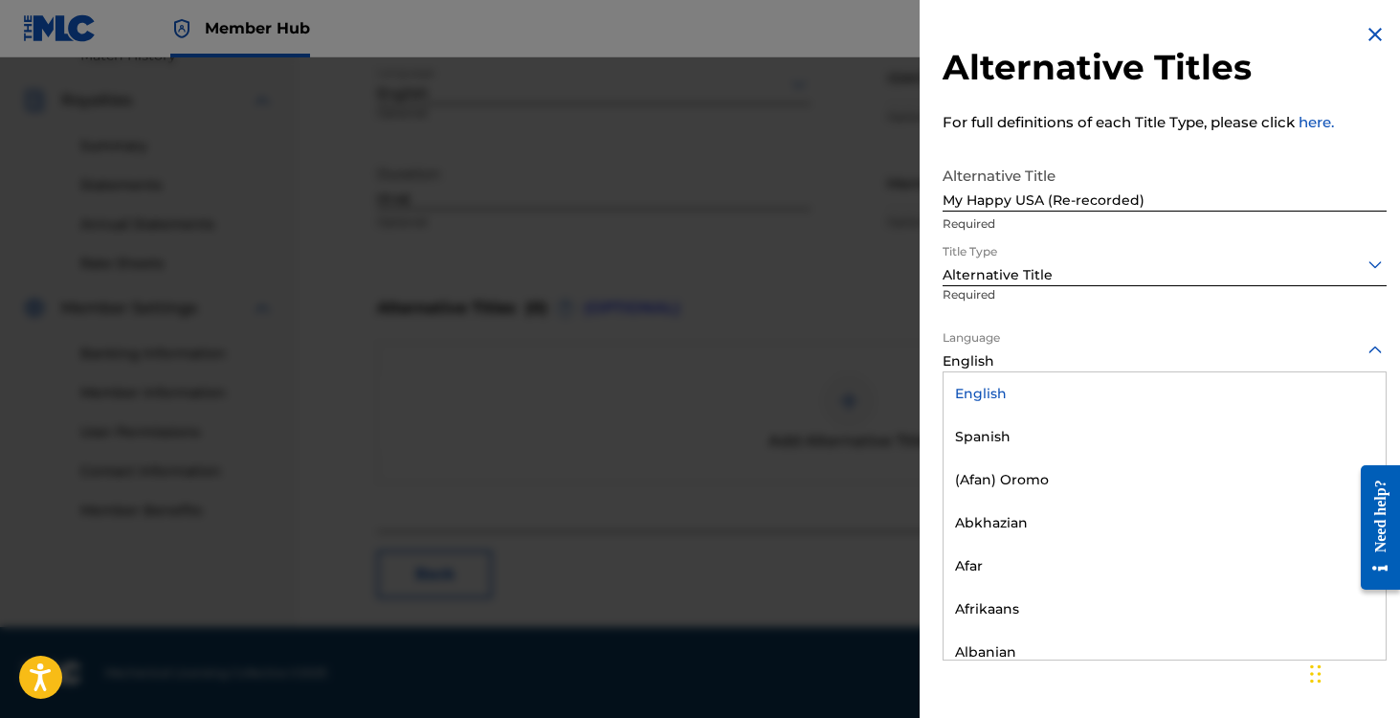
click at [1077, 350] on div at bounding box center [1165, 350] width 444 height 24
click at [1062, 341] on div at bounding box center [1165, 350] width 444 height 24
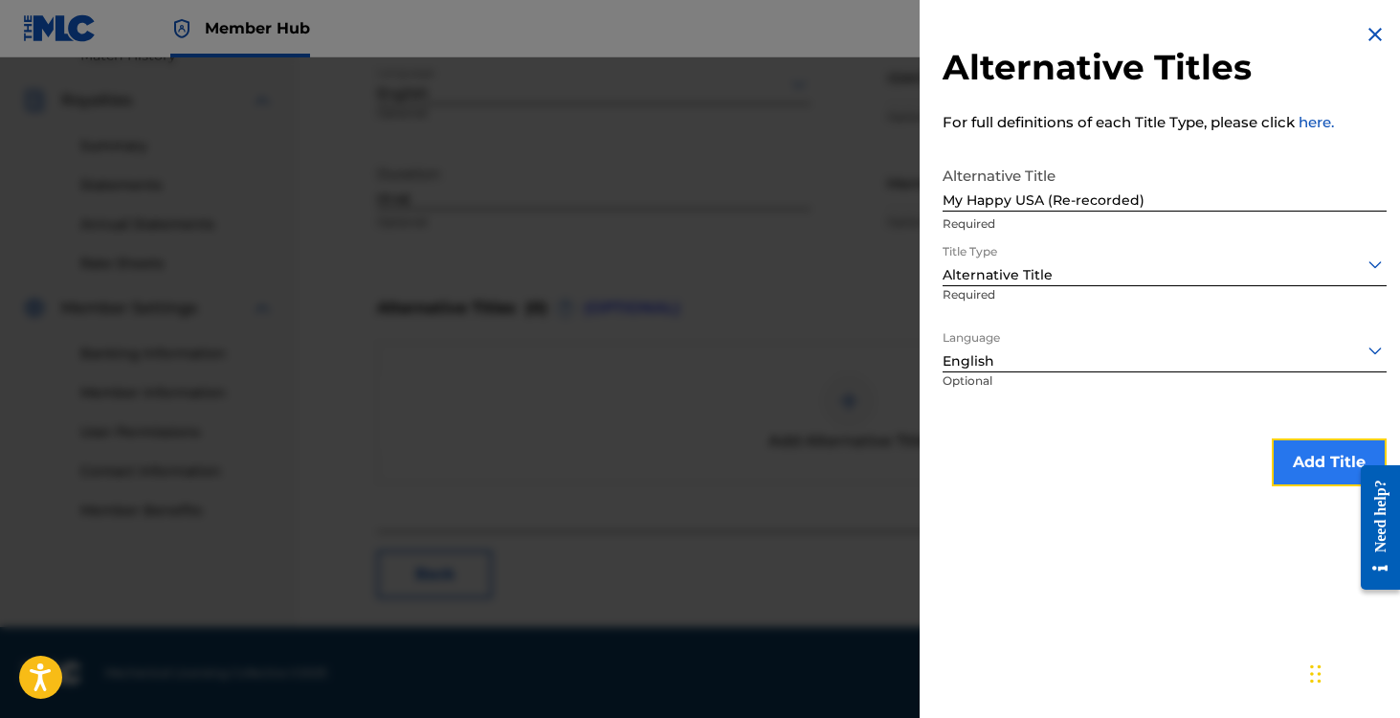
click at [1303, 457] on button "Add Title" at bounding box center [1329, 462] width 115 height 48
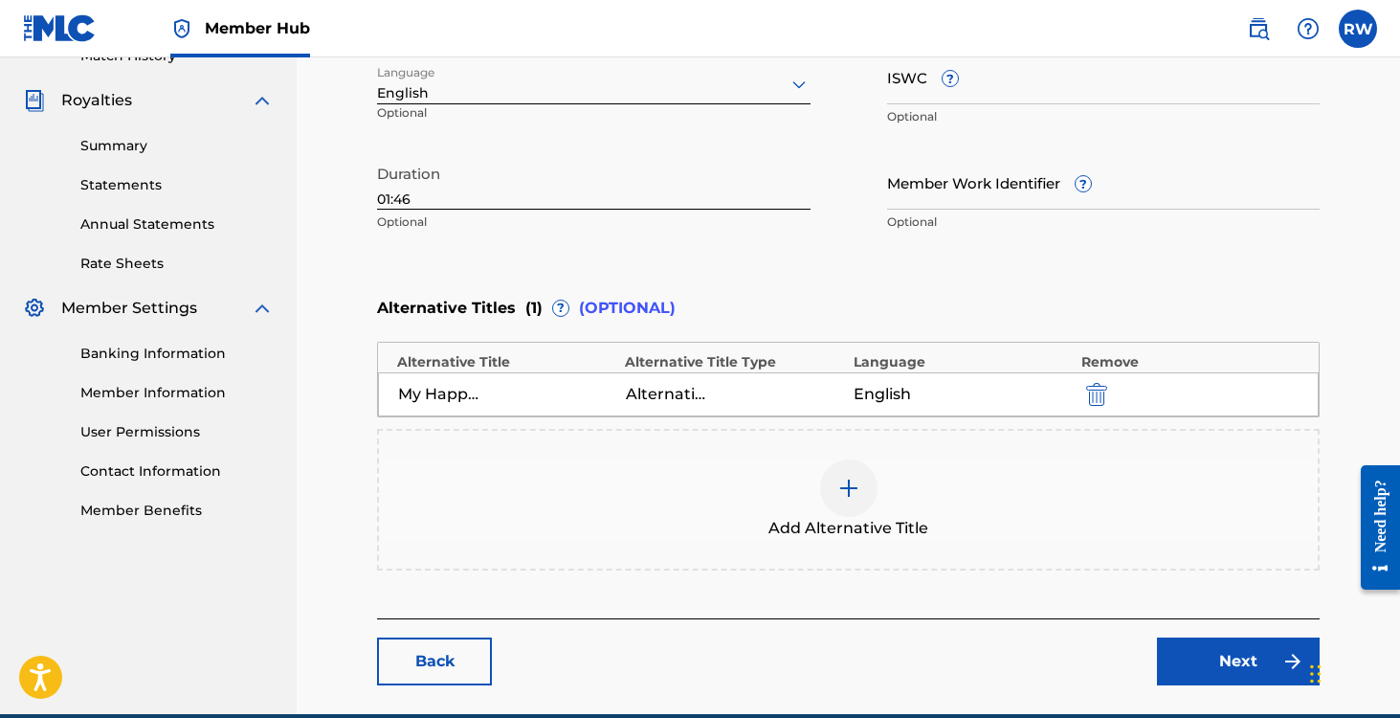
scroll to position [639, 0]
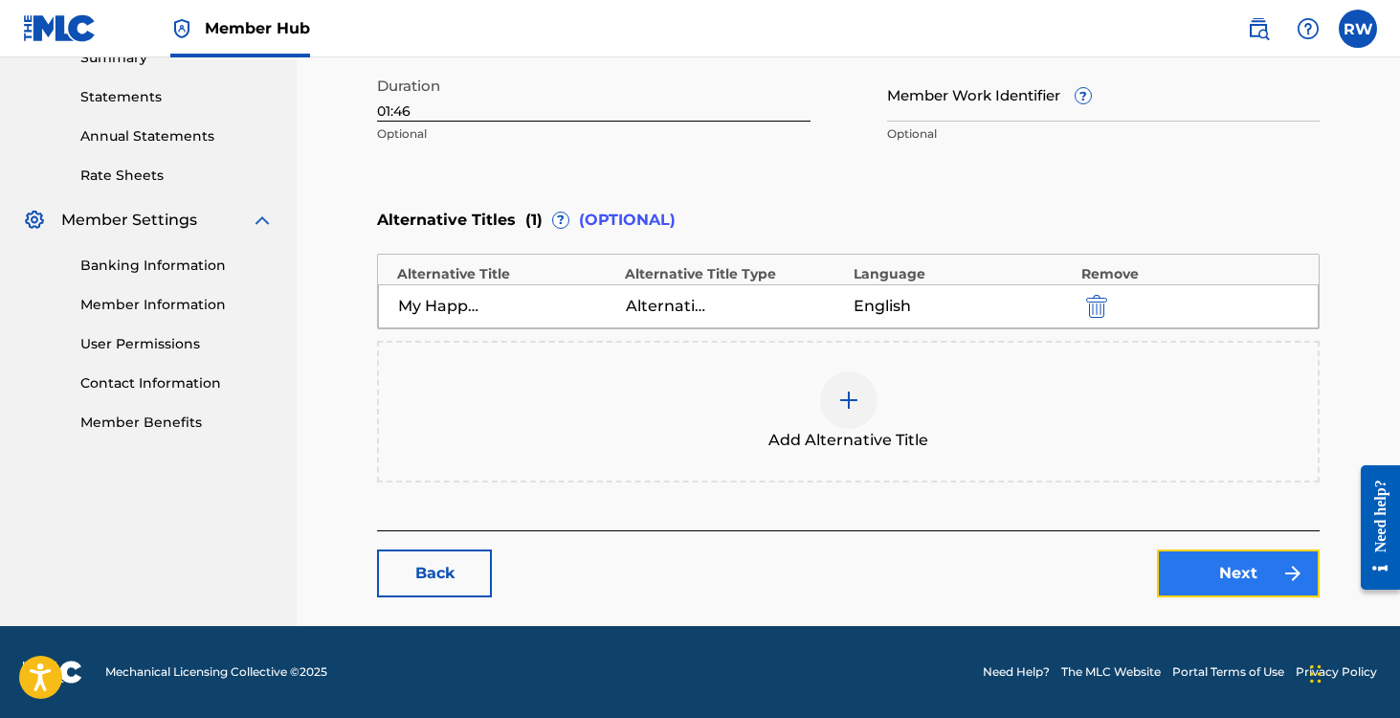
click at [1196, 569] on link "Next" at bounding box center [1238, 573] width 163 height 48
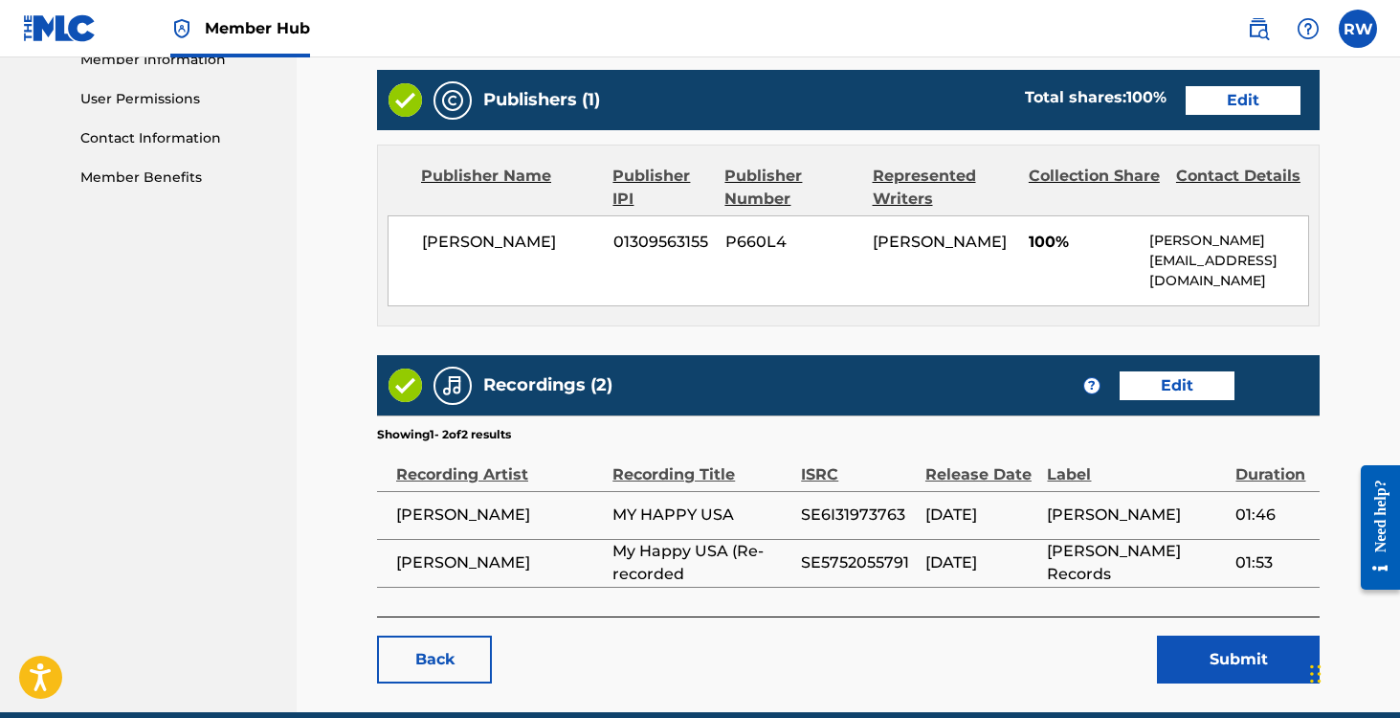
scroll to position [969, 0]
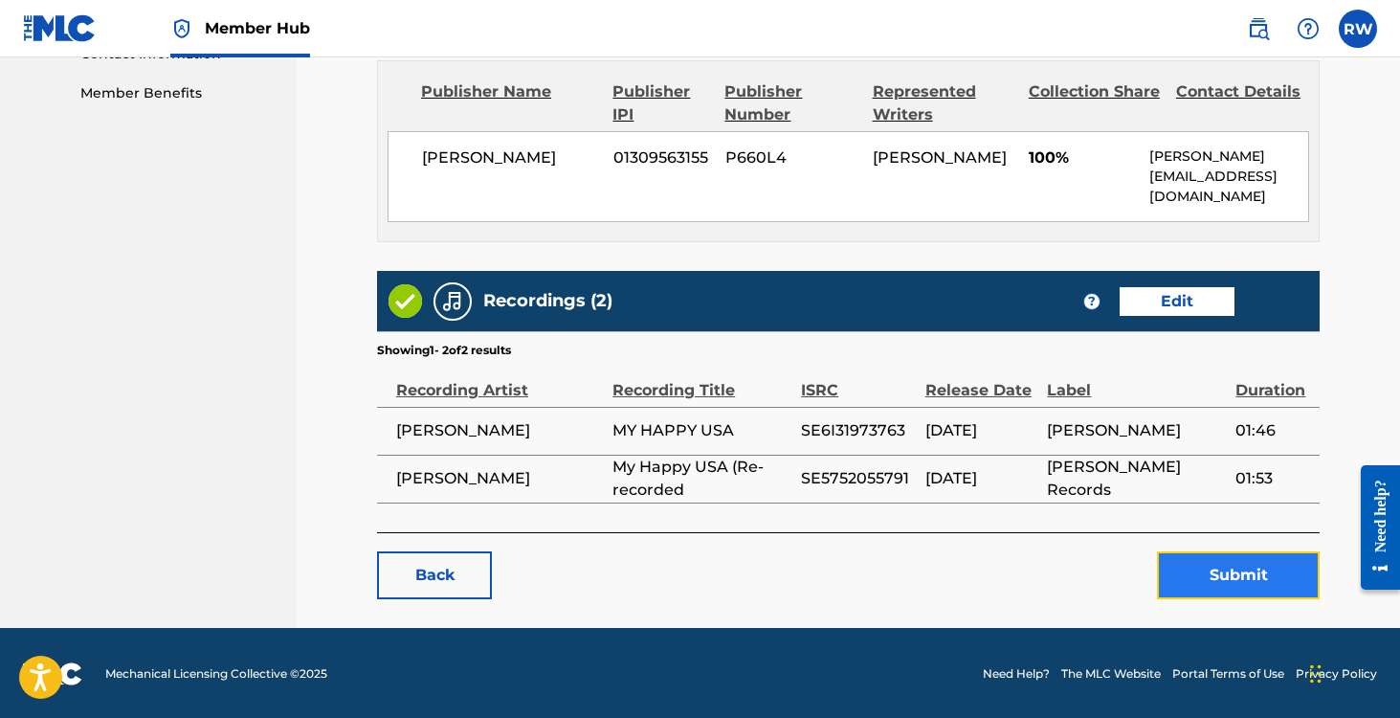
click at [1220, 572] on button "Submit" at bounding box center [1238, 575] width 163 height 48
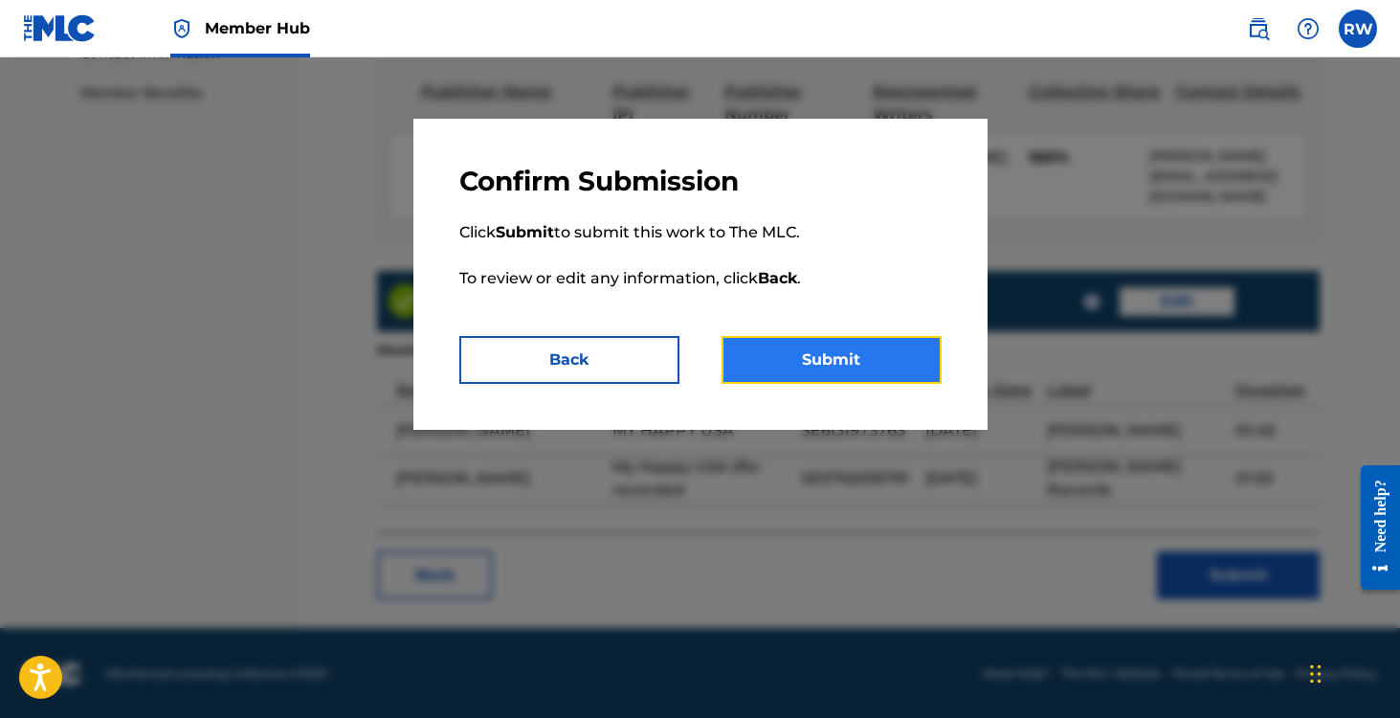
click at [765, 361] on button "Submit" at bounding box center [832, 360] width 220 height 48
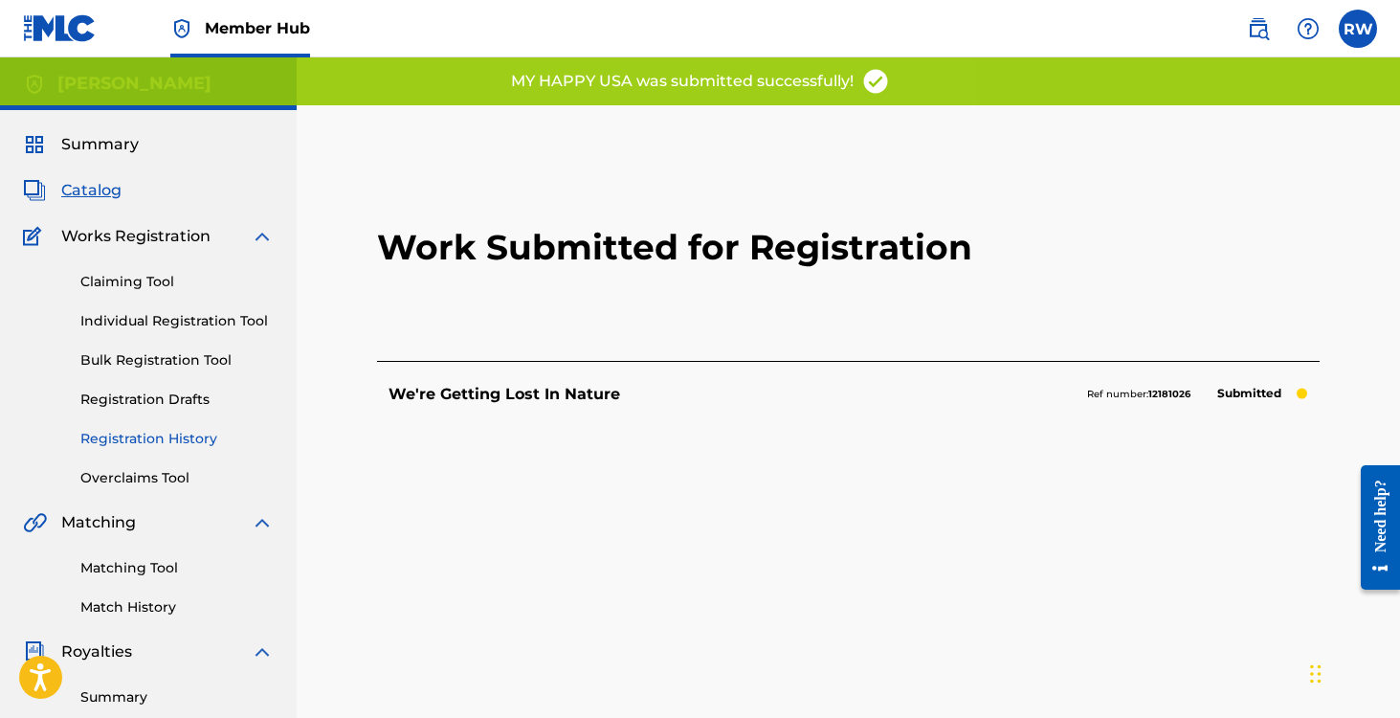
click at [120, 437] on link "Registration History" at bounding box center [176, 439] width 193 height 20
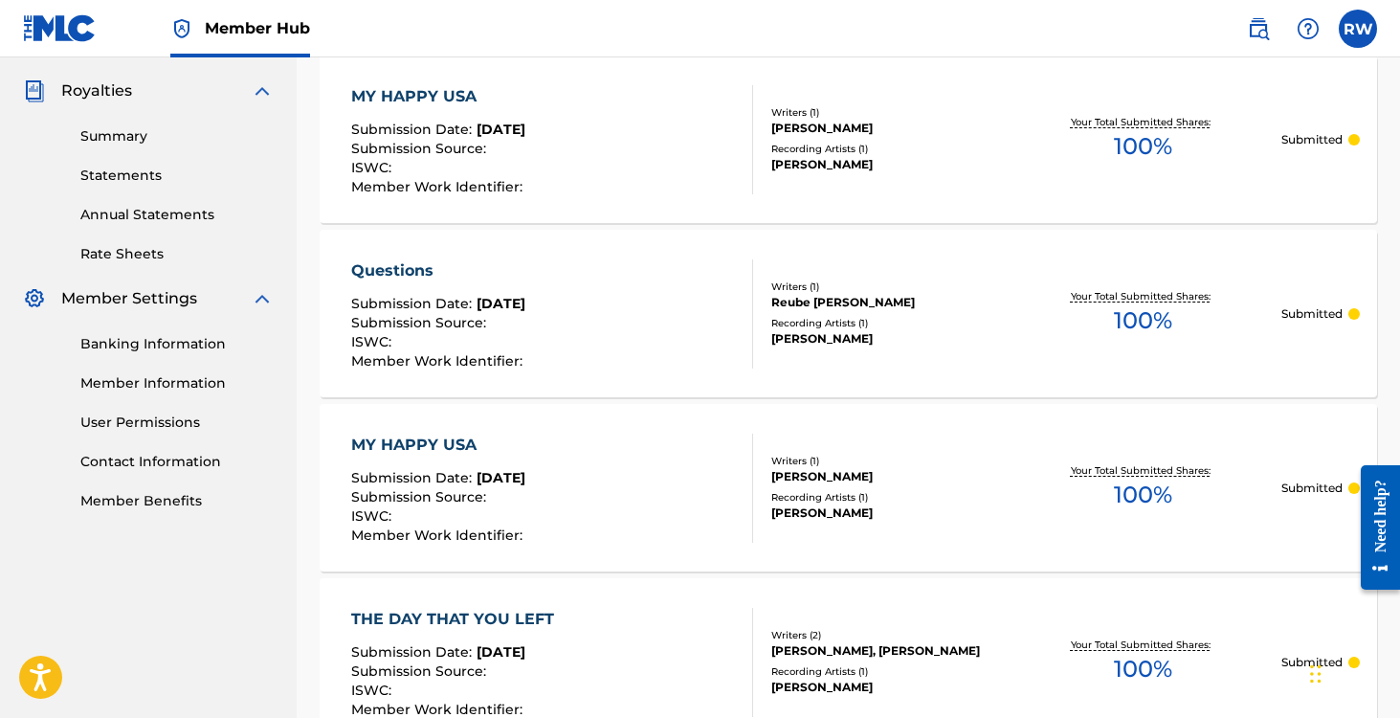
scroll to position [573, 0]
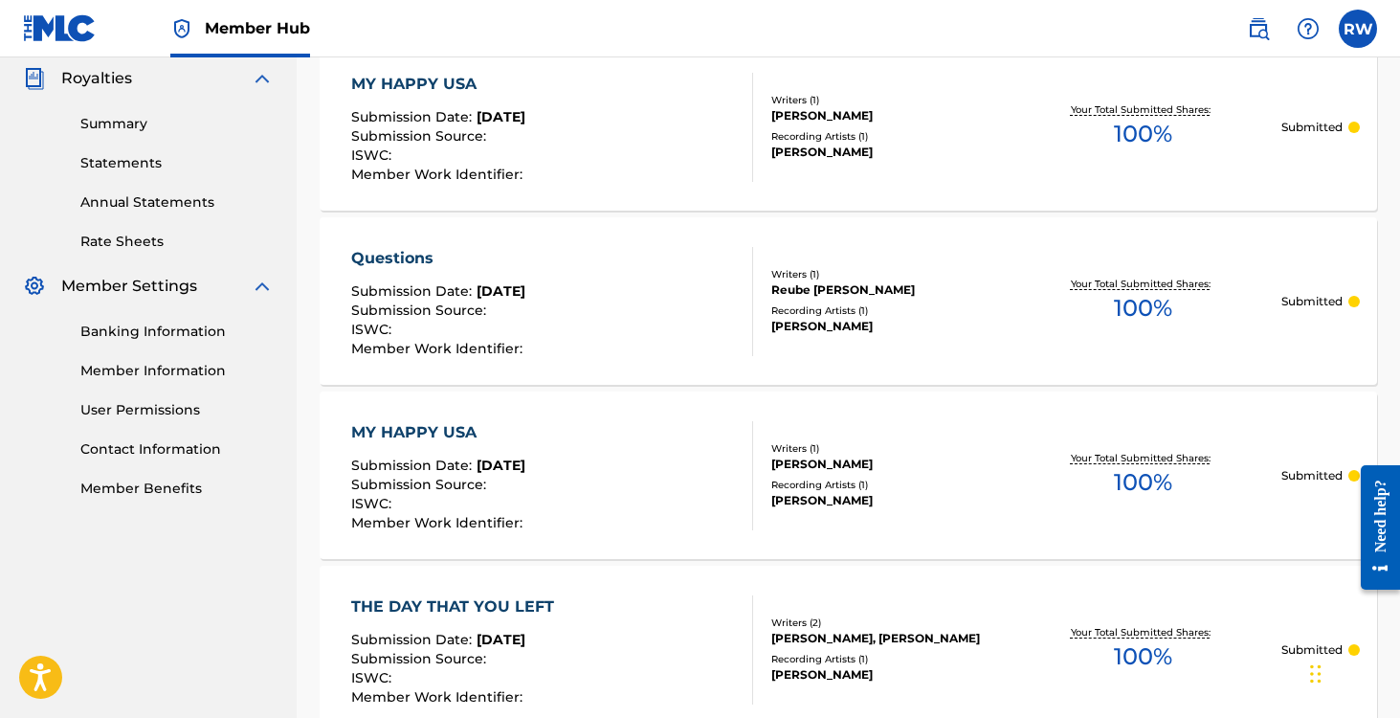
click at [394, 432] on div "MY HAPPY USA" at bounding box center [439, 432] width 176 height 23
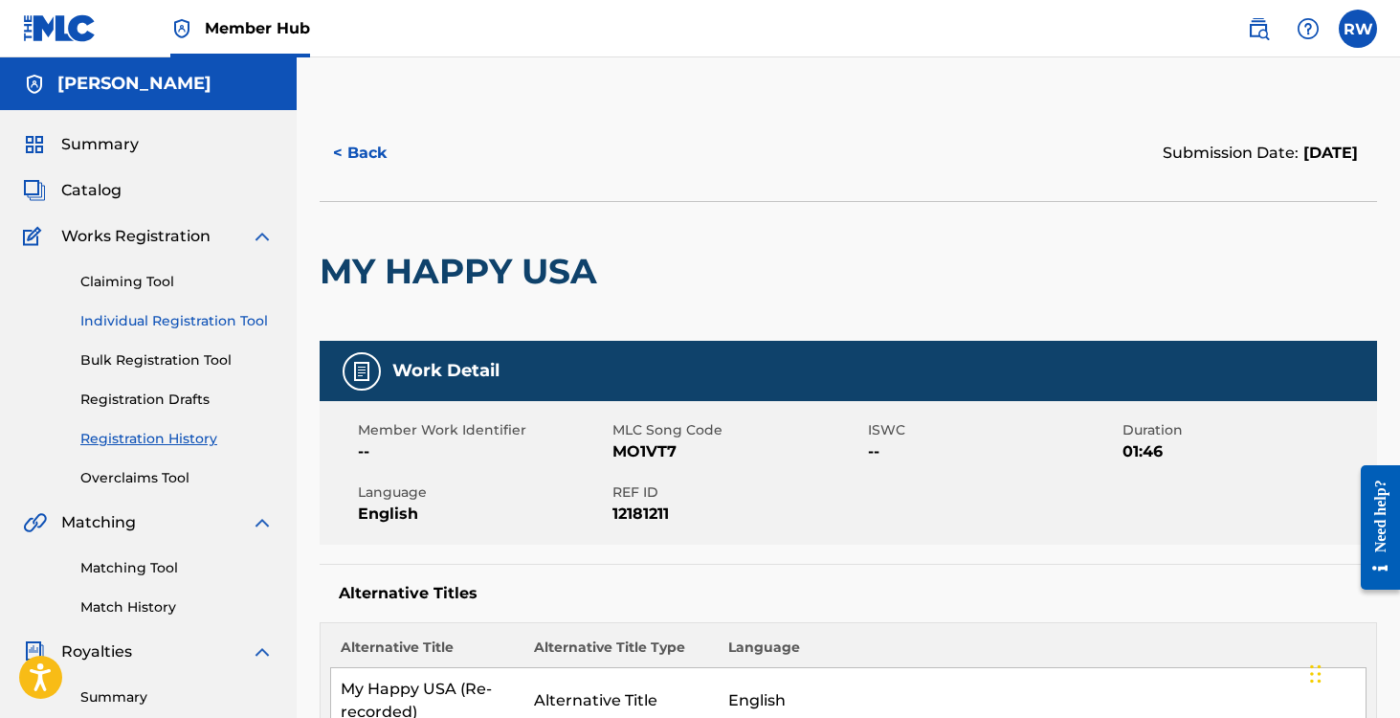
click at [123, 315] on link "Individual Registration Tool" at bounding box center [176, 321] width 193 height 20
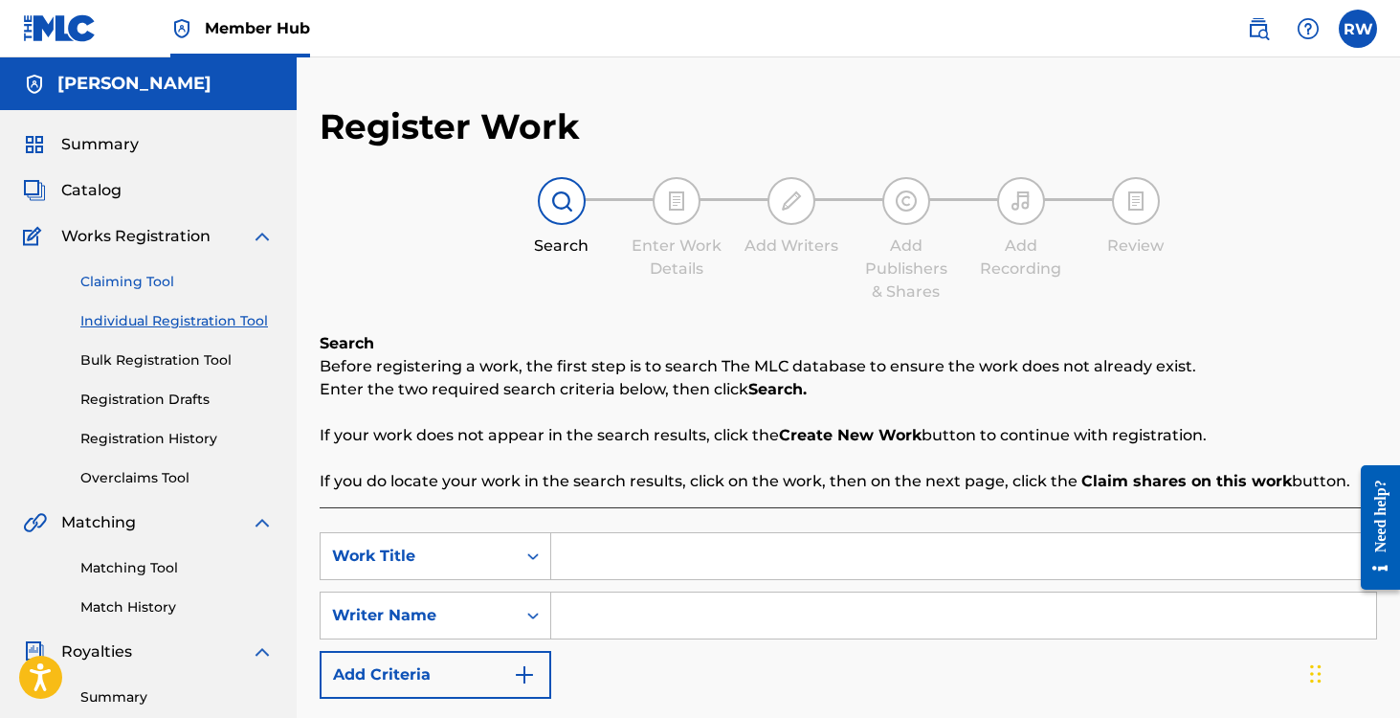
click at [109, 279] on link "Claiming Tool" at bounding box center [176, 282] width 193 height 20
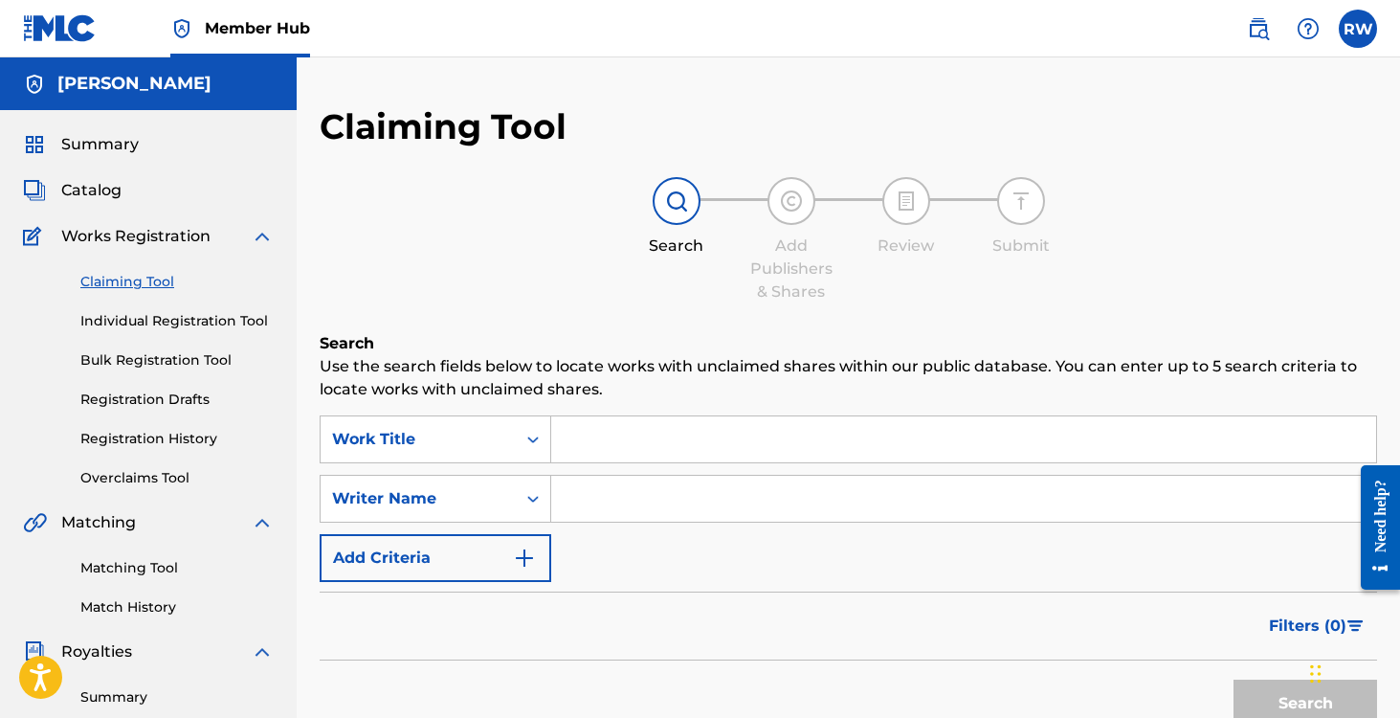
click at [97, 234] on span "Works Registration" at bounding box center [135, 236] width 149 height 23
click at [67, 187] on span "Catalog" at bounding box center [91, 190] width 60 height 23
